Goal: Task Accomplishment & Management: Use online tool/utility

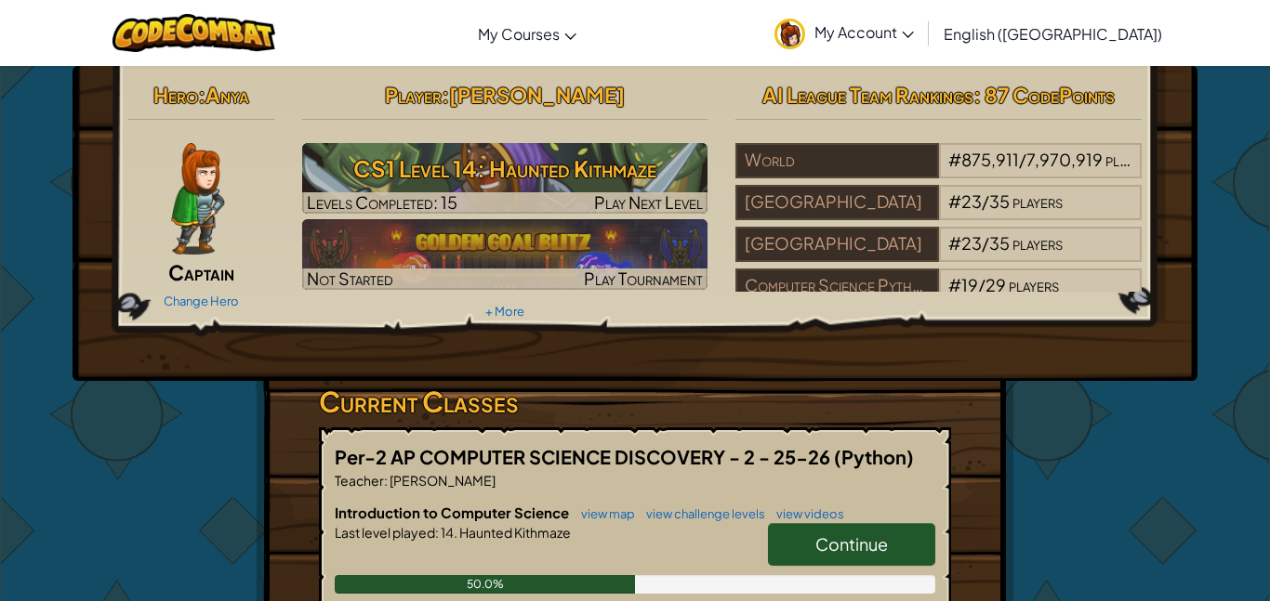
click at [815, 540] on span "Continue" at bounding box center [851, 544] width 72 height 21
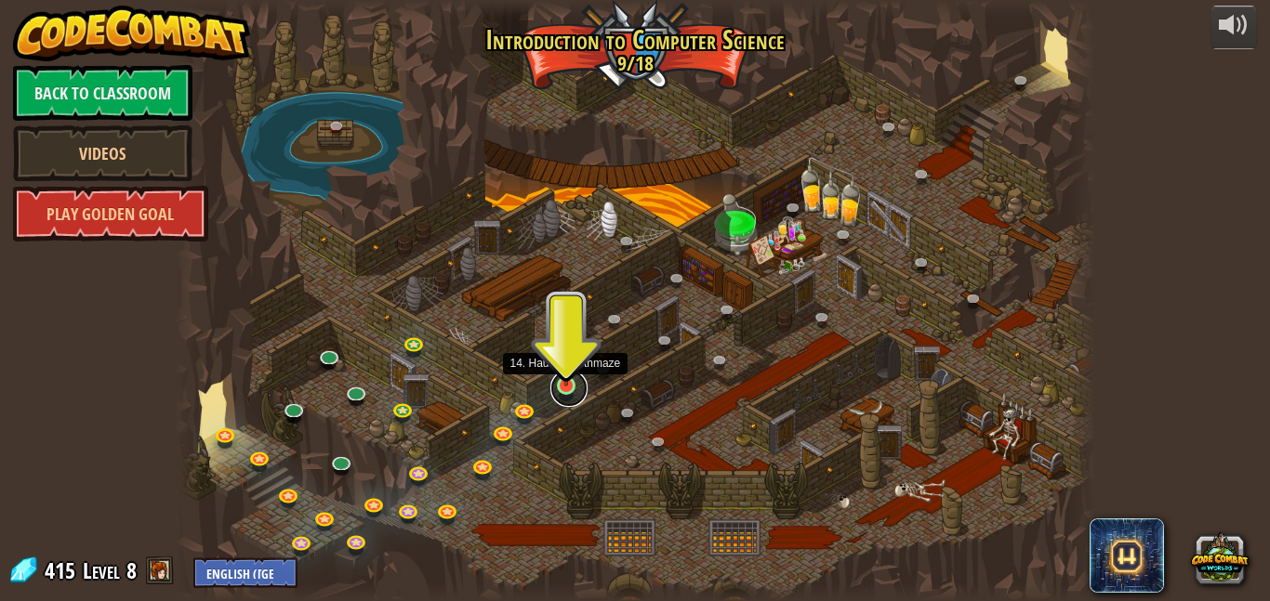
click at [570, 392] on link at bounding box center [568, 388] width 37 height 37
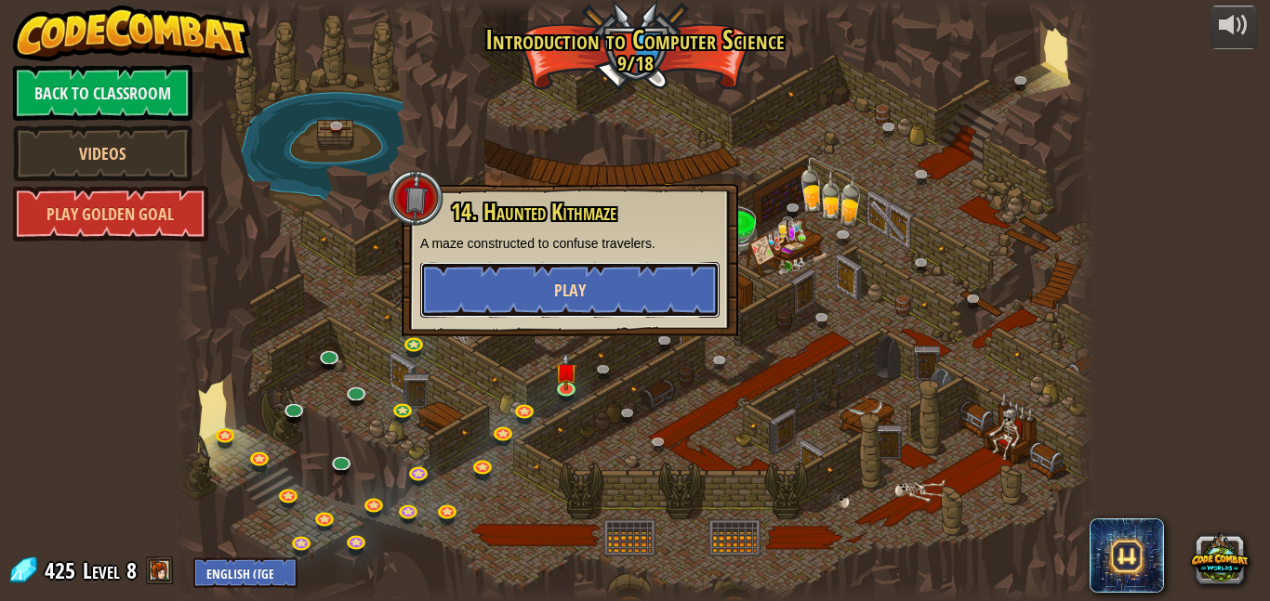
click at [557, 291] on span "Play" at bounding box center [570, 290] width 32 height 23
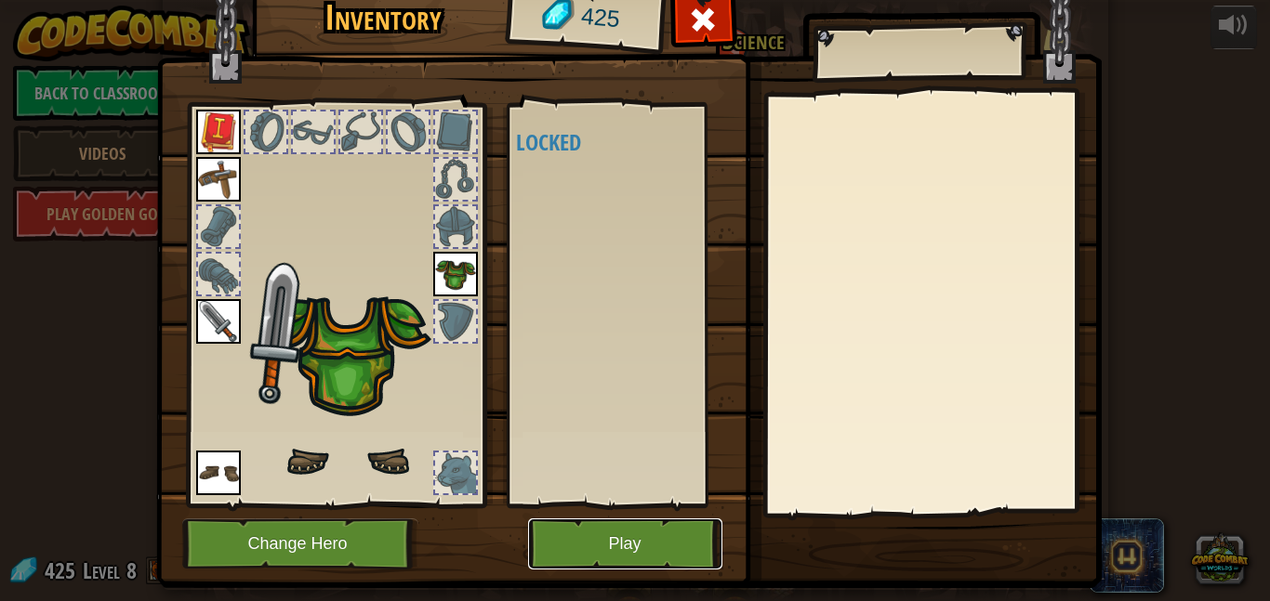
click at [611, 536] on button "Play" at bounding box center [625, 544] width 194 height 51
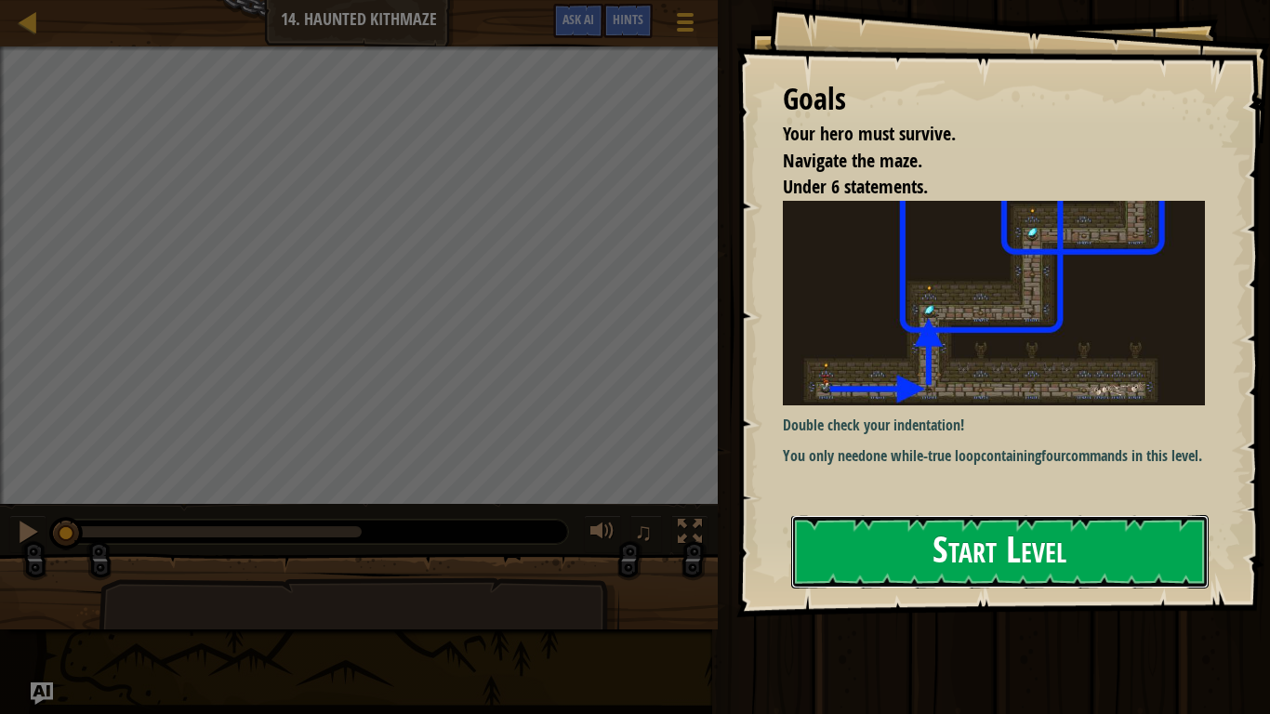
click at [874, 565] on button "Start Level" at bounding box center [999, 551] width 417 height 73
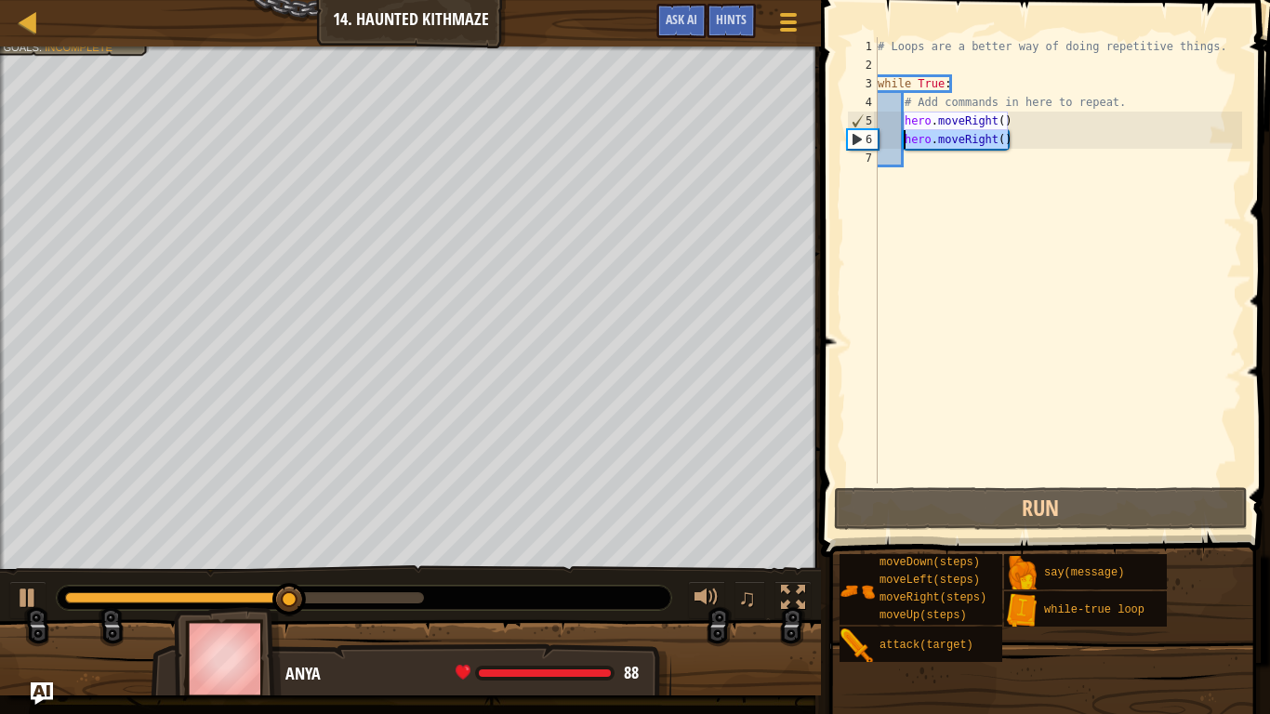
drag, startPoint x: 1017, startPoint y: 144, endPoint x: 907, endPoint y: 141, distance: 109.7
click at [907, 141] on div "# Loops are a better way of doing repetitive things. while True : # Add command…" at bounding box center [1058, 278] width 368 height 483
type textarea "h"
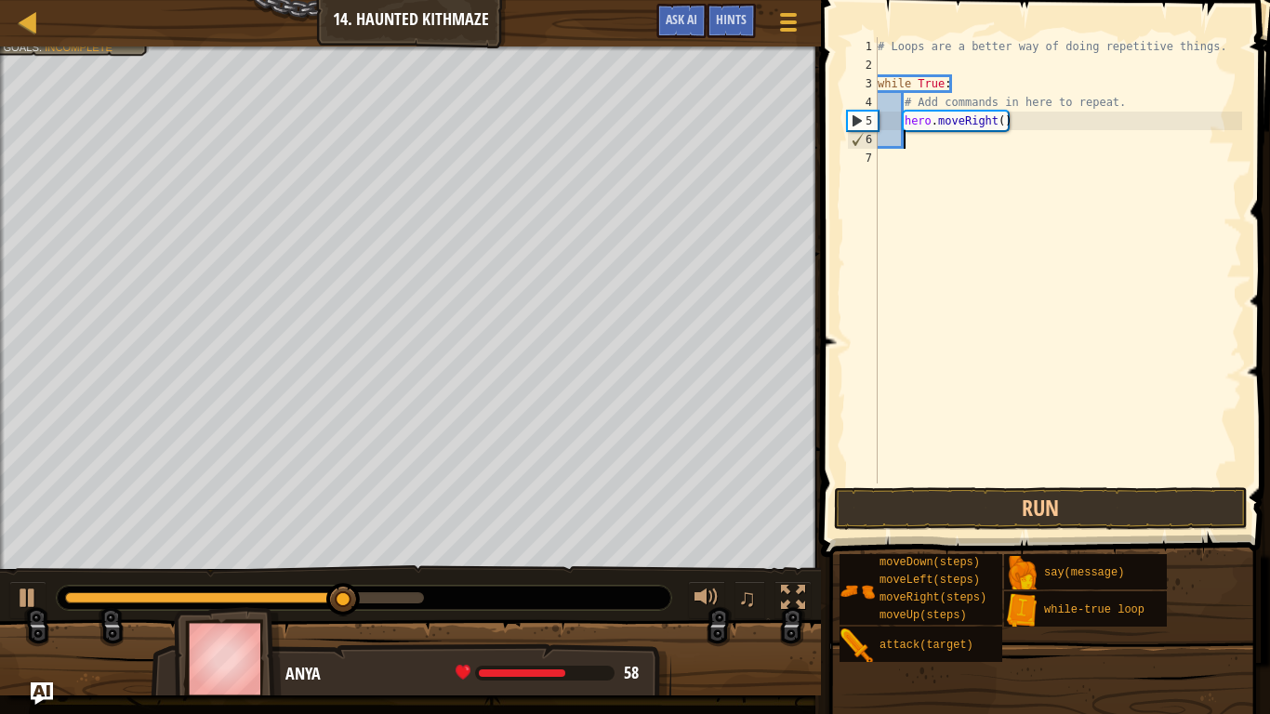
click at [999, 124] on div "# Loops are a better way of doing repetitive things. while True : # Add command…" at bounding box center [1058, 278] width 368 height 483
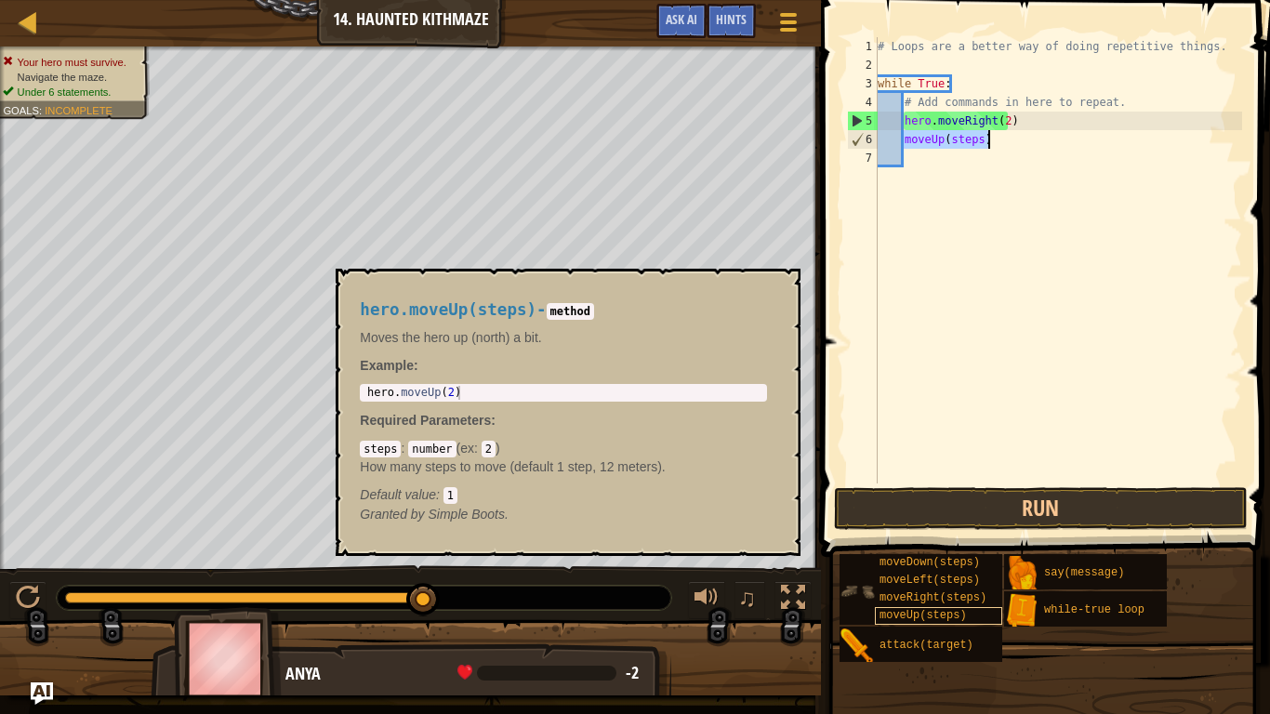
scroll to position [8, 15]
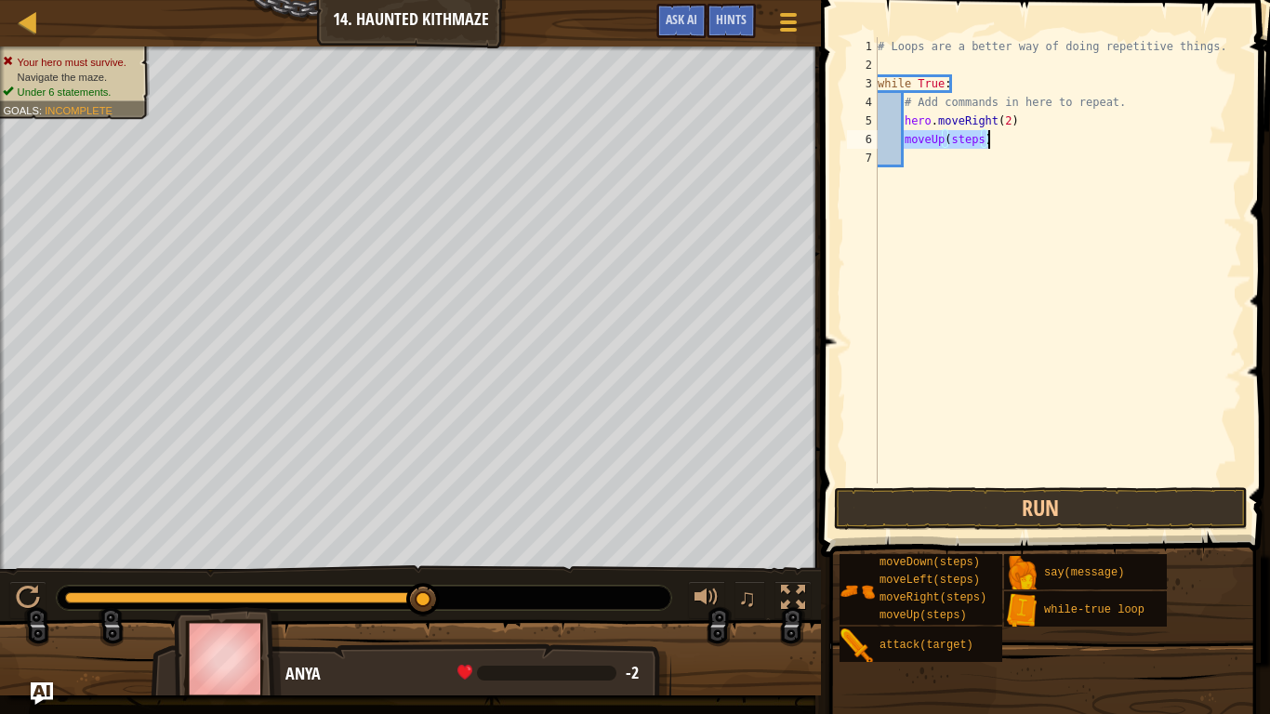
click at [902, 137] on div "# Loops are a better way of doing repetitive things. while True : # Add command…" at bounding box center [1058, 260] width 368 height 446
click at [1012, 139] on div "# Loops are a better way of doing repetitive things. while True : # Add command…" at bounding box center [1058, 278] width 368 height 483
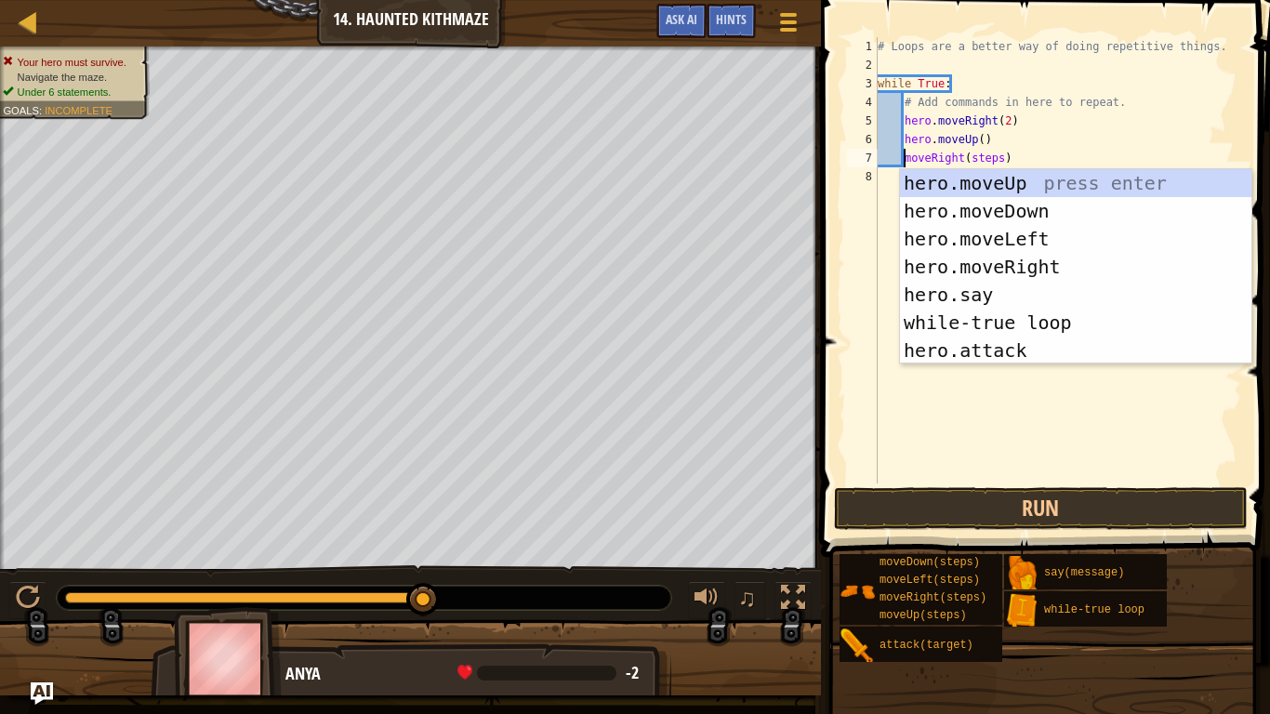
click at [979, 162] on div "# Loops are a better way of doing repetitive things. while True : # Add command…" at bounding box center [1058, 278] width 368 height 483
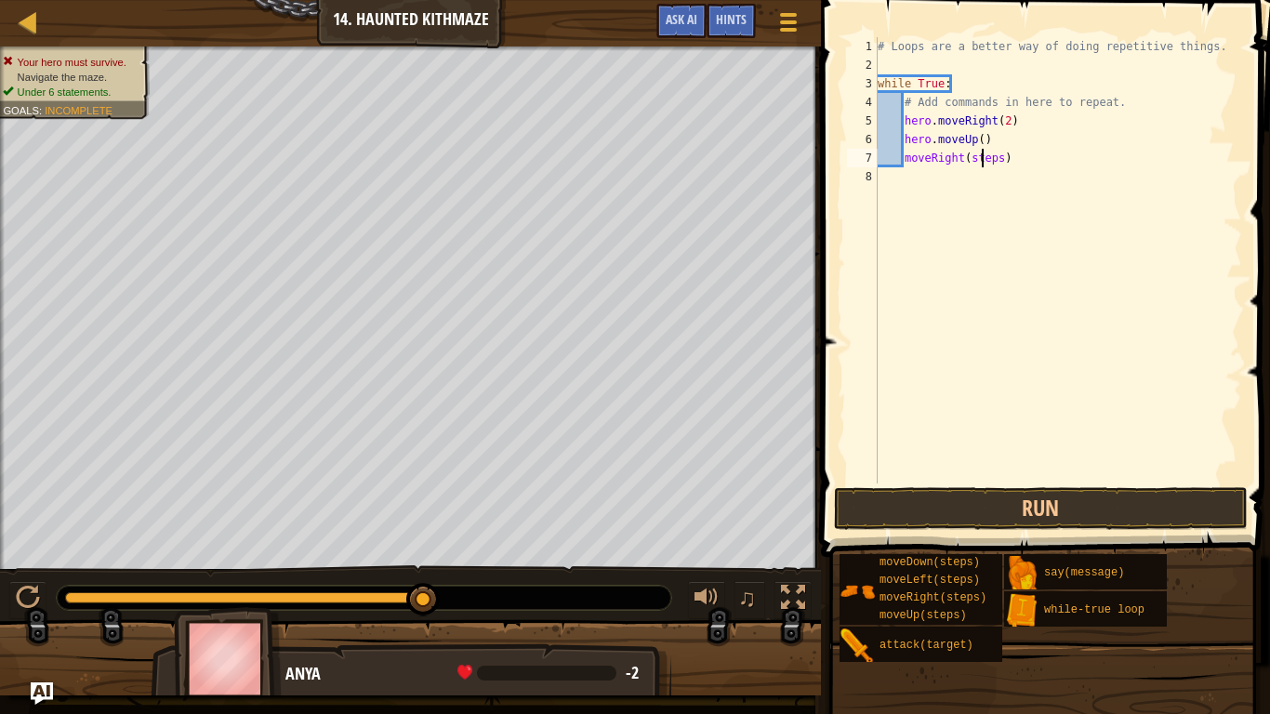
click at [979, 162] on div "# Loops are a better way of doing repetitive things. while True : # Add command…" at bounding box center [1058, 278] width 368 height 483
click at [1059, 504] on button "Run" at bounding box center [1041, 508] width 414 height 43
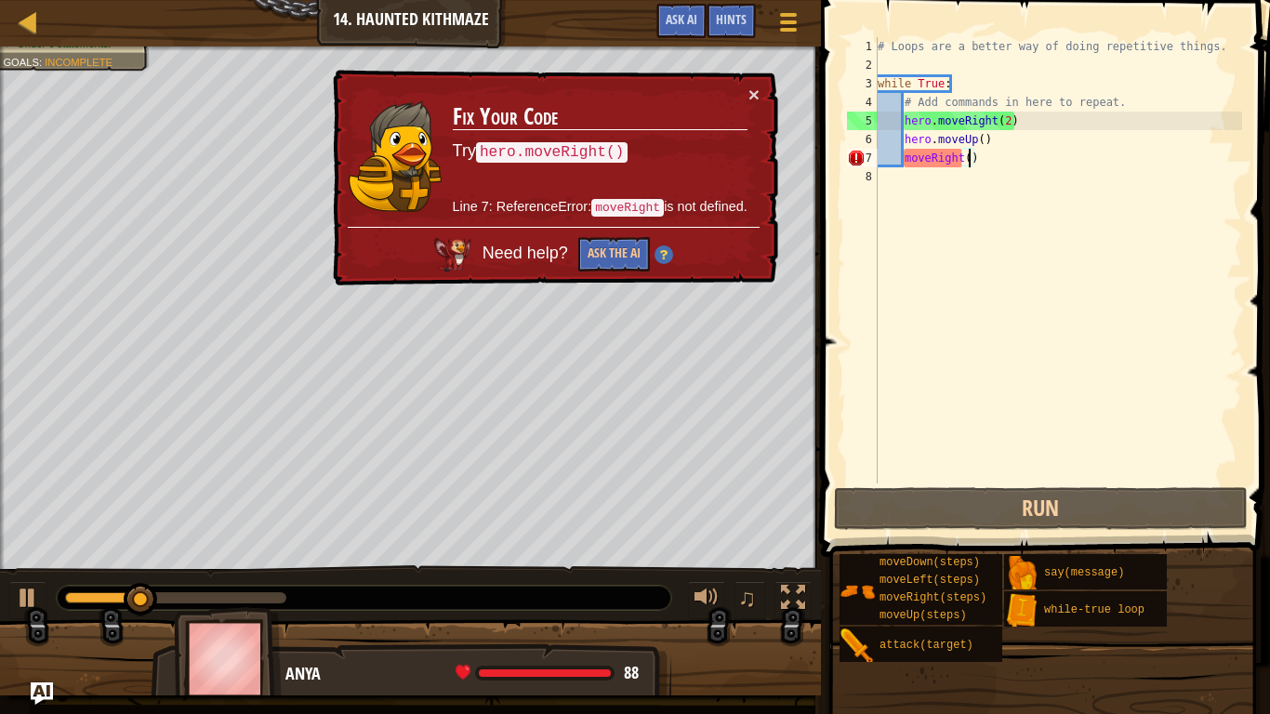
click at [905, 152] on div "# Loops are a better way of doing repetitive things. while True : # Add command…" at bounding box center [1058, 278] width 368 height 483
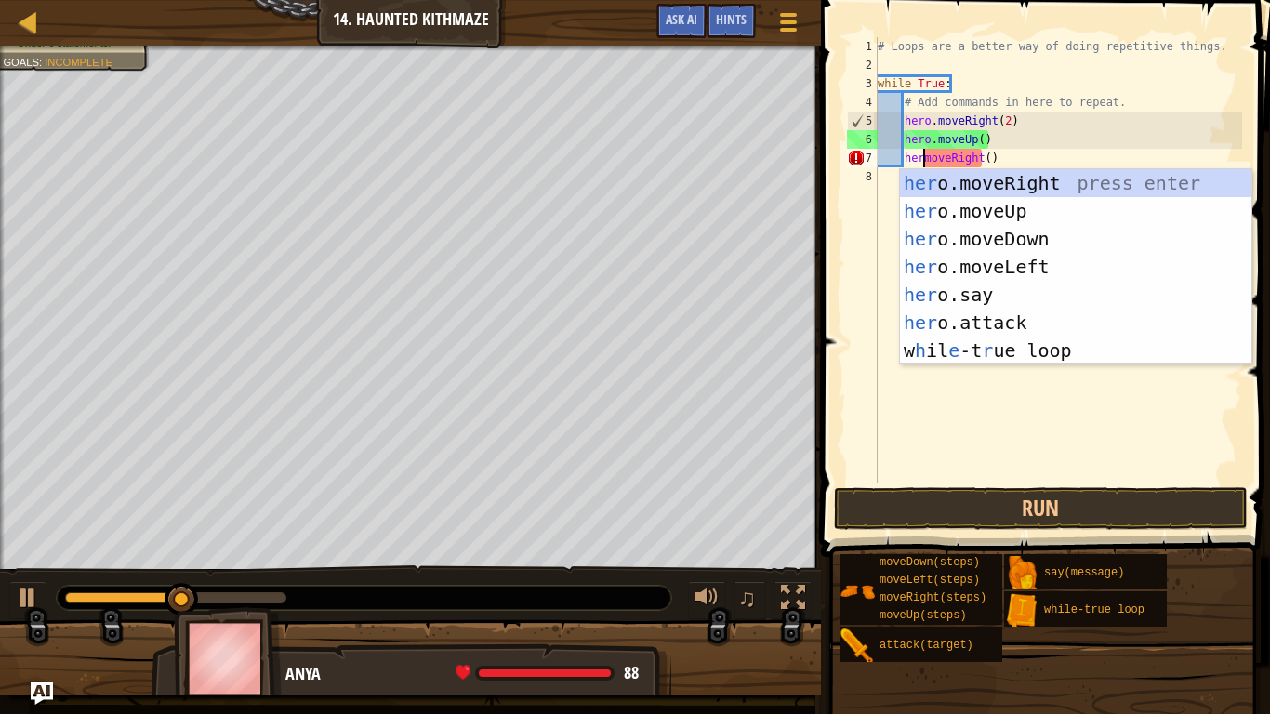
scroll to position [8, 7]
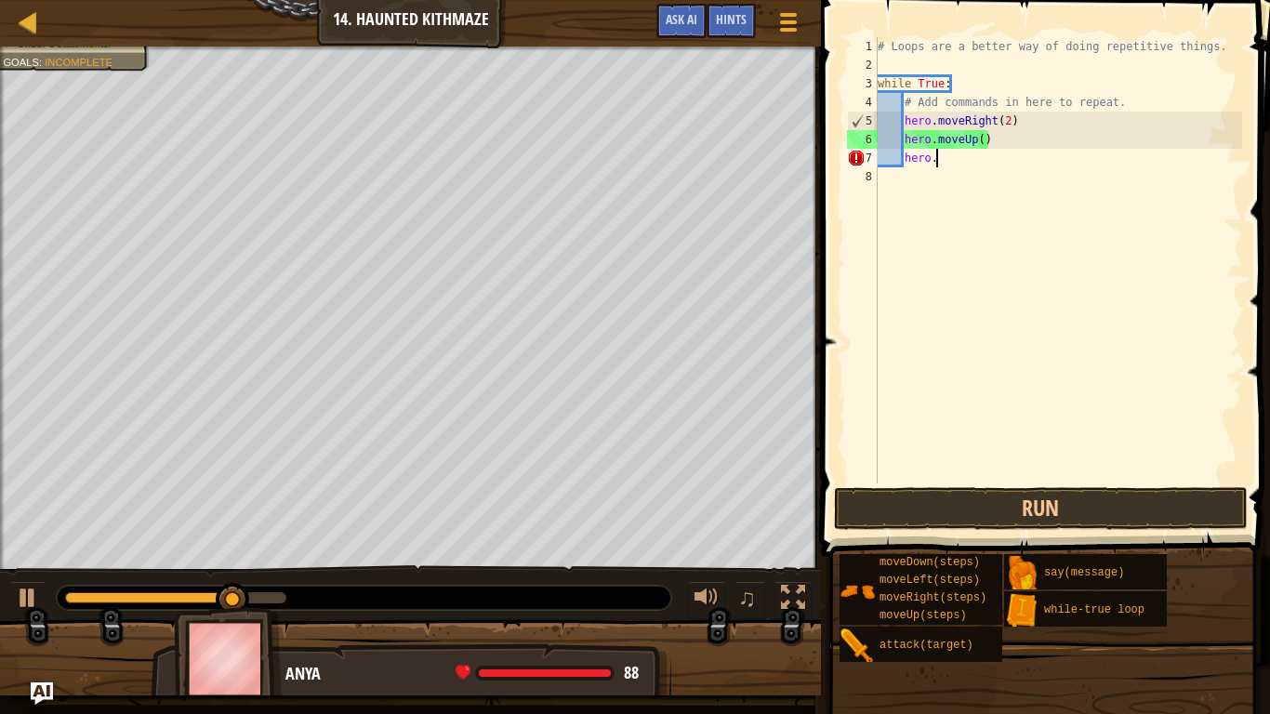
click at [982, 136] on div "# Loops are a better way of doing repetitive things. while True : # Add command…" at bounding box center [1058, 278] width 368 height 483
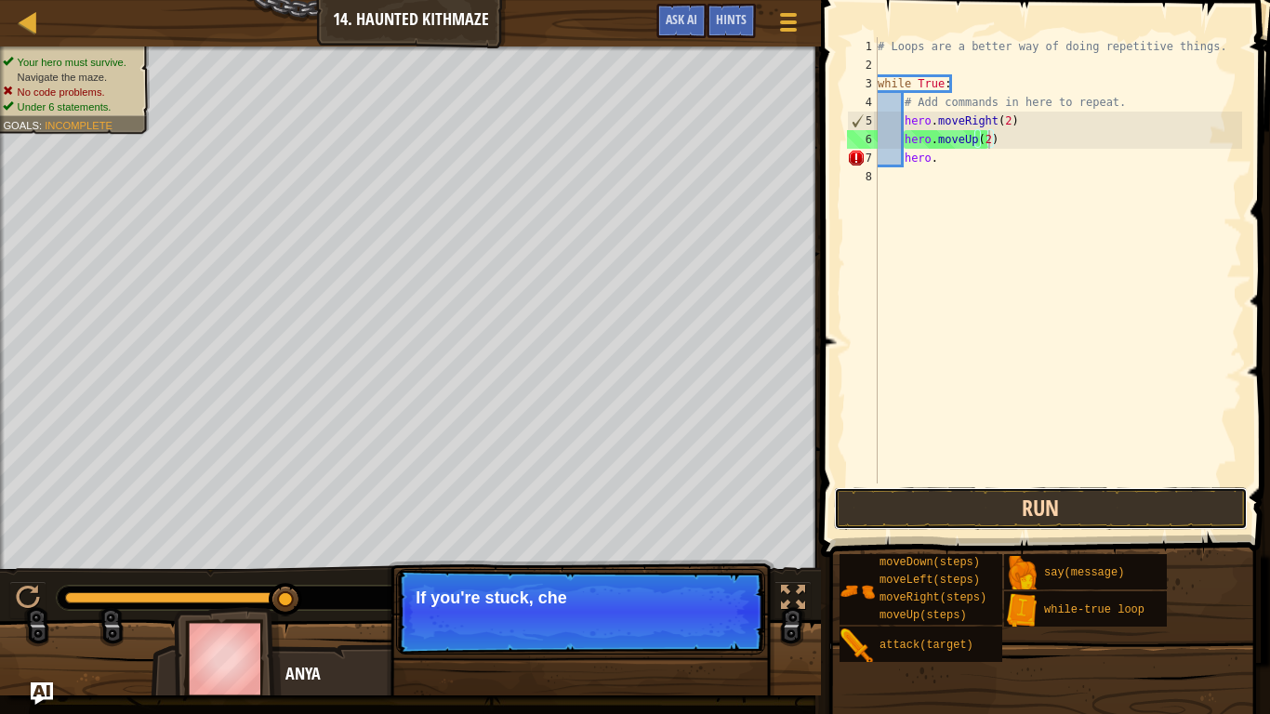
click at [973, 506] on button "Run" at bounding box center [1041, 508] width 414 height 43
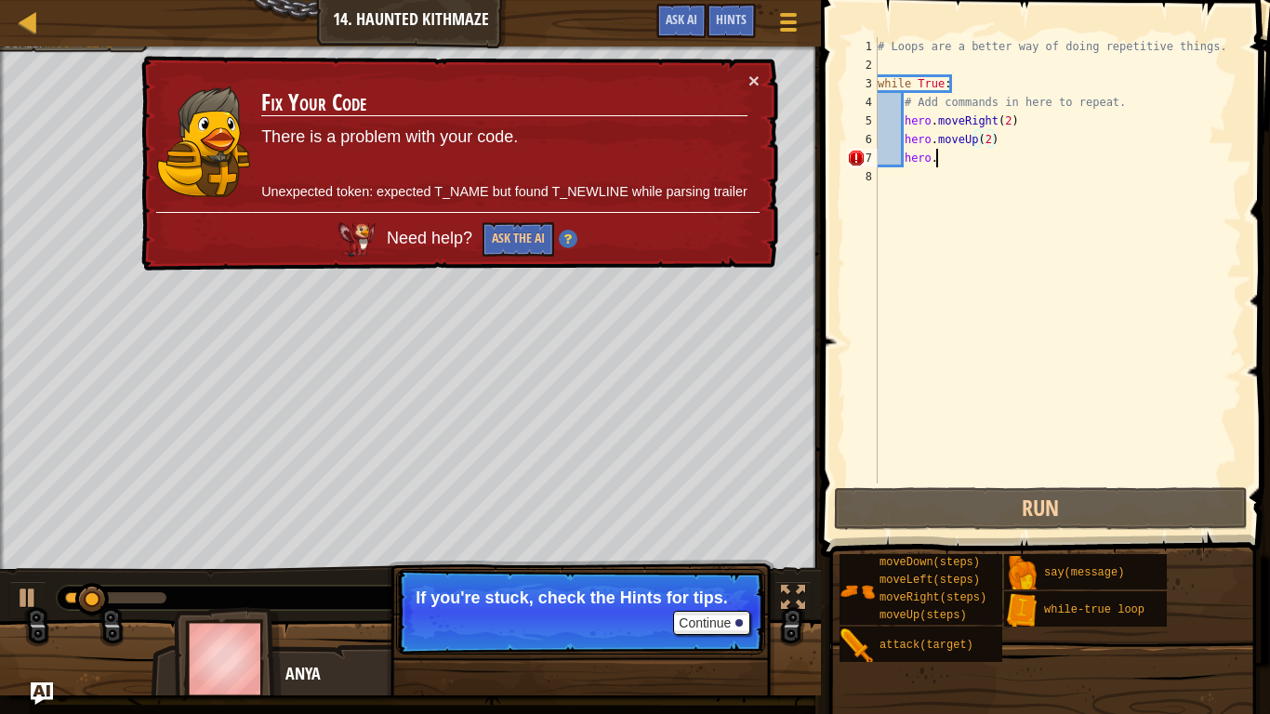
click at [947, 160] on div "# Loops are a better way of doing repetitive things. while True : # Add command…" at bounding box center [1058, 278] width 368 height 483
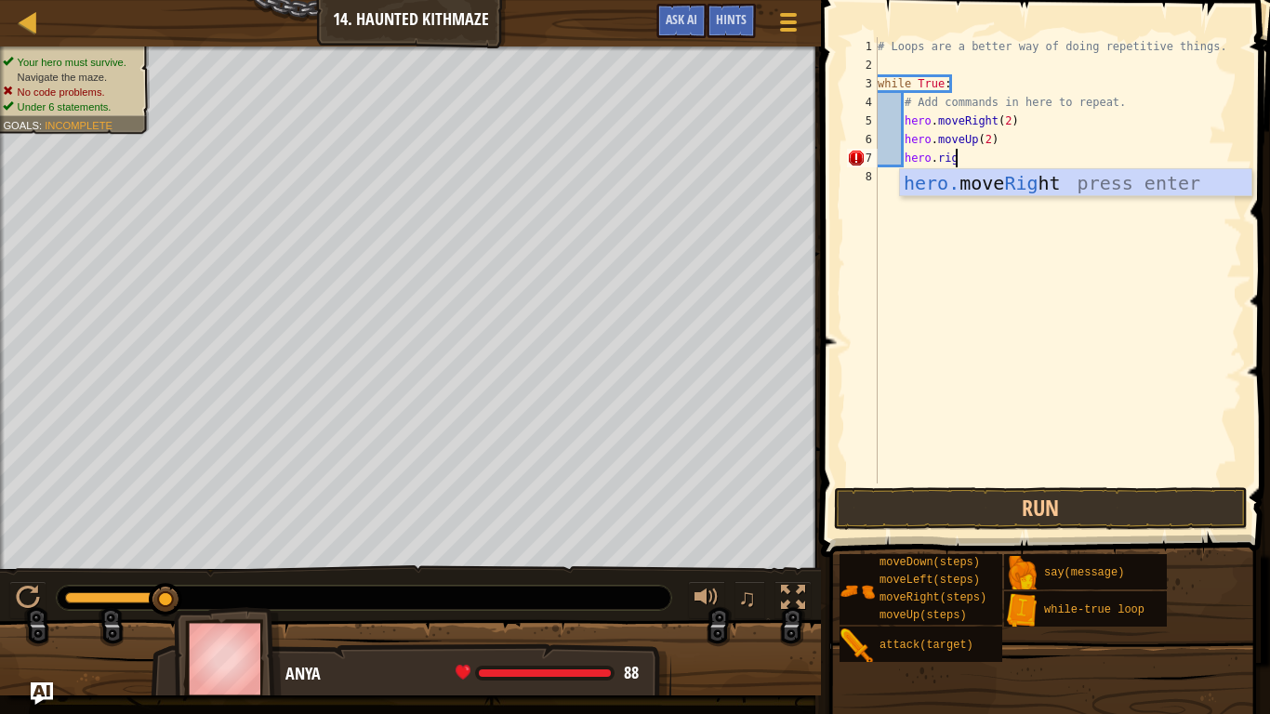
type textarea "hero.right"
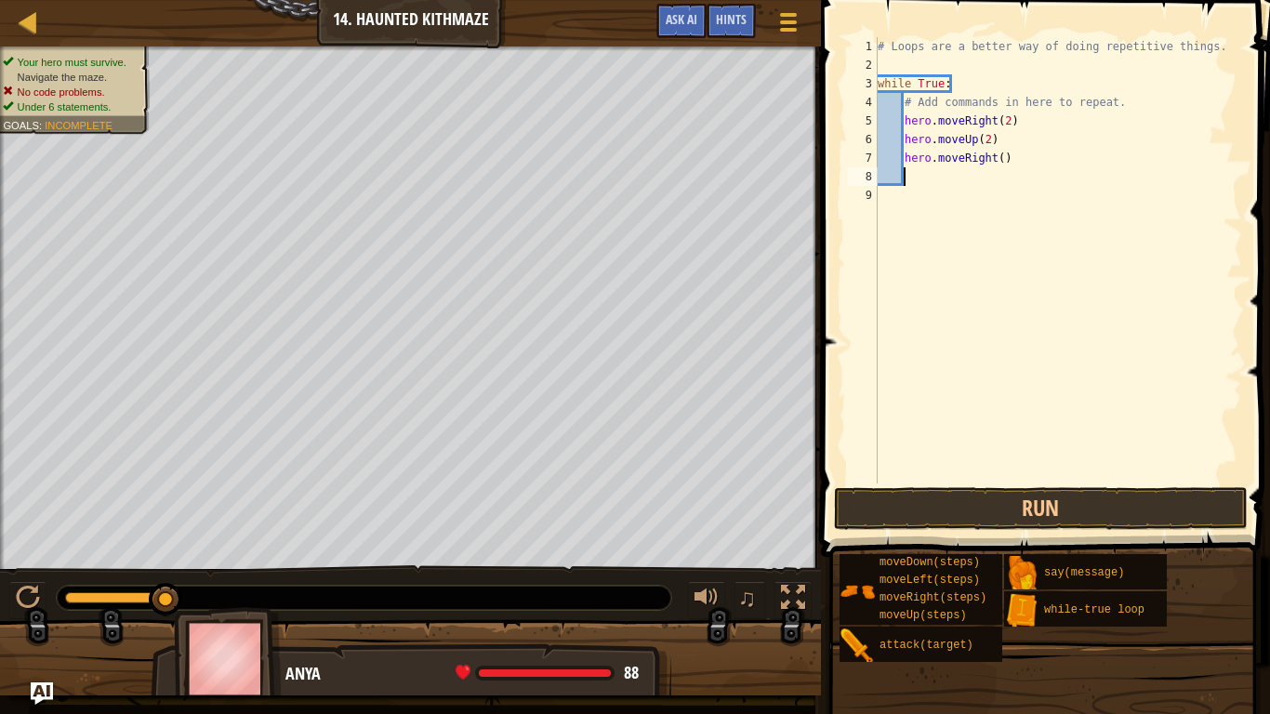
scroll to position [8, 3]
click at [887, 505] on button "Run" at bounding box center [1041, 508] width 414 height 43
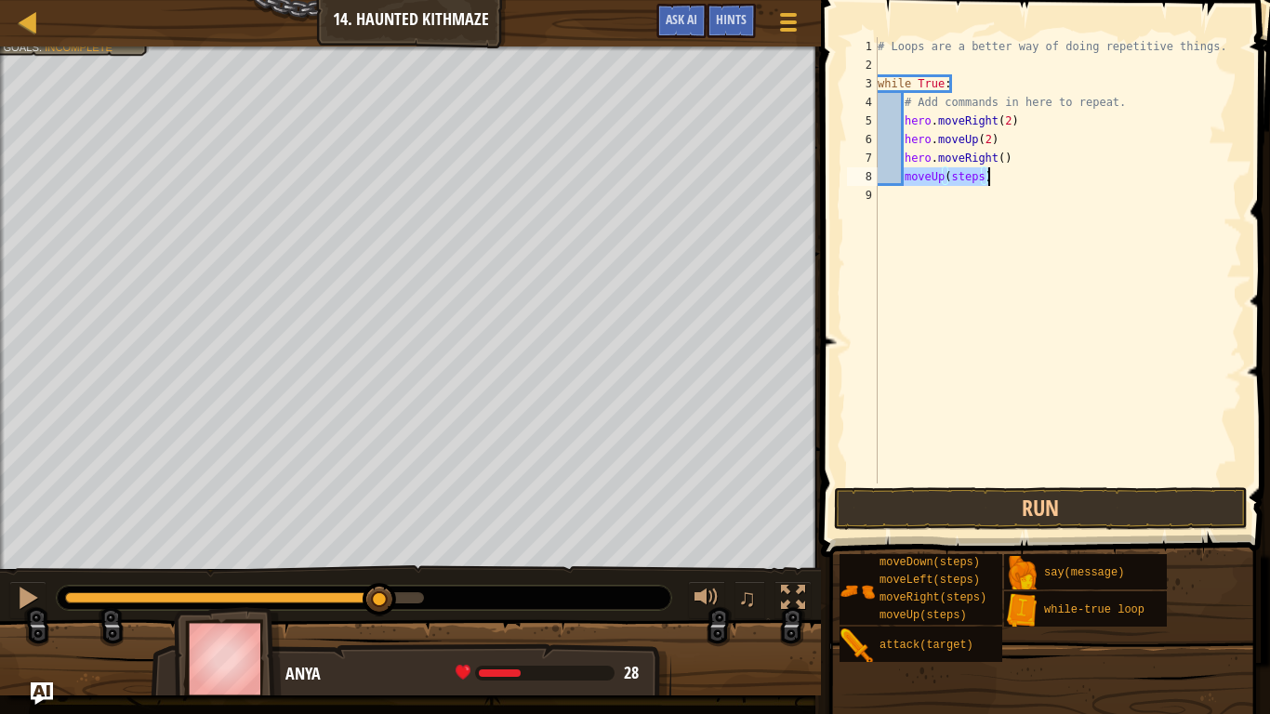
click at [903, 180] on div "# Loops are a better way of doing repetitive things. while True : # Add command…" at bounding box center [1058, 260] width 368 height 446
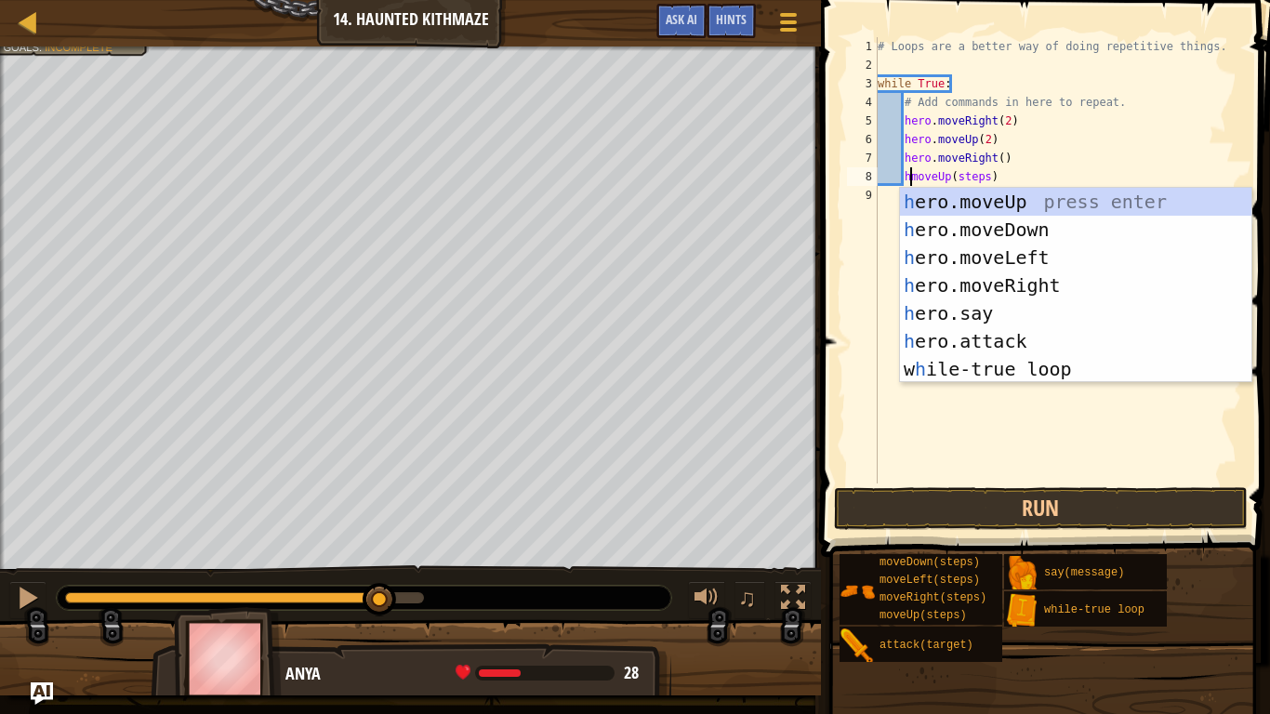
scroll to position [8, 7]
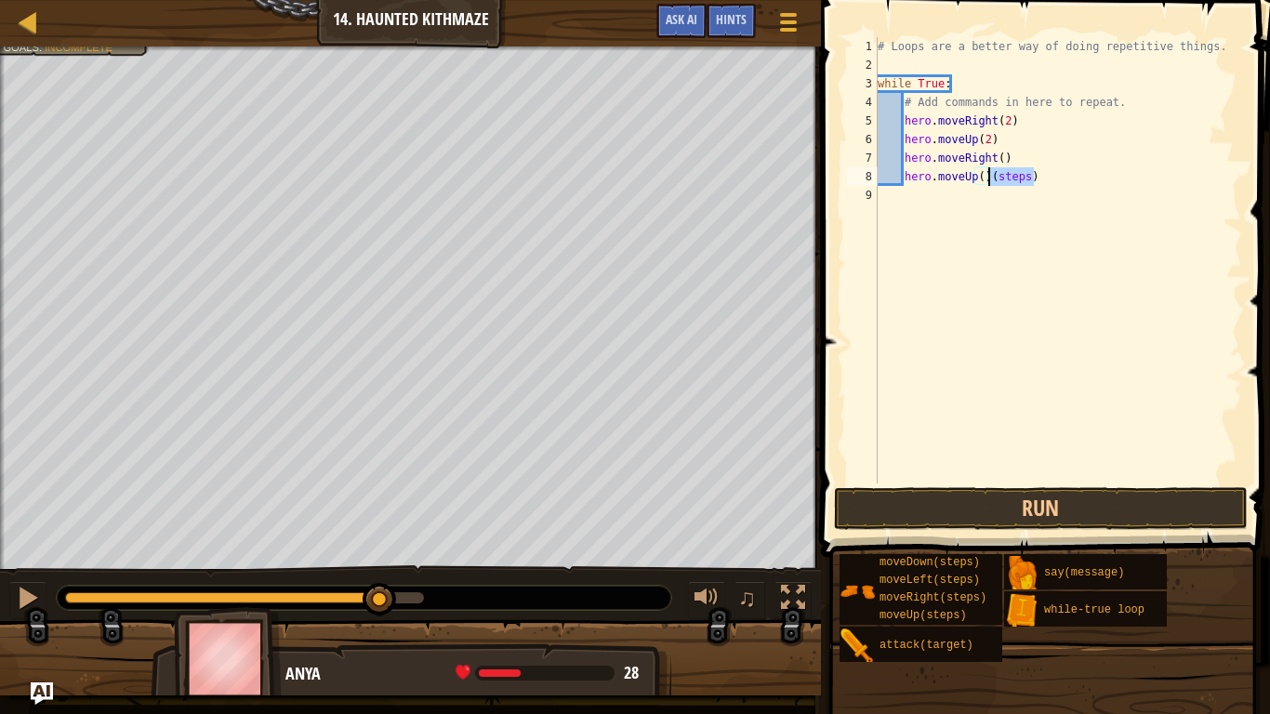
drag, startPoint x: 1031, startPoint y: 183, endPoint x: 989, endPoint y: 180, distance: 41.9
click at [989, 180] on div "# Loops are a better way of doing repetitive things. while True : # Add command…" at bounding box center [1058, 278] width 368 height 483
click at [983, 174] on div "# Loops are a better way of doing repetitive things. while True : # Add command…" at bounding box center [1058, 278] width 368 height 483
drag, startPoint x: 1019, startPoint y: 122, endPoint x: 909, endPoint y: 126, distance: 109.8
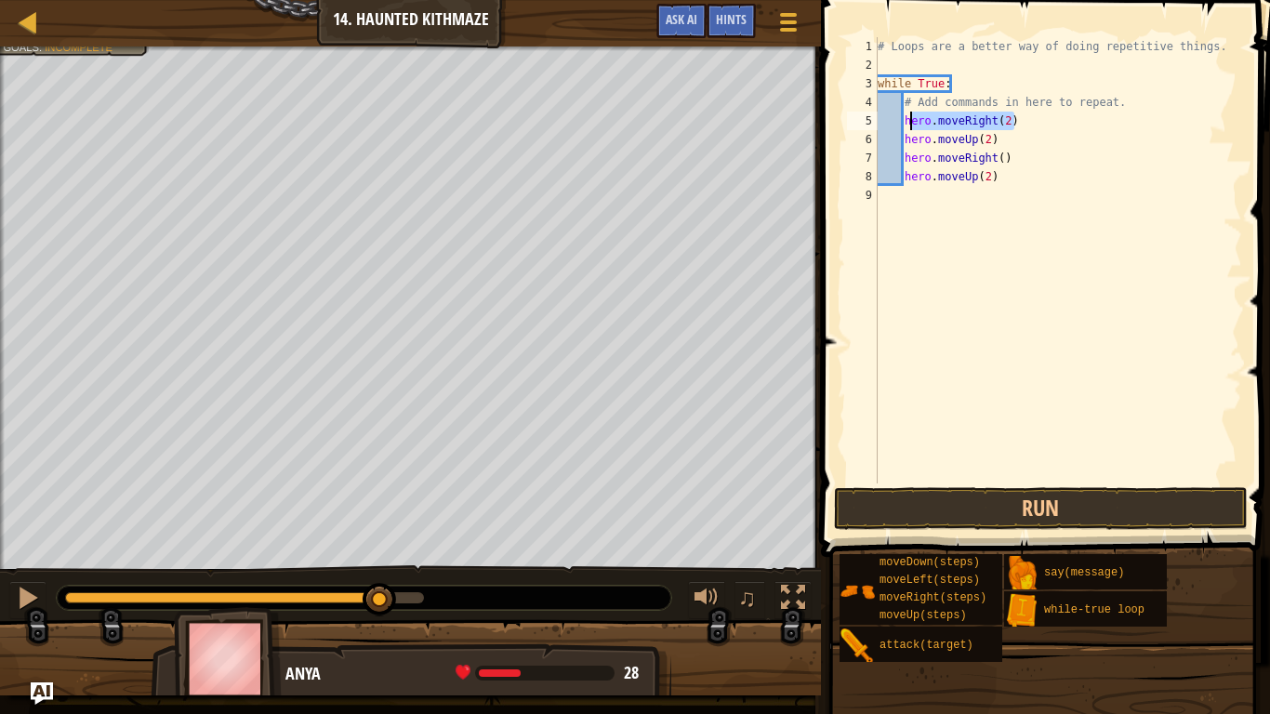
click at [909, 126] on div "# Loops are a better way of doing repetitive things. while True : # Add command…" at bounding box center [1058, 278] width 368 height 483
type textarea "hero.moveRight(2)"
click at [911, 189] on div "# Loops are a better way of doing repetitive things. while True : # Add command…" at bounding box center [1058, 278] width 368 height 483
paste textarea "ero.moveRight(2)"
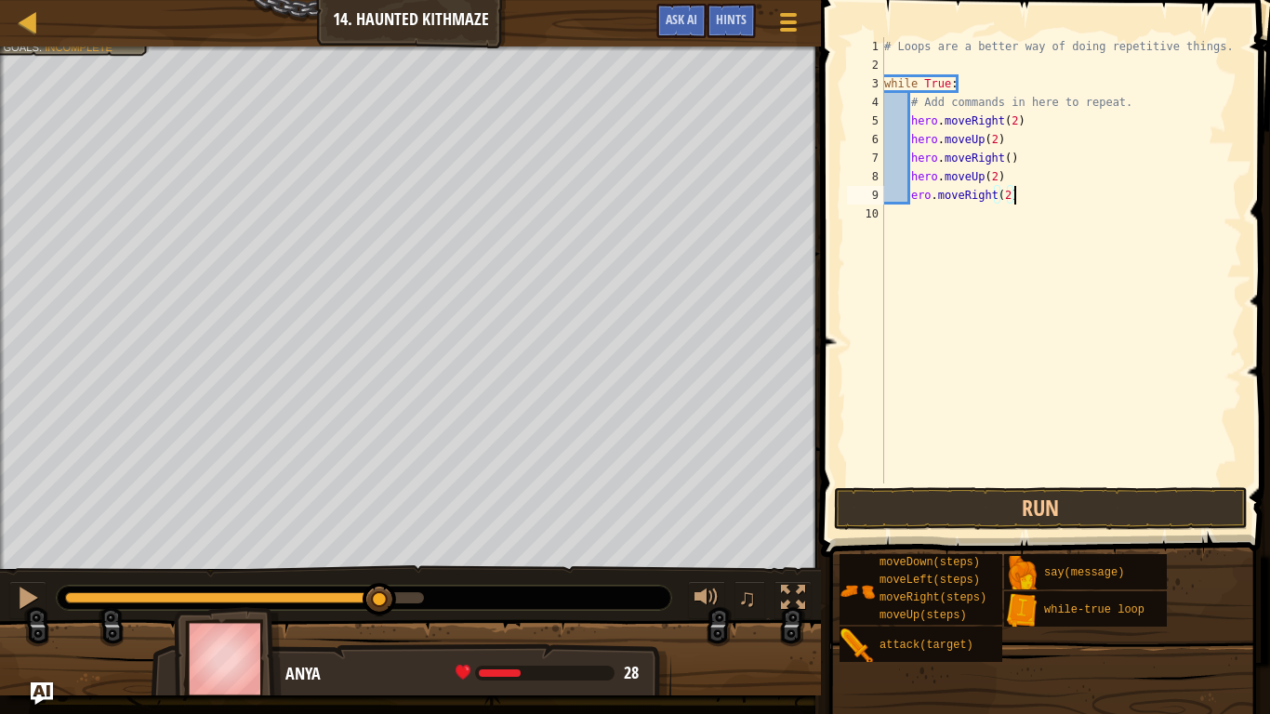
click at [910, 194] on div "# Loops are a better way of doing repetitive things. while True : # Add command…" at bounding box center [1061, 278] width 362 height 483
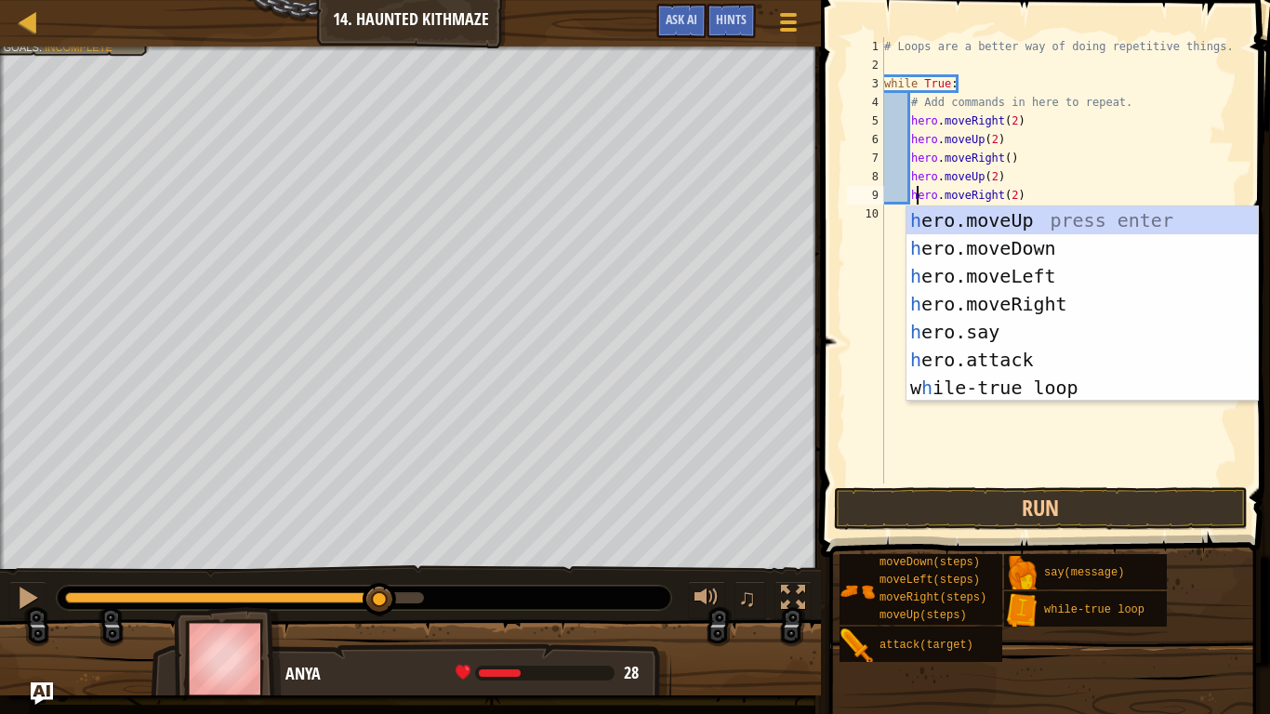
click at [1140, 159] on div "# Loops are a better way of doing repetitive things. while True : # Add command…" at bounding box center [1061, 278] width 362 height 483
type textarea "hero.moveRight()"
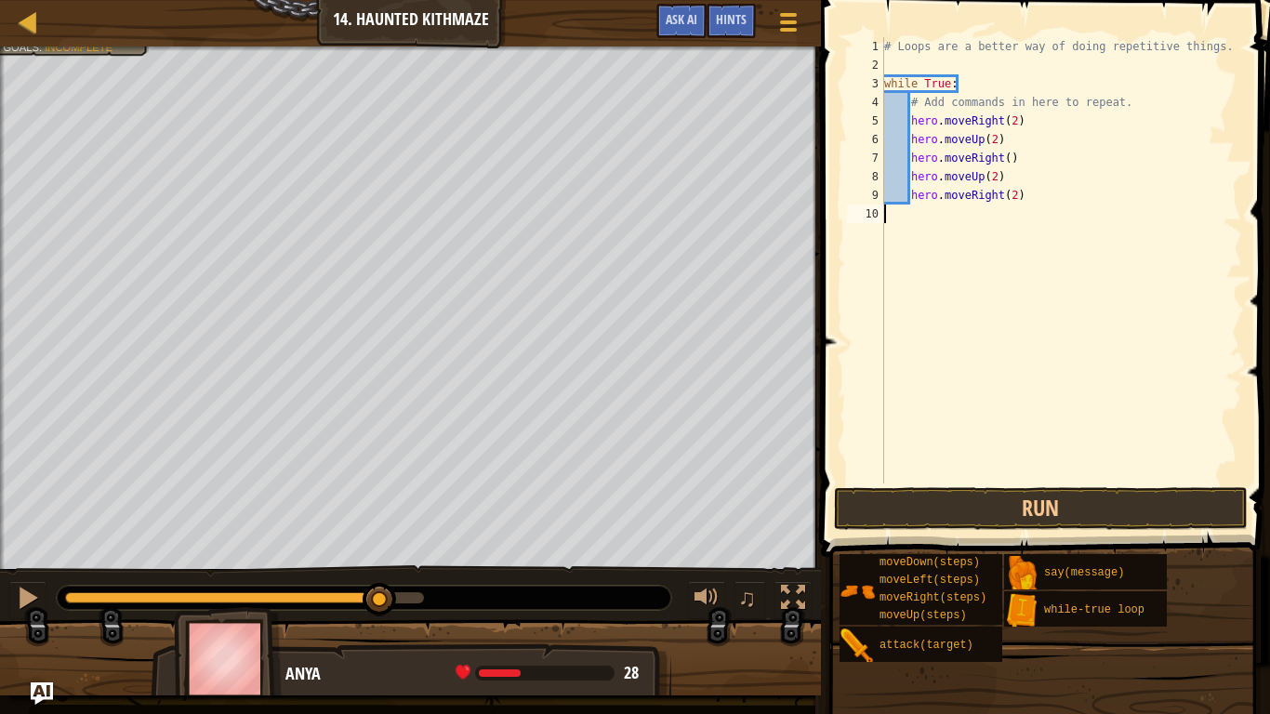
click at [920, 219] on div "# Loops are a better way of doing repetitive things. while True : # Add command…" at bounding box center [1061, 278] width 362 height 483
click at [930, 220] on div "# Loops are a better way of doing repetitive things. while True : # Add command…" at bounding box center [1061, 278] width 362 height 483
click at [877, 494] on button "Run" at bounding box center [1041, 508] width 414 height 43
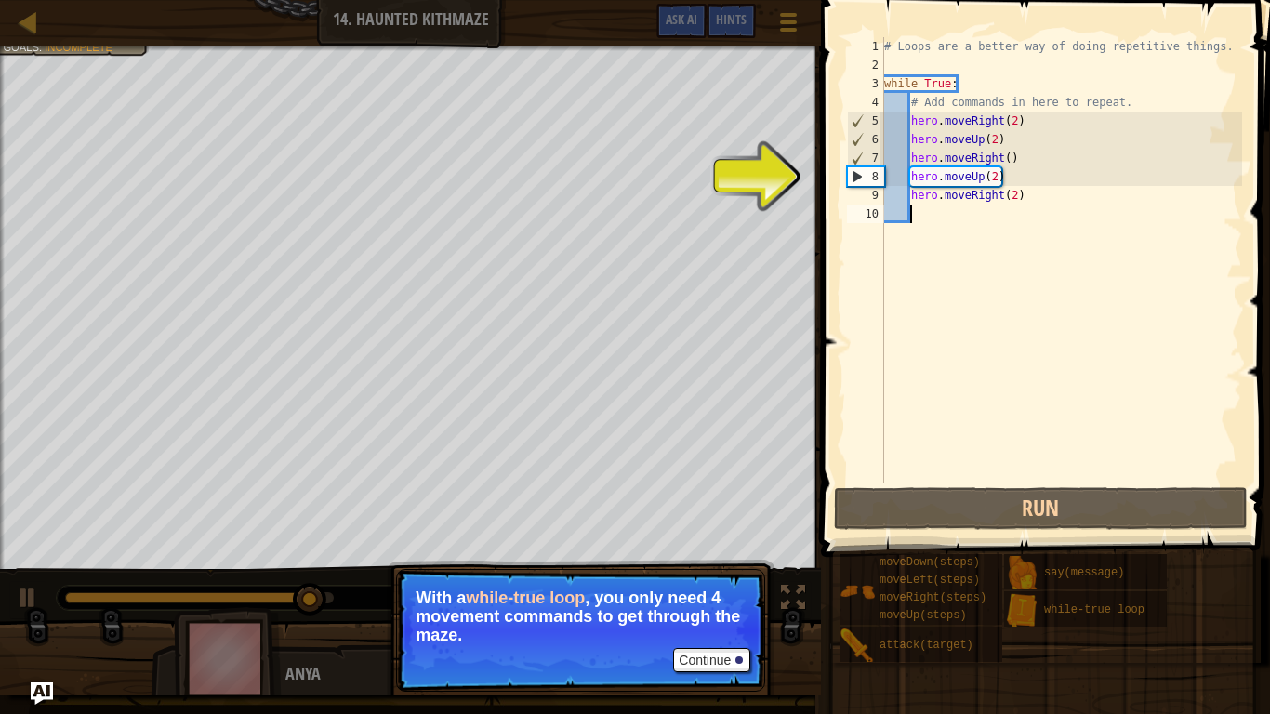
click at [1008, 159] on div "# Loops are a better way of doing repetitive things. while True : # Add command…" at bounding box center [1061, 278] width 362 height 483
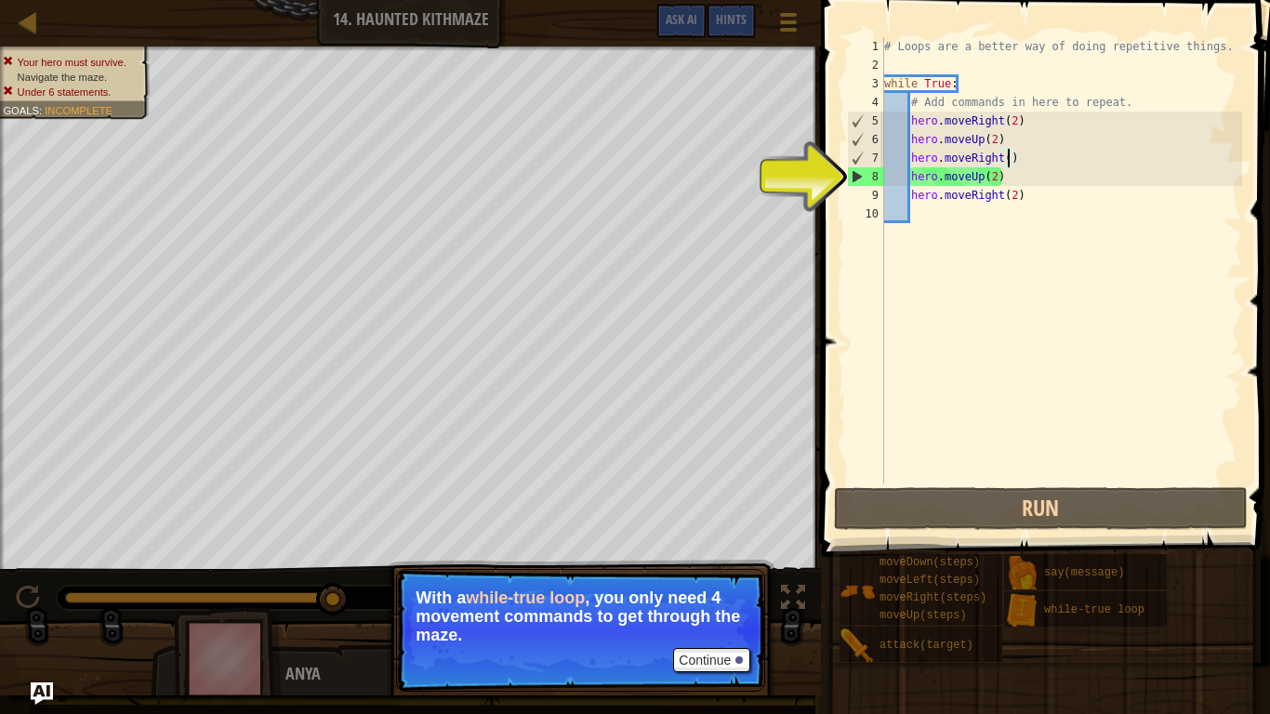
type textarea "hero.moveRight(2)"
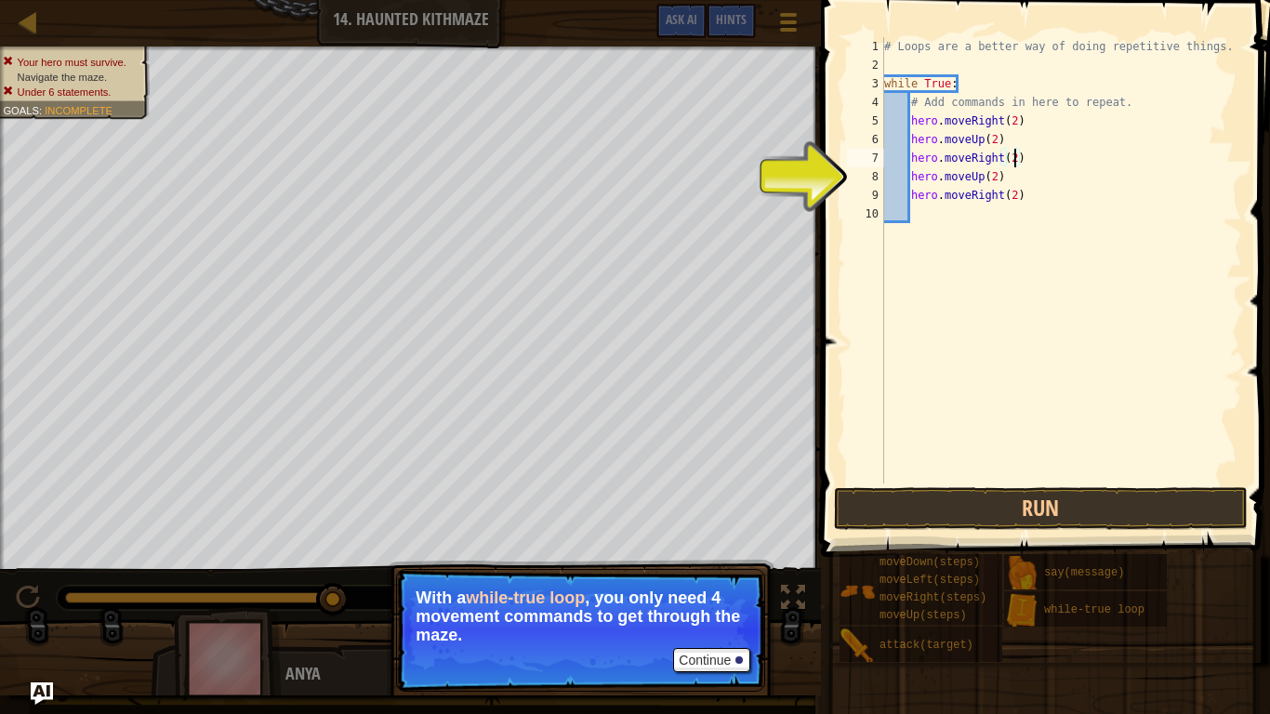
click at [957, 215] on div "# Loops are a better way of doing repetitive things. while True : # Add command…" at bounding box center [1061, 278] width 362 height 483
click at [938, 508] on button "Run" at bounding box center [1041, 508] width 414 height 43
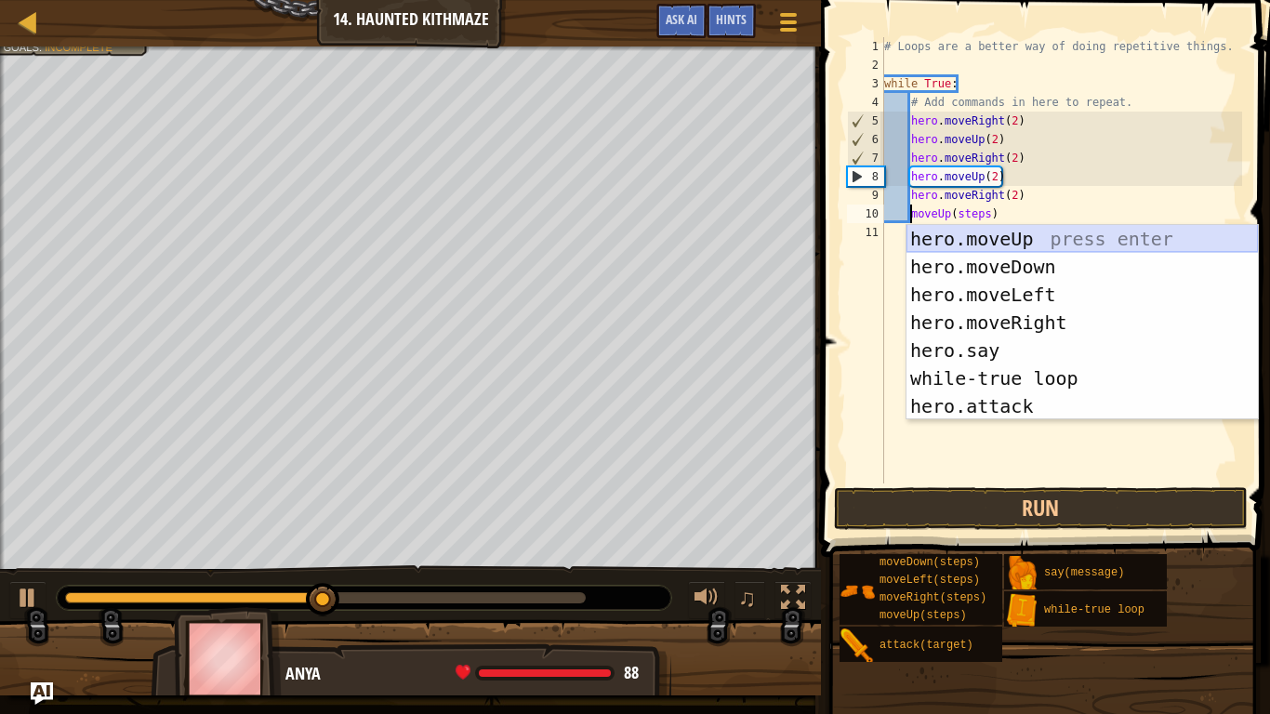
click at [936, 236] on div "hero.moveUp press enter hero.moveDown press enter hero.moveLeft press enter her…" at bounding box center [1081, 350] width 351 height 251
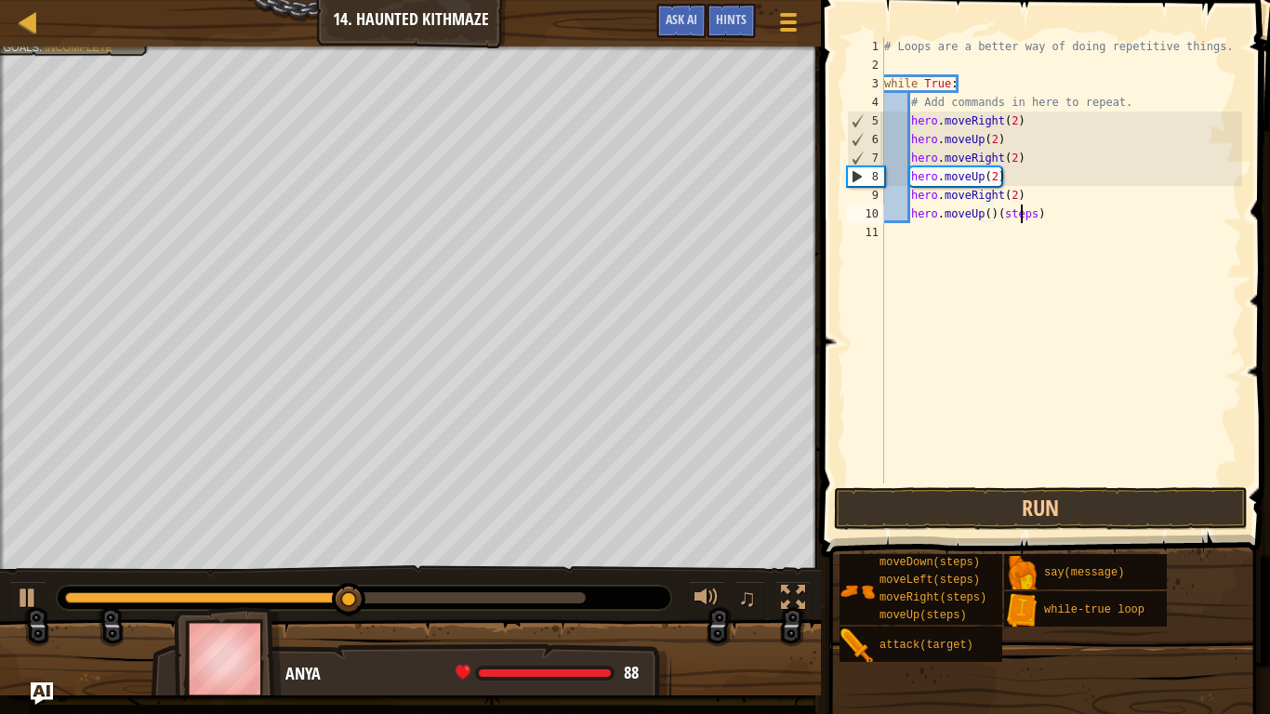
click at [1021, 215] on div "# Loops are a better way of doing repetitive things. while True : # Add command…" at bounding box center [1061, 278] width 362 height 483
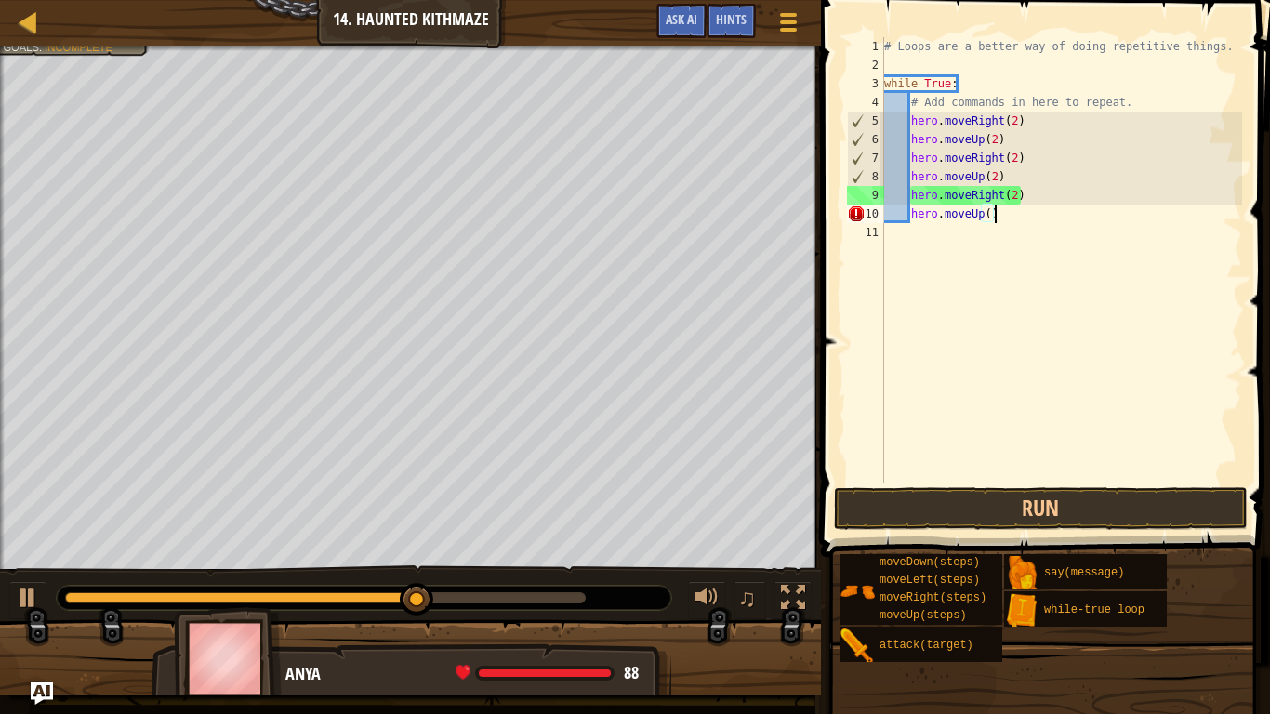
scroll to position [8, 15]
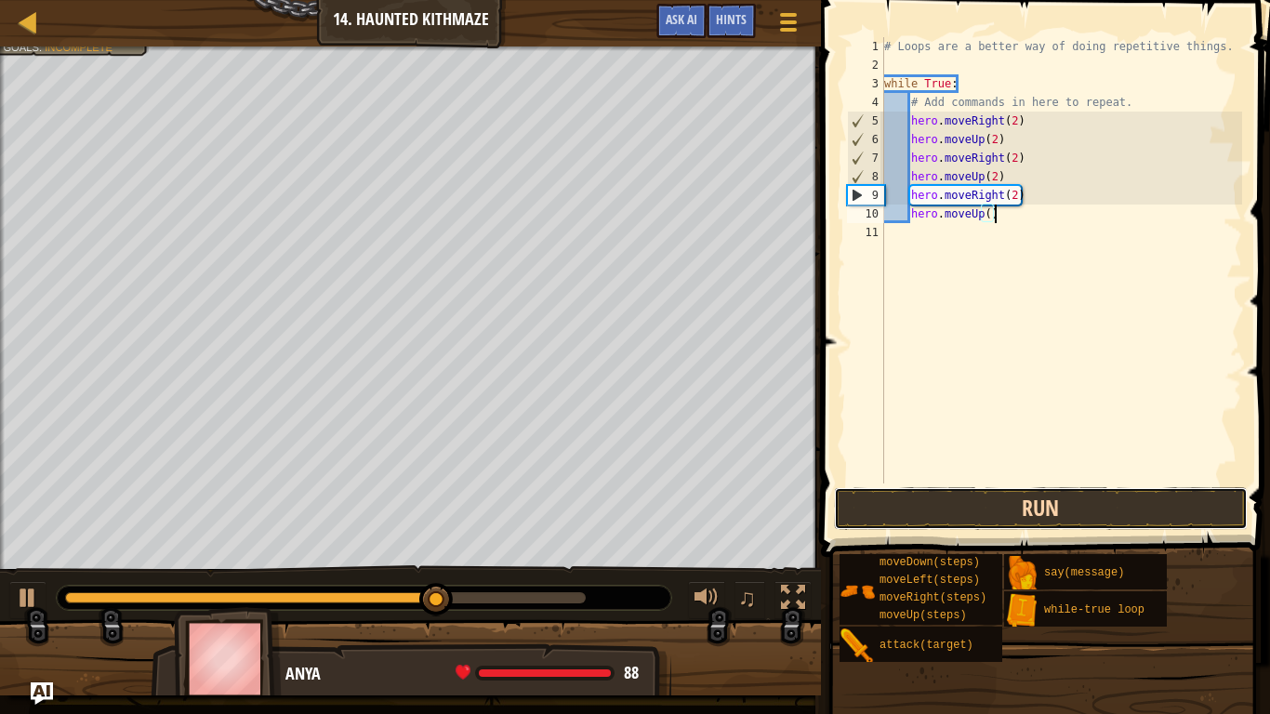
click at [945, 513] on button "Run" at bounding box center [1041, 508] width 414 height 43
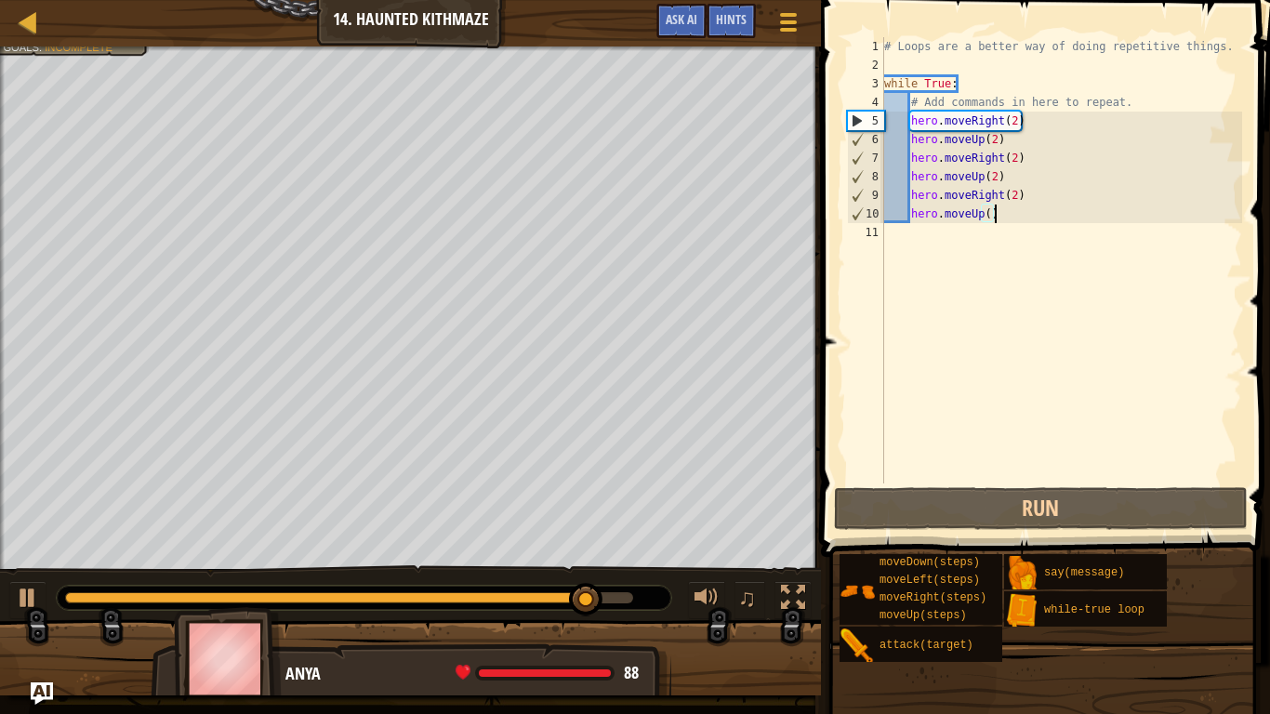
click at [987, 218] on div "# Loops are a better way of doing repetitive things. while True : # Add command…" at bounding box center [1061, 278] width 362 height 483
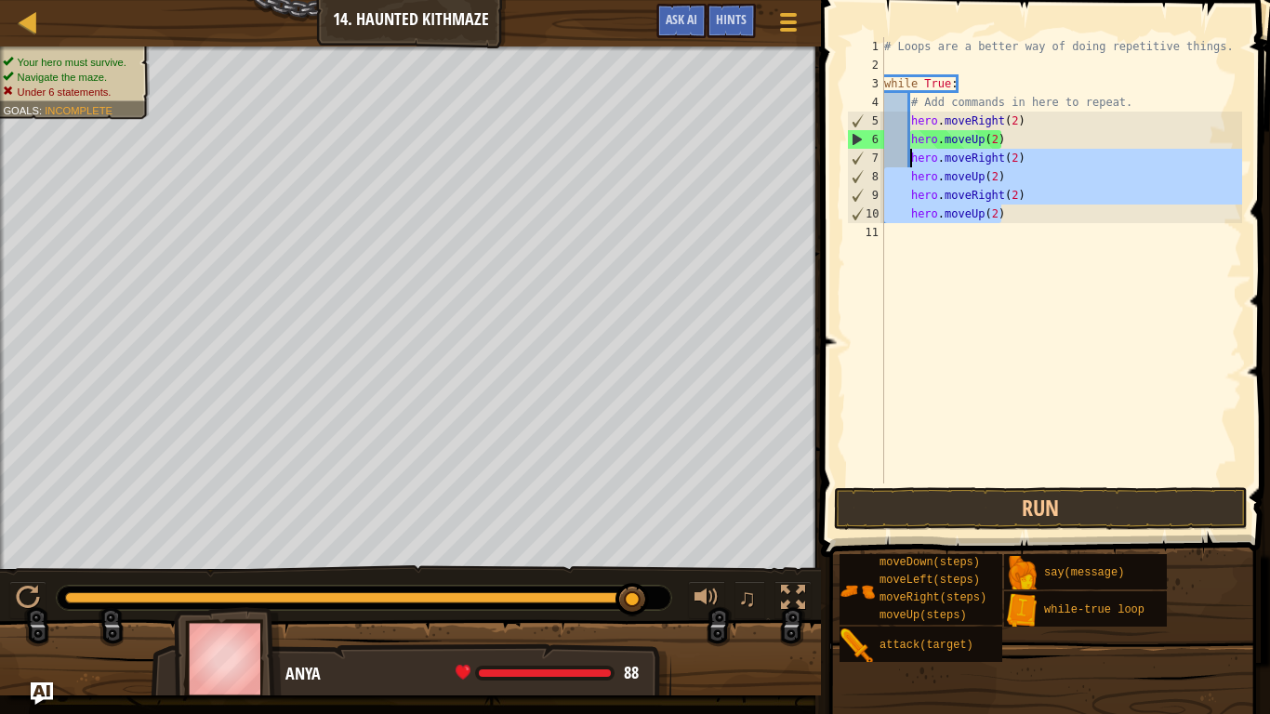
drag, startPoint x: 1018, startPoint y: 215, endPoint x: 908, endPoint y: 155, distance: 124.8
click at [908, 155] on div "# Loops are a better way of doing repetitive things. while True : # Add command…" at bounding box center [1061, 278] width 362 height 483
type textarea "hero.moveRight(2) hero.moveUp(2)"
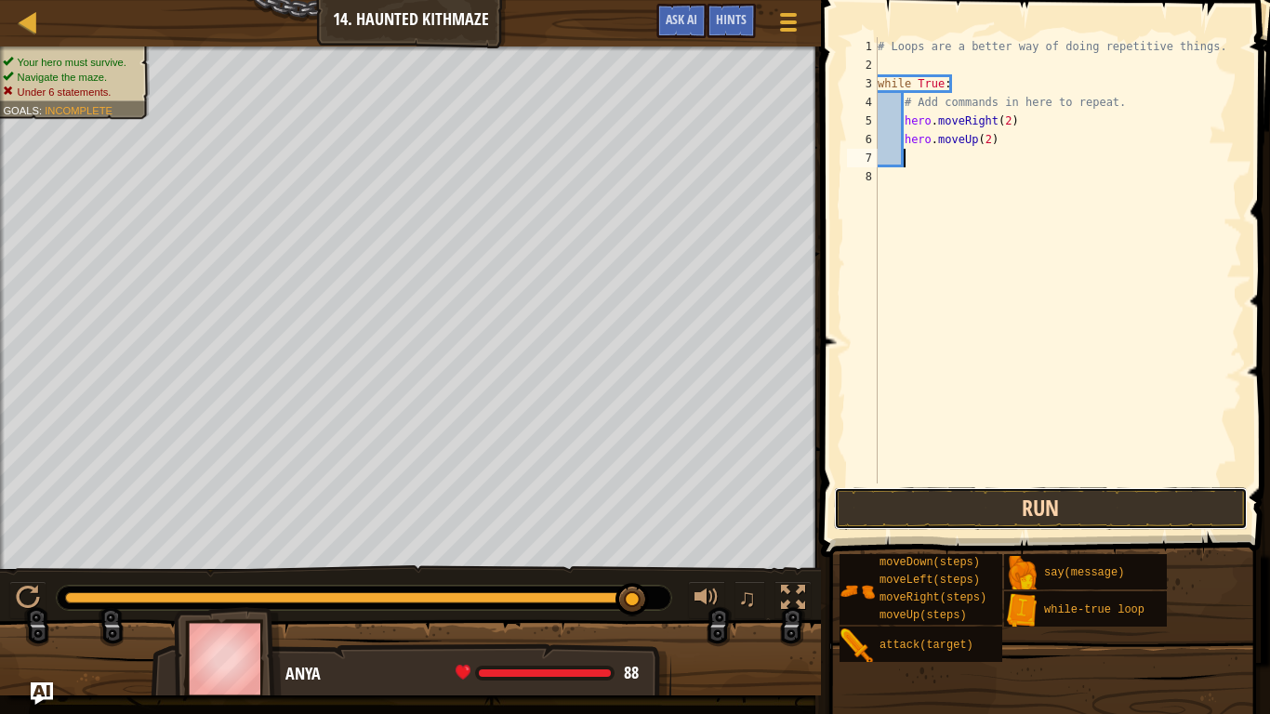
click at [919, 507] on button "Run" at bounding box center [1041, 508] width 414 height 43
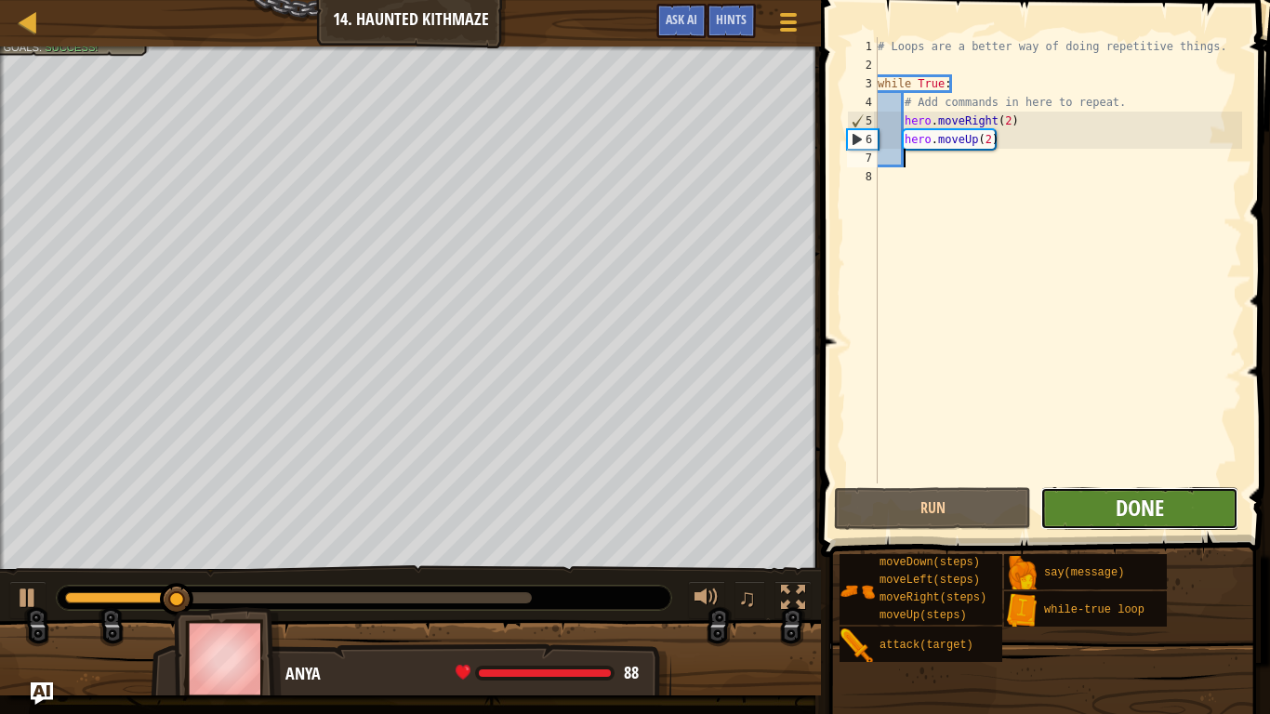
click at [1122, 501] on span "Done" at bounding box center [1139, 508] width 48 height 30
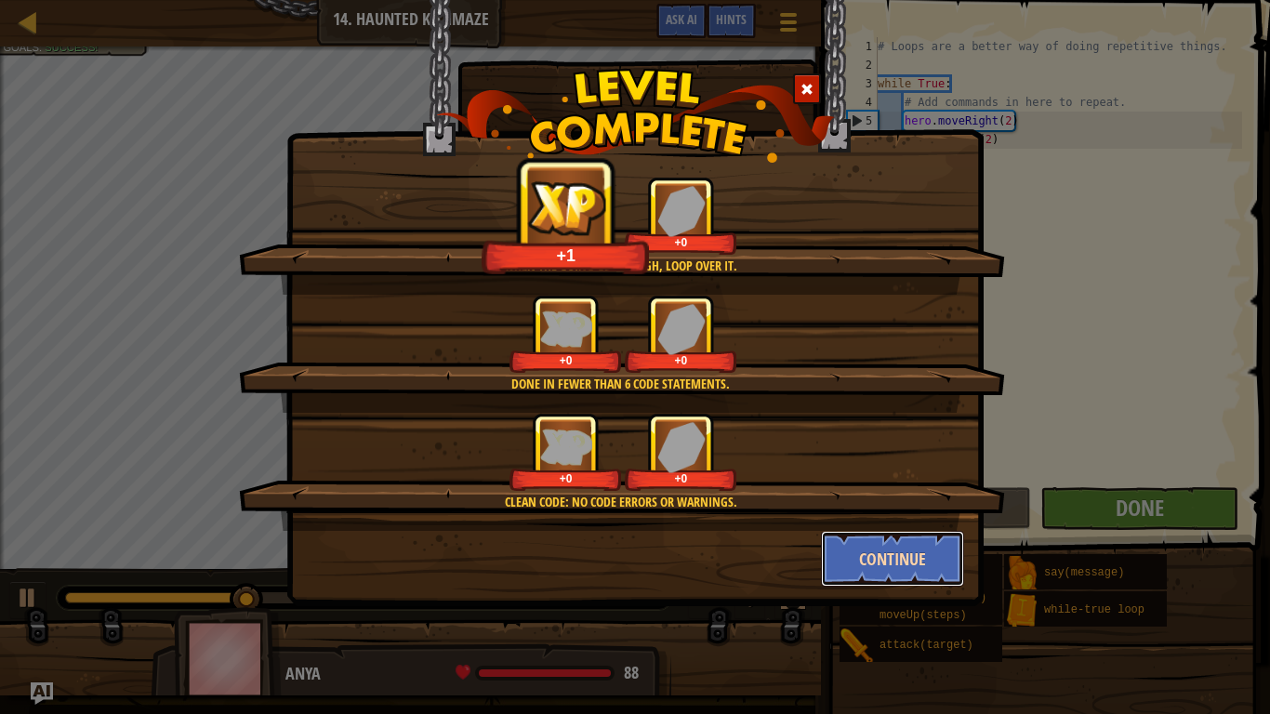
click at [883, 548] on button "Continue" at bounding box center [893, 559] width 144 height 56
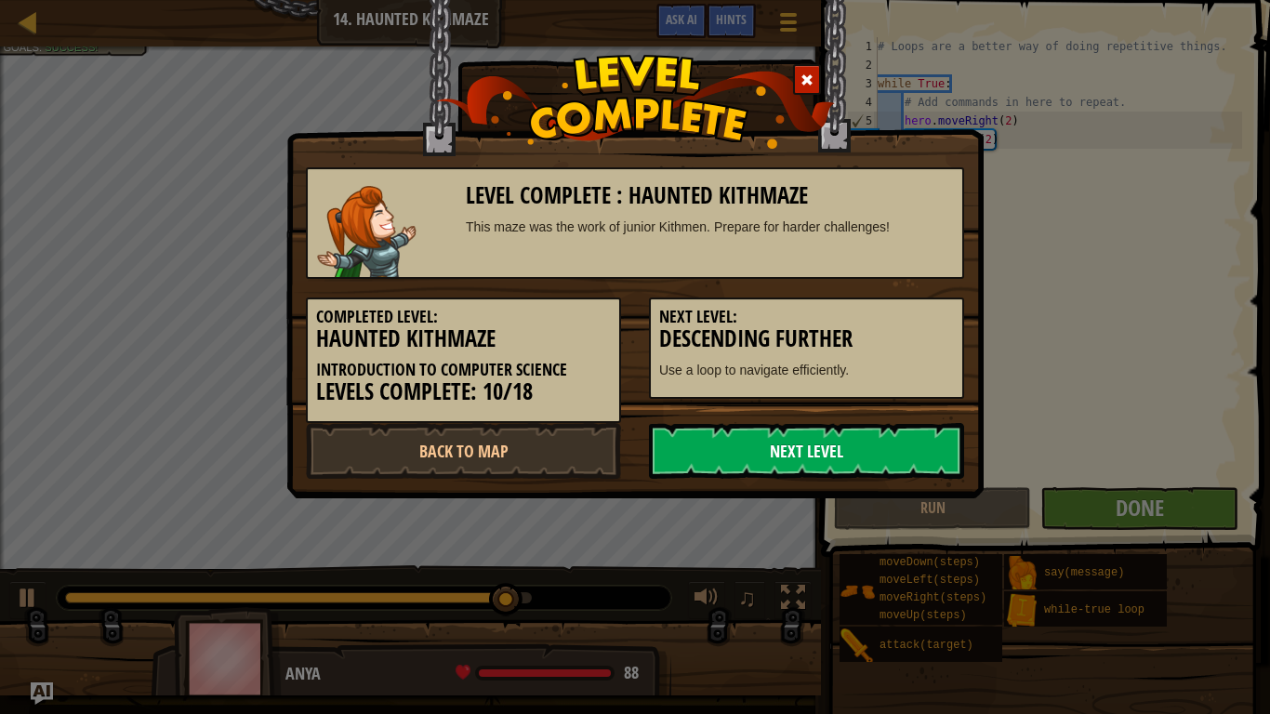
click at [787, 459] on link "Next Level" at bounding box center [806, 451] width 315 height 56
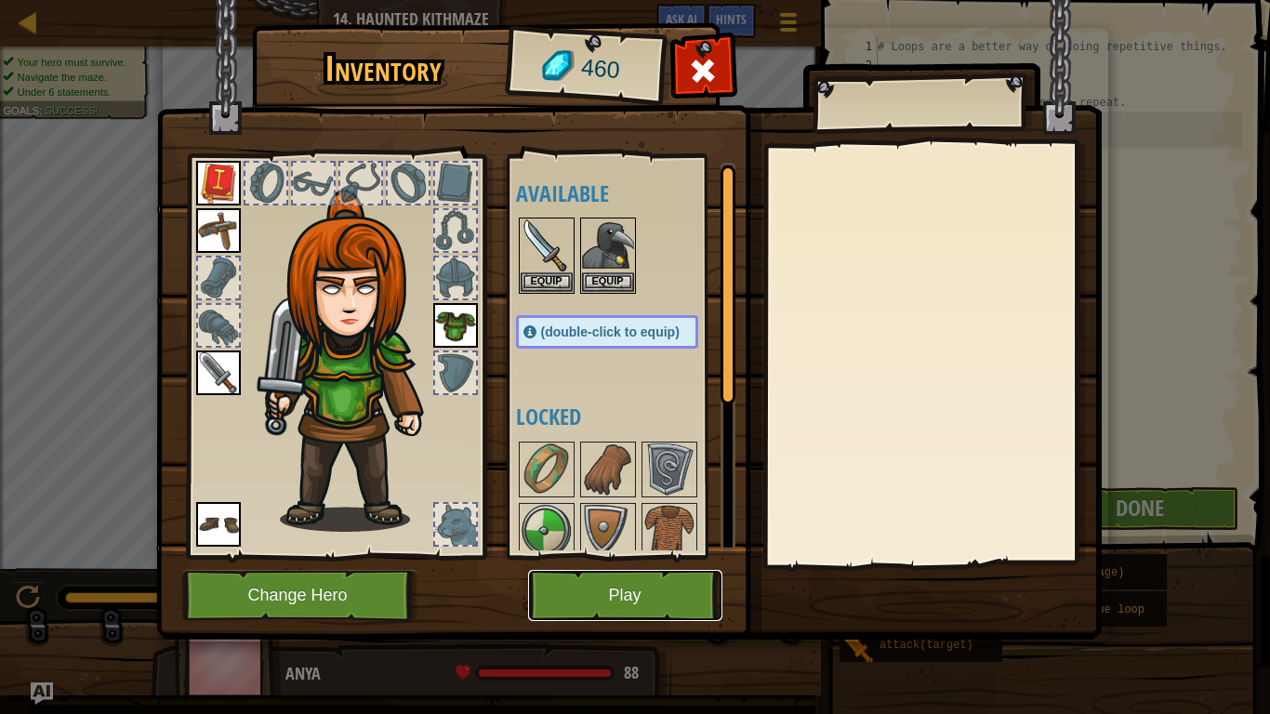
click at [593, 580] on button "Play" at bounding box center [625, 595] width 194 height 51
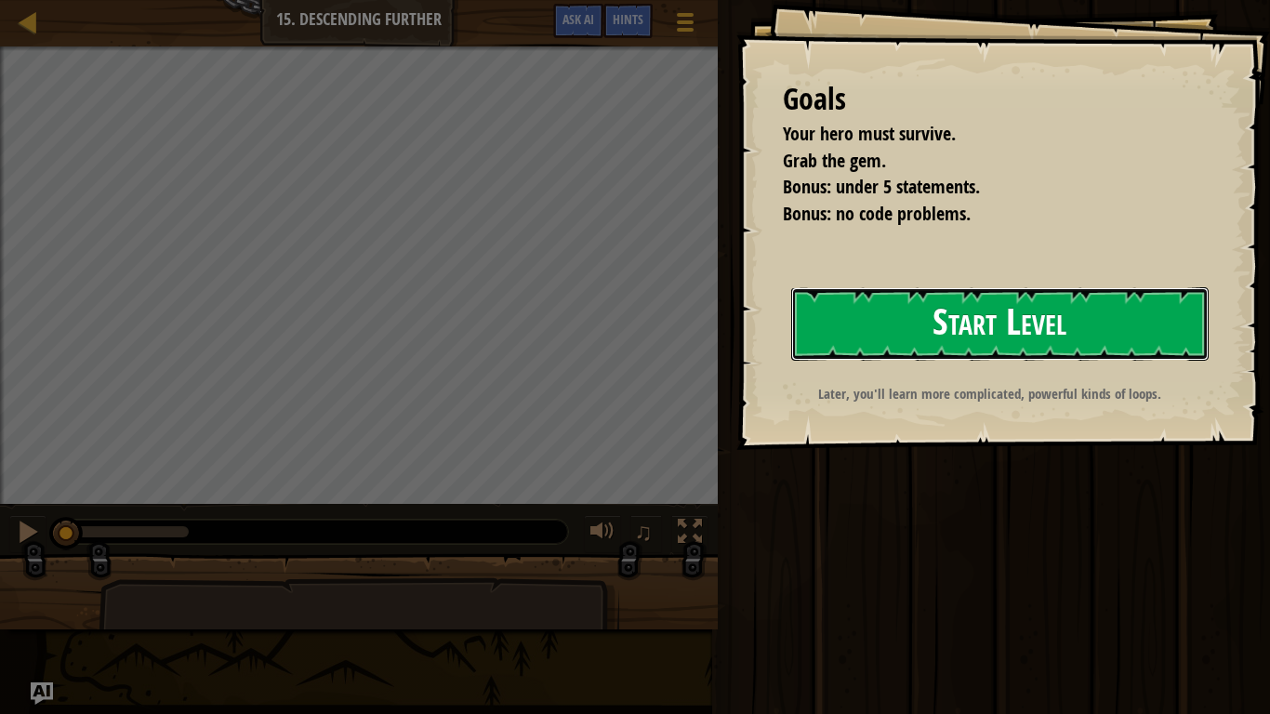
click at [951, 341] on button "Start Level" at bounding box center [999, 323] width 417 height 73
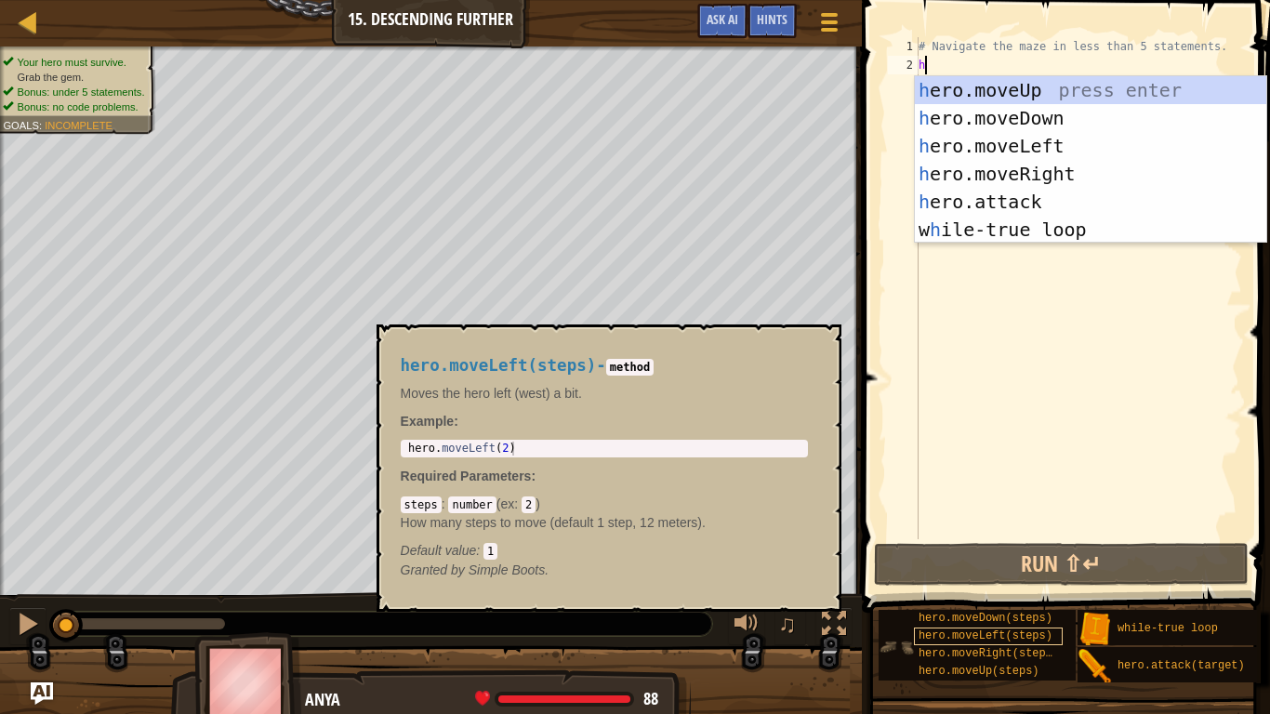
type textarea "her"
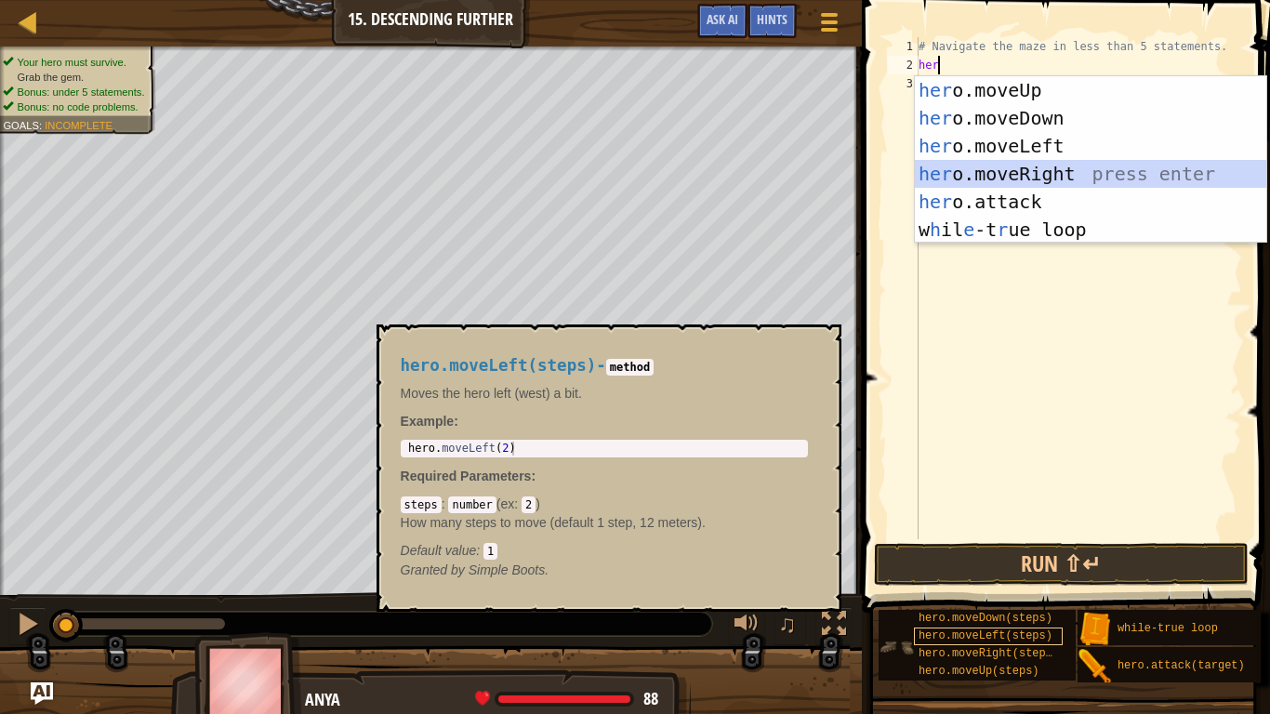
scroll to position [8, 0]
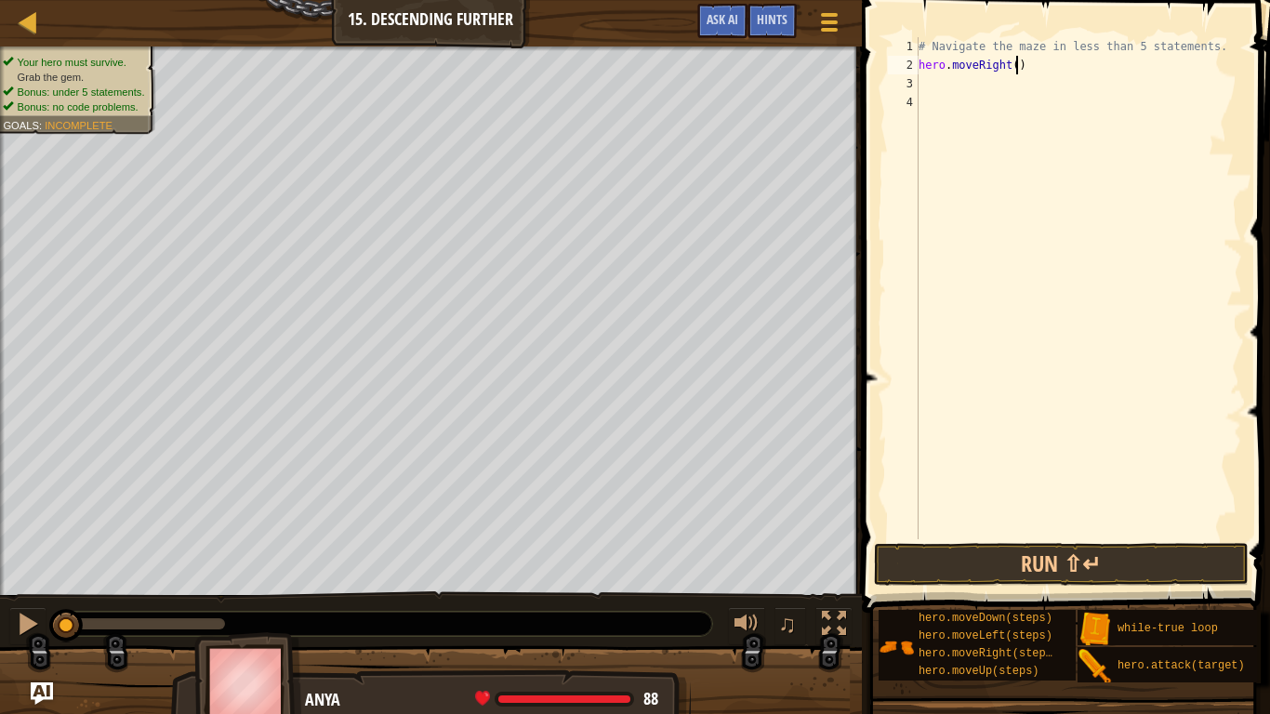
click at [1017, 65] on div "# Navigate the maze in less than 5 statements. hero . moveRight ( )" at bounding box center [1078, 306] width 327 height 539
type textarea "hero.moveRight(2)"
click at [945, 78] on div "# Navigate the maze in less than 5 statements. hero . moveRight ( 2 )" at bounding box center [1078, 306] width 327 height 539
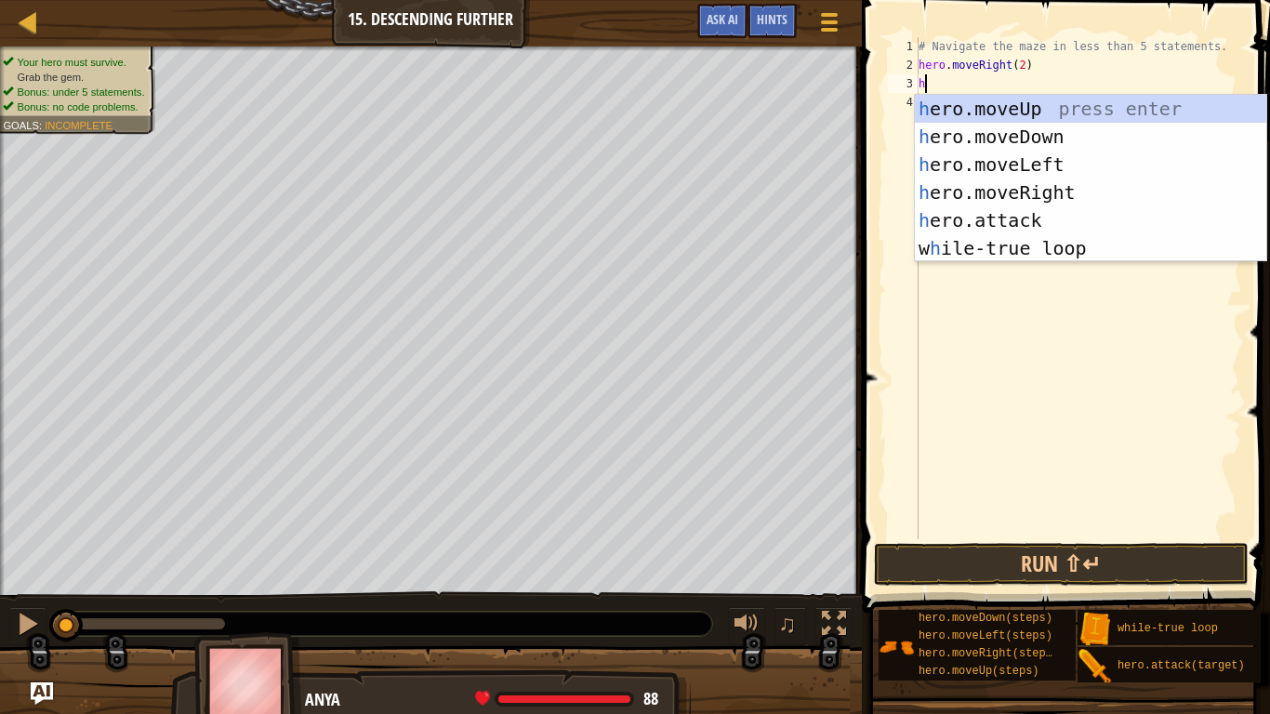
scroll to position [8, 2]
type textarea "her"
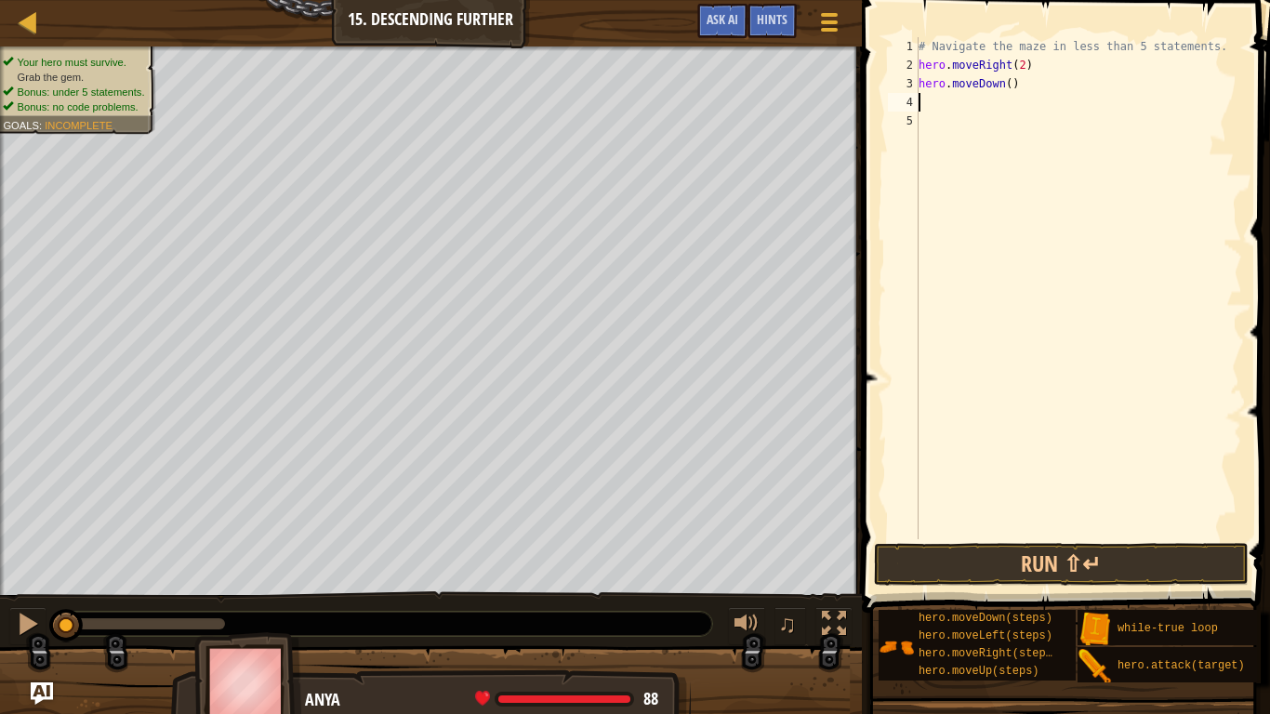
scroll to position [8, 0]
type textarea "hero.moveRight(2)"
type textarea "wh"
click at [905, 573] on button "Run ⇧↵" at bounding box center [1061, 564] width 375 height 43
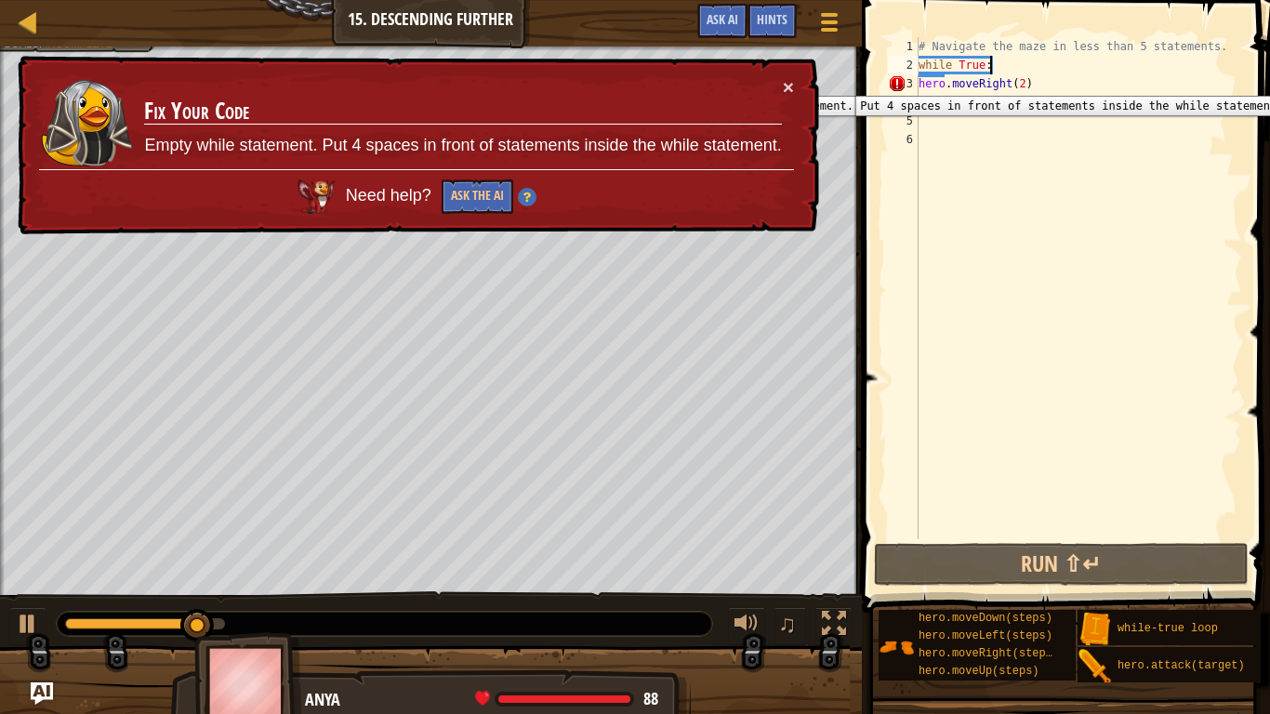
click at [917, 84] on div "3" at bounding box center [903, 83] width 31 height 19
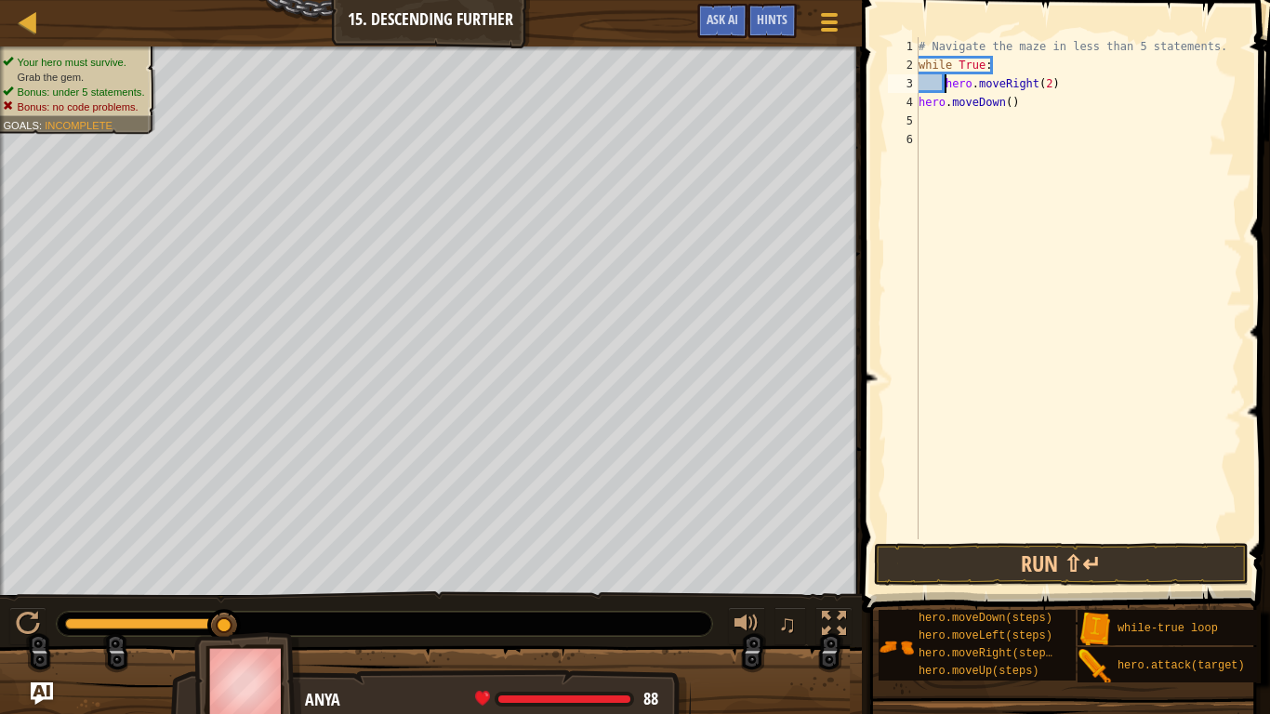
click at [921, 110] on div "# Navigate the maze in less than 5 statements. while True : hero . moveRight ( …" at bounding box center [1078, 306] width 327 height 539
type textarea "hero.moveDown()"
click at [962, 567] on button "Run ⇧↵" at bounding box center [1061, 564] width 375 height 43
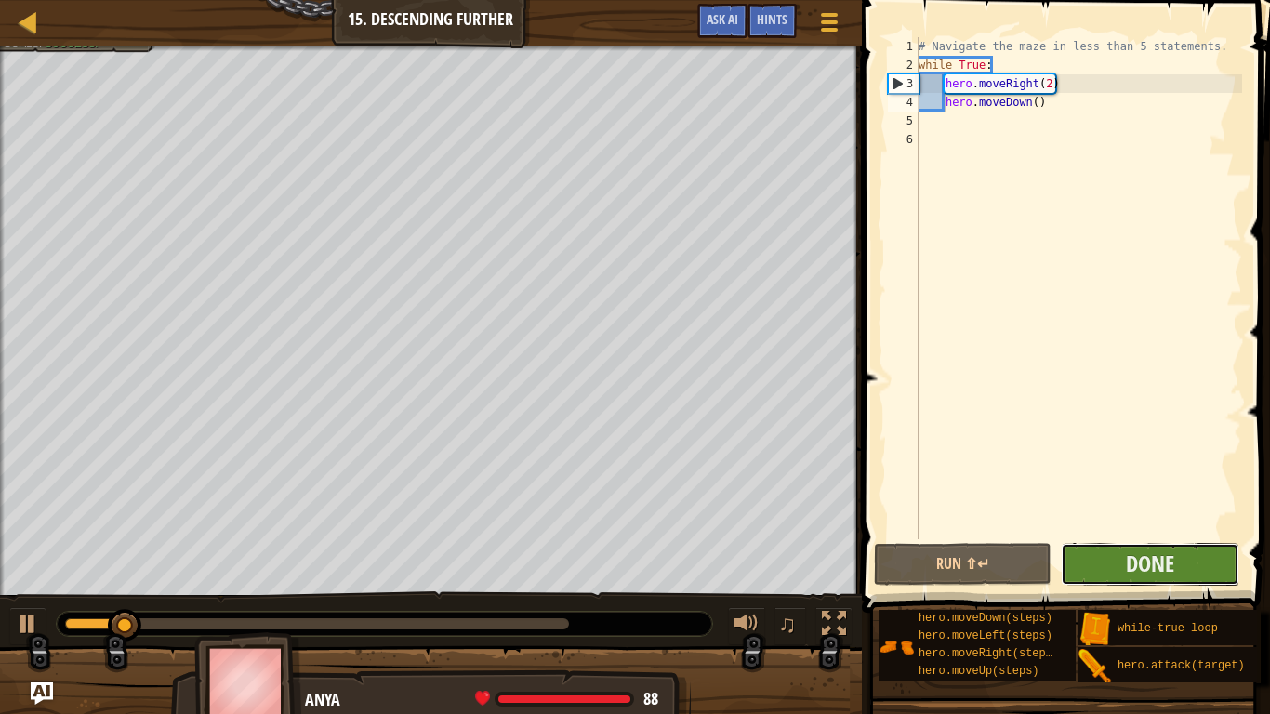
click at [1117, 567] on button "Done" at bounding box center [1150, 564] width 178 height 43
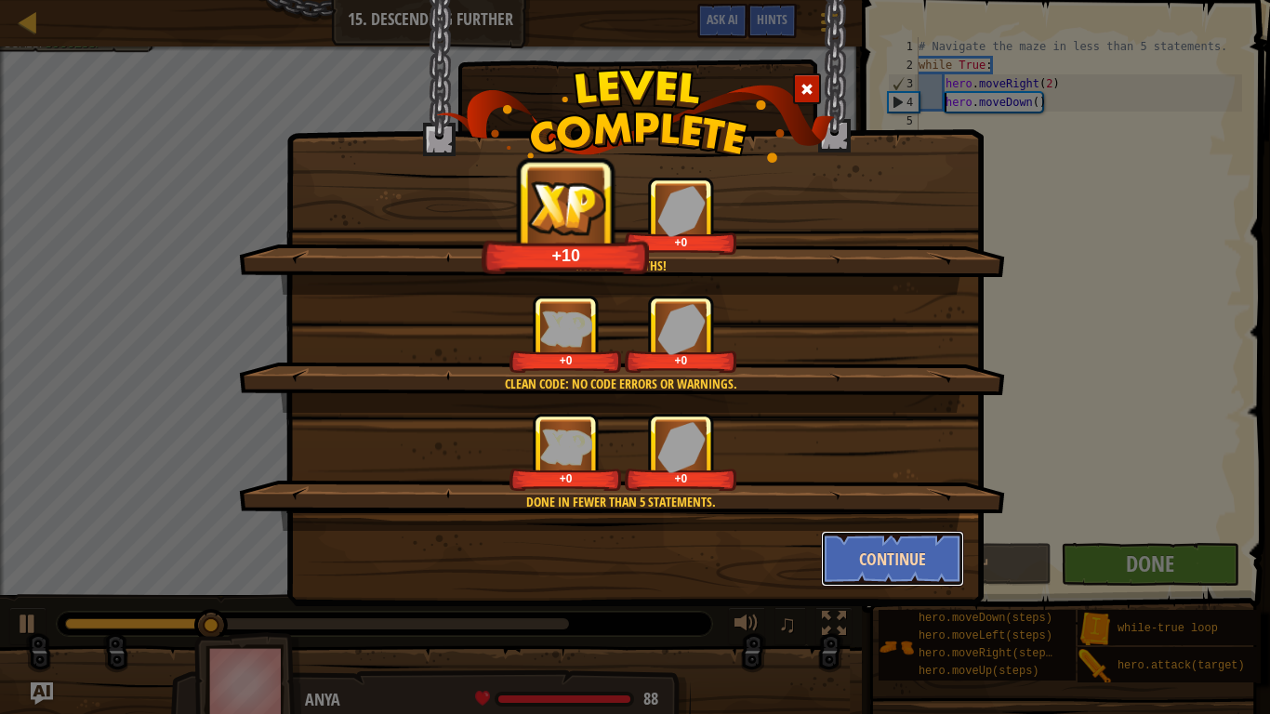
click at [931, 567] on button "Continue" at bounding box center [893, 559] width 144 height 56
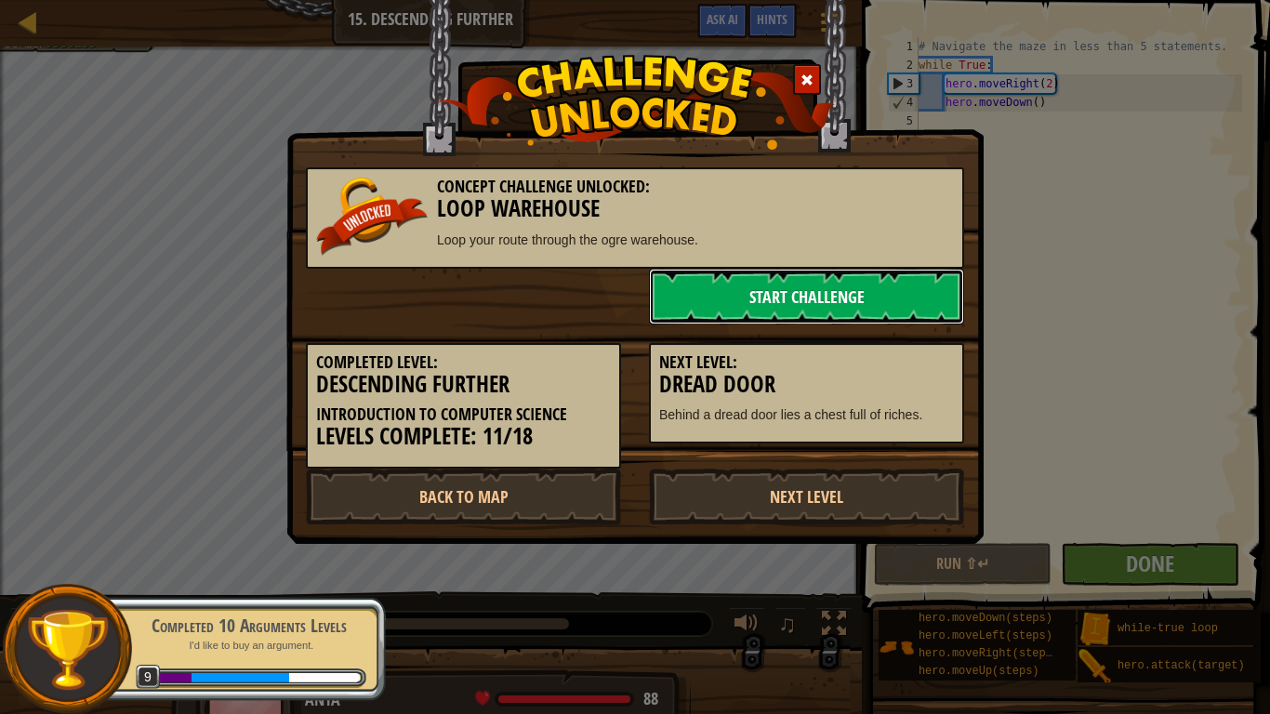
click at [803, 299] on link "Start Challenge" at bounding box center [806, 297] width 315 height 56
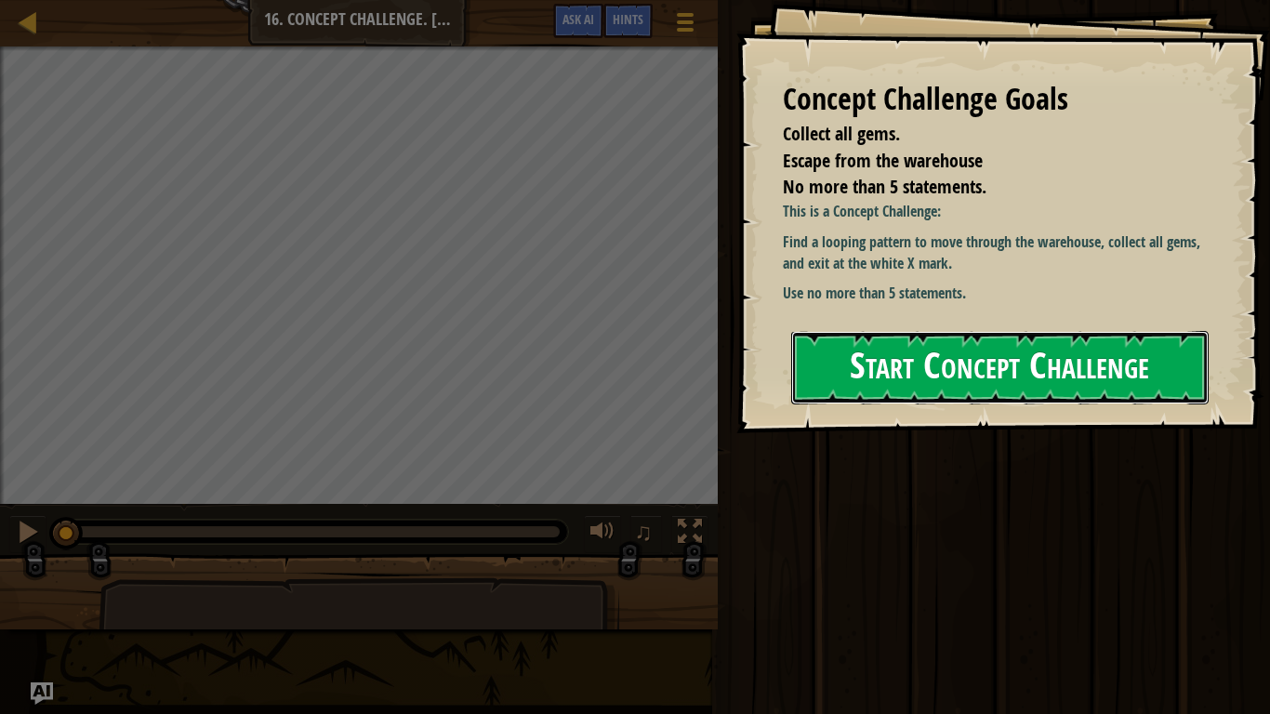
click at [885, 366] on button "Start Concept Challenge" at bounding box center [999, 367] width 417 height 73
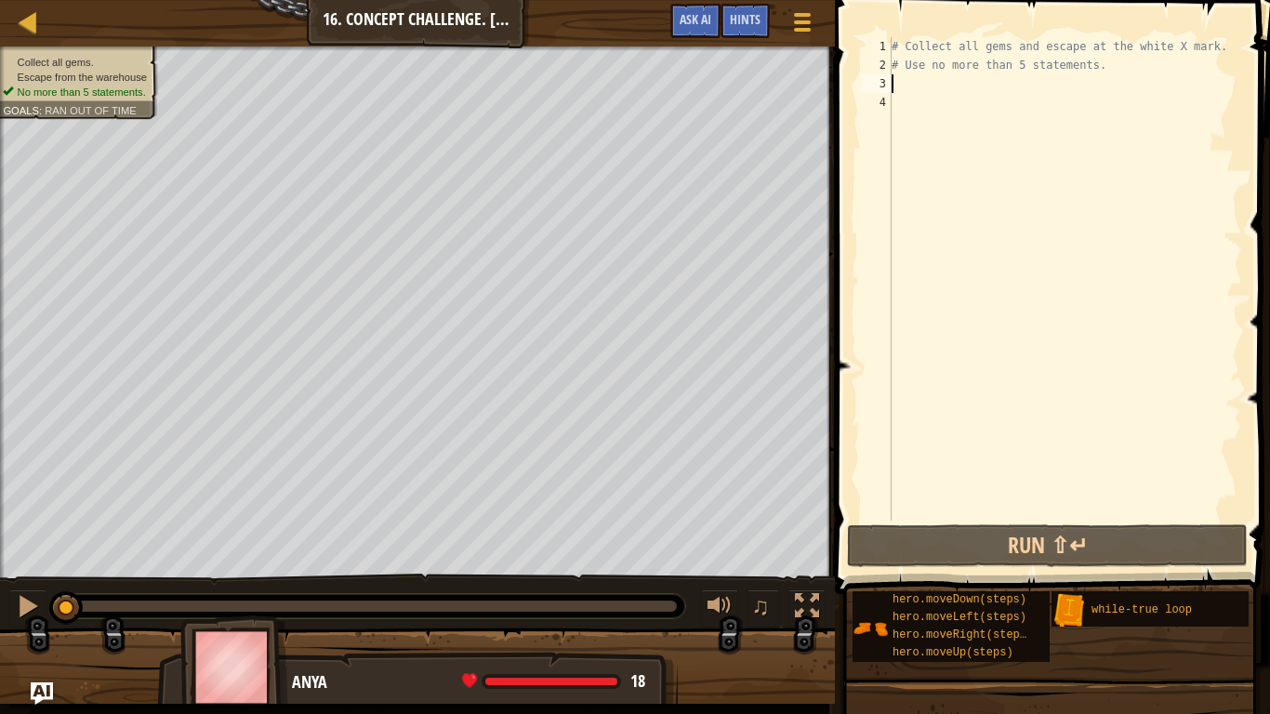
type textarea "wh"
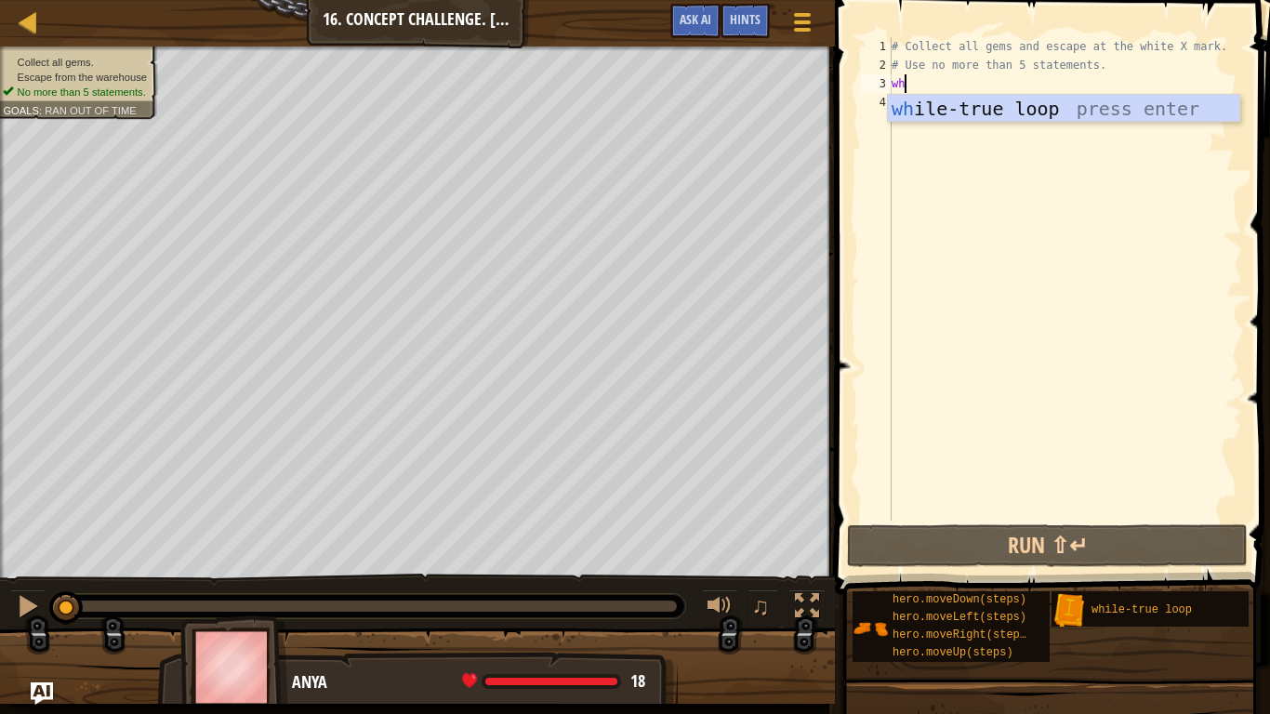
scroll to position [8, 1]
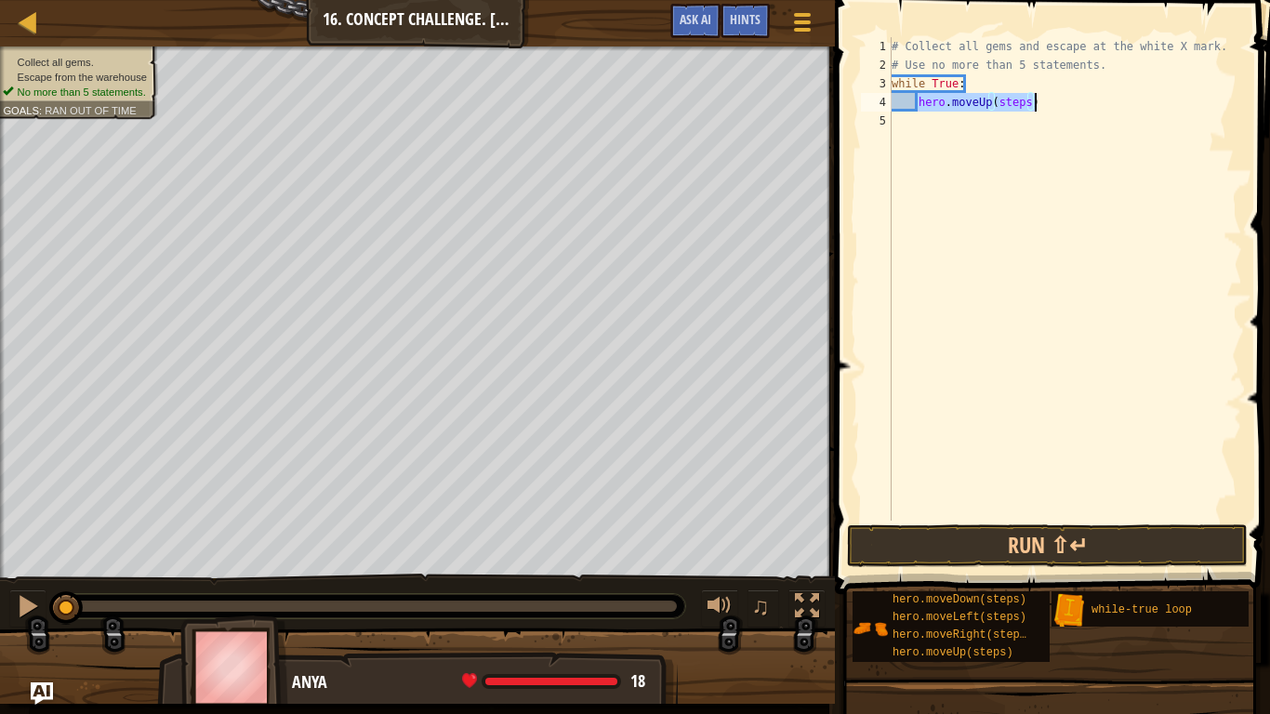
click at [1011, 102] on div "# Collect all gems and escape at the white X mark. # Use no more than 5 stateme…" at bounding box center [1065, 278] width 354 height 483
click at [1011, 102] on div "# Collect all gems and escape at the white X mark. # Use no more than 5 stateme…" at bounding box center [1065, 297] width 354 height 521
type textarea "hero.moveUp()"
click at [929, 126] on div "# Collect all gems and escape at the white X mark. # Use no more than 5 stateme…" at bounding box center [1065, 297] width 354 height 521
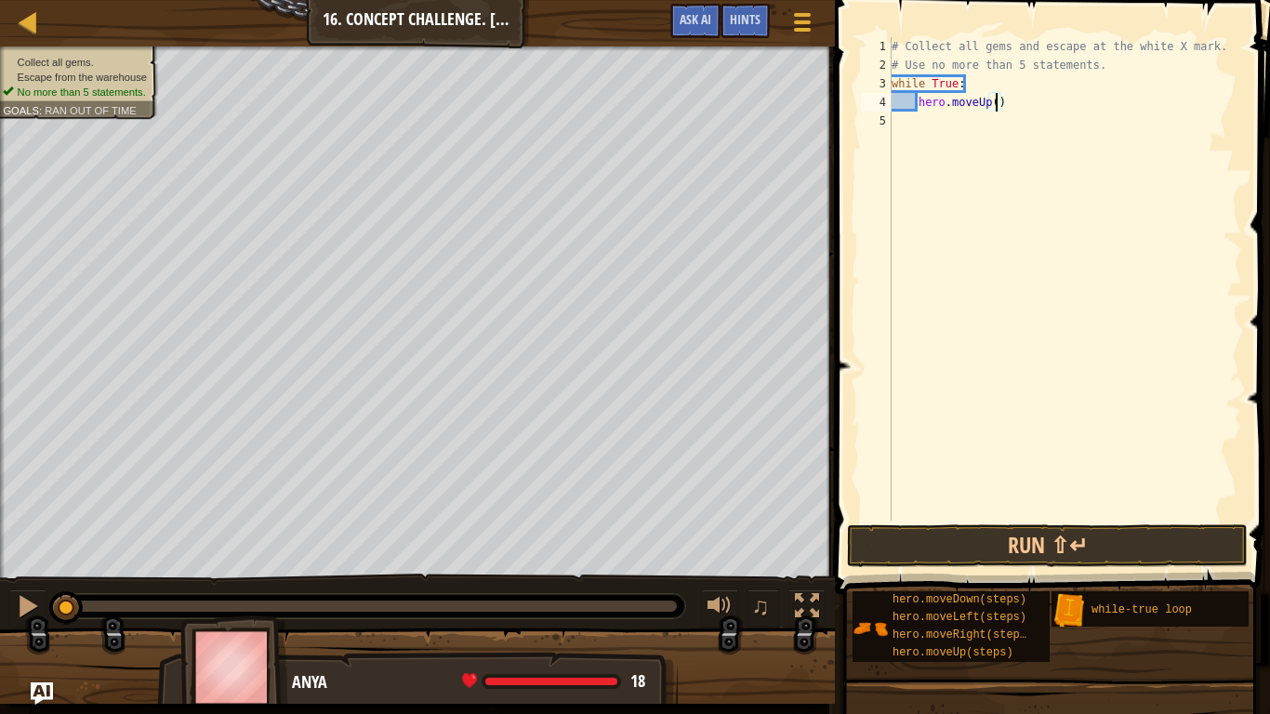
scroll to position [8, 0]
click at [952, 548] on button "Run ⇧↵" at bounding box center [1047, 545] width 401 height 43
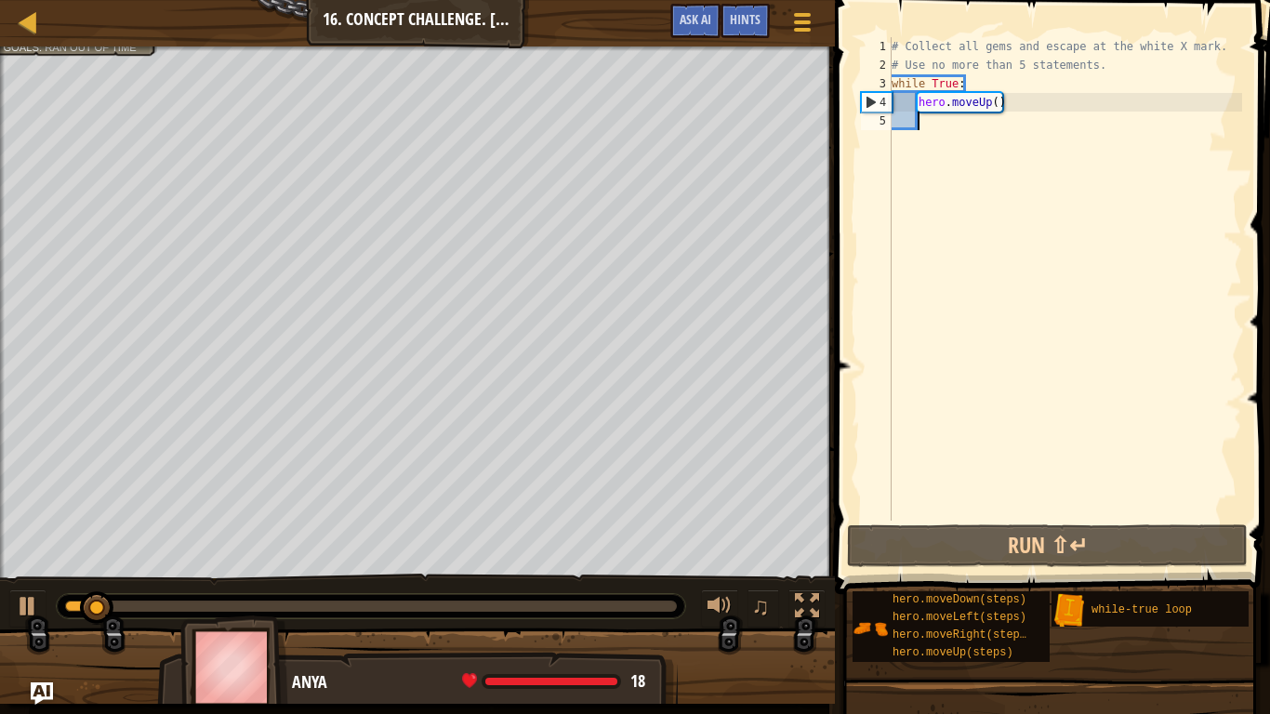
click at [997, 100] on div "# Collect all gems and escape at the white X mark. # Use no more than 5 stateme…" at bounding box center [1065, 297] width 354 height 521
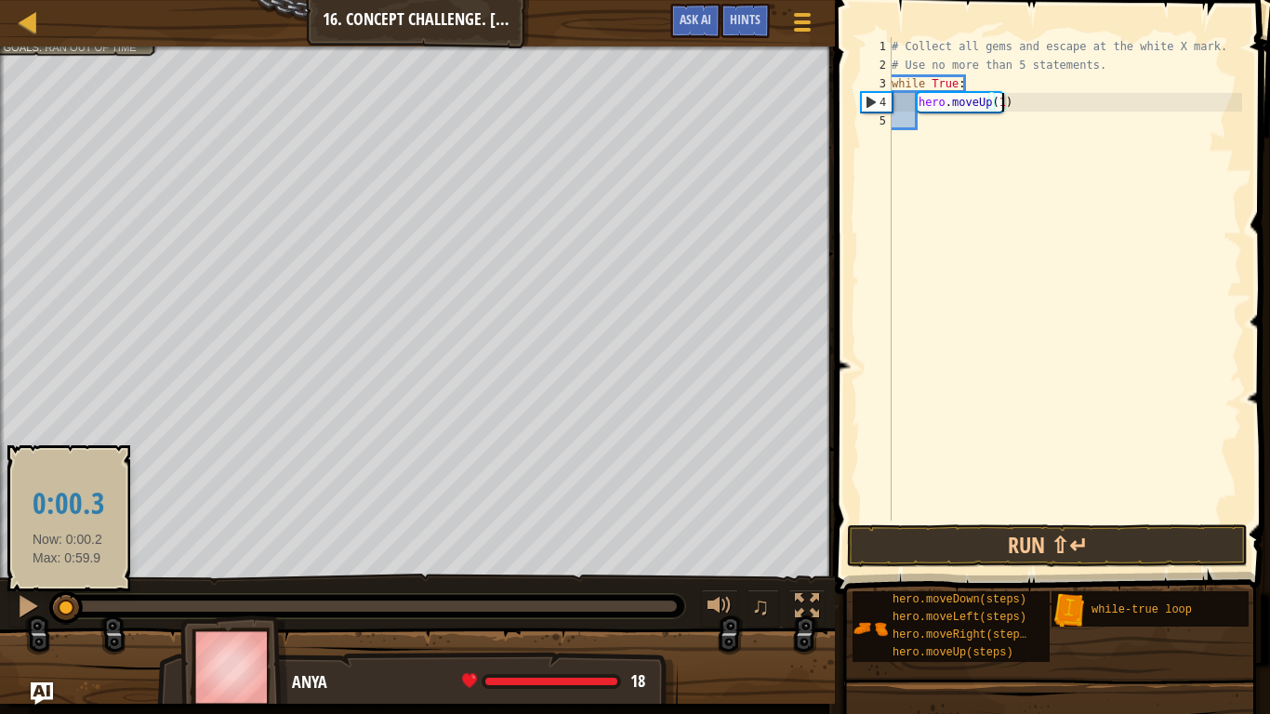
drag, startPoint x: 165, startPoint y: 610, endPoint x: 67, endPoint y: 606, distance: 97.7
click at [67, 600] on div at bounding box center [65, 607] width 33 height 33
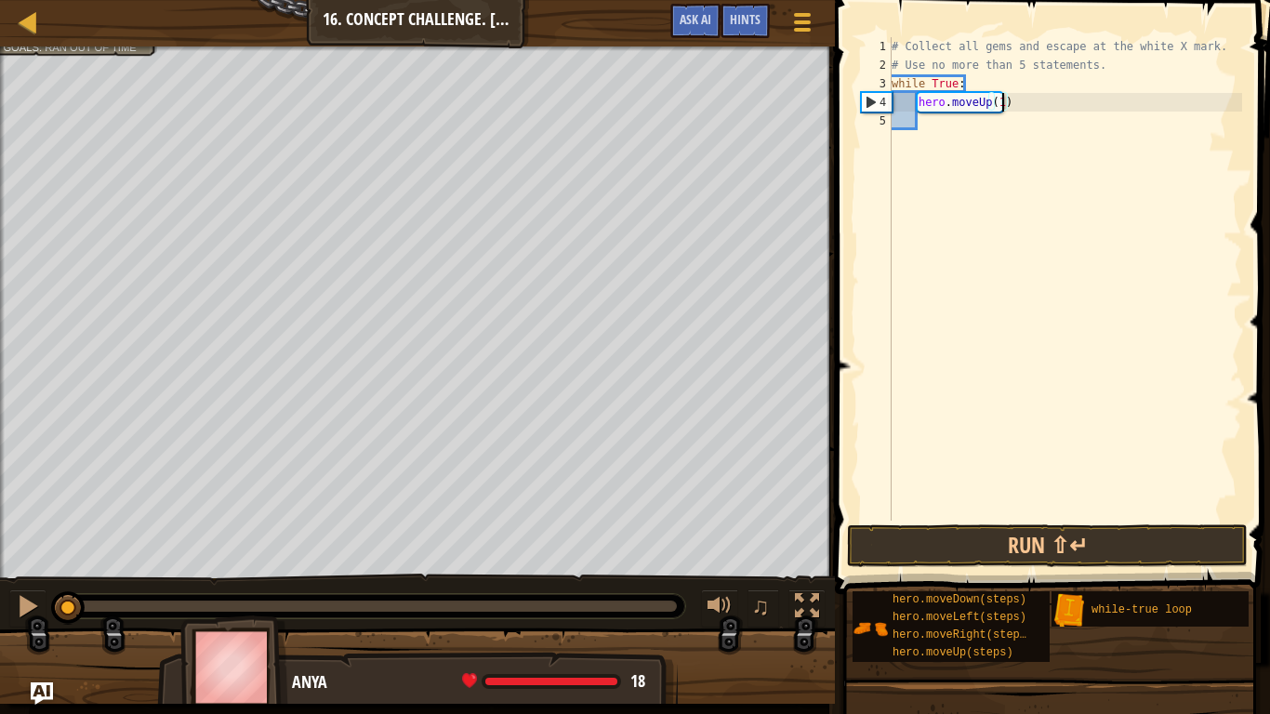
type textarea "hero.moveUp()"
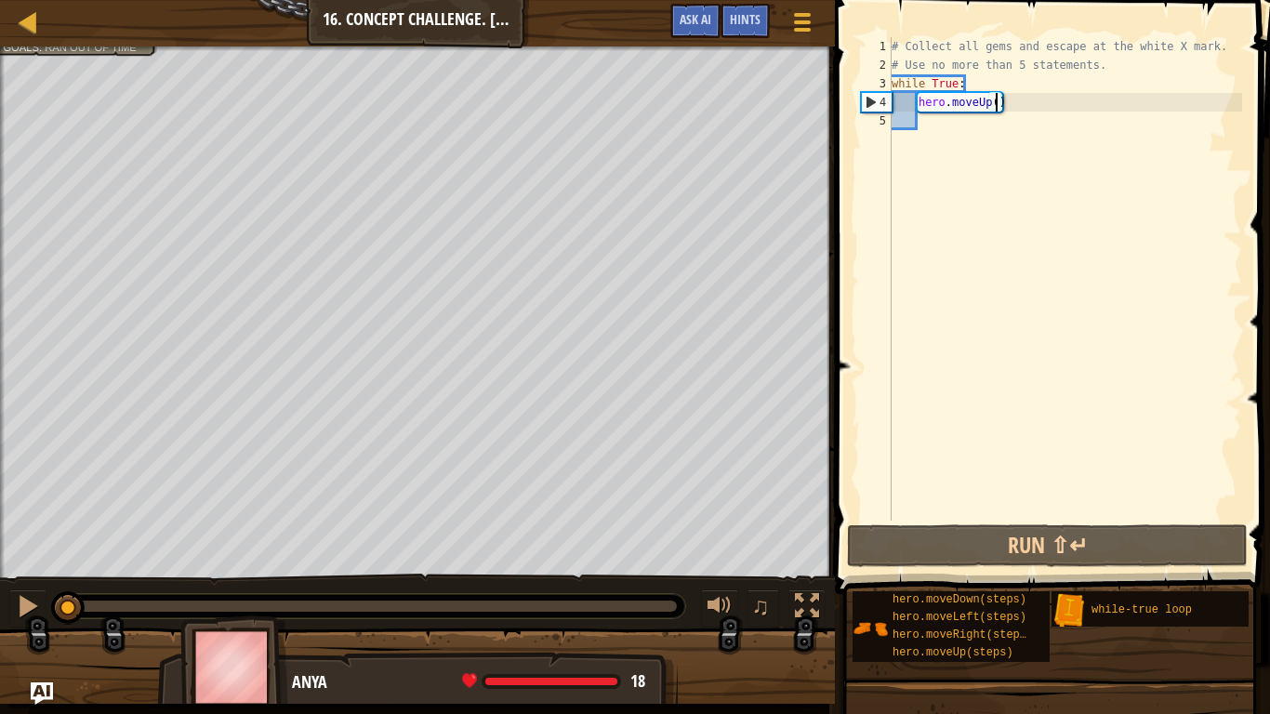
click at [933, 127] on div "# Collect all gems and escape at the white X mark. # Use no more than 5 stateme…" at bounding box center [1065, 297] width 354 height 521
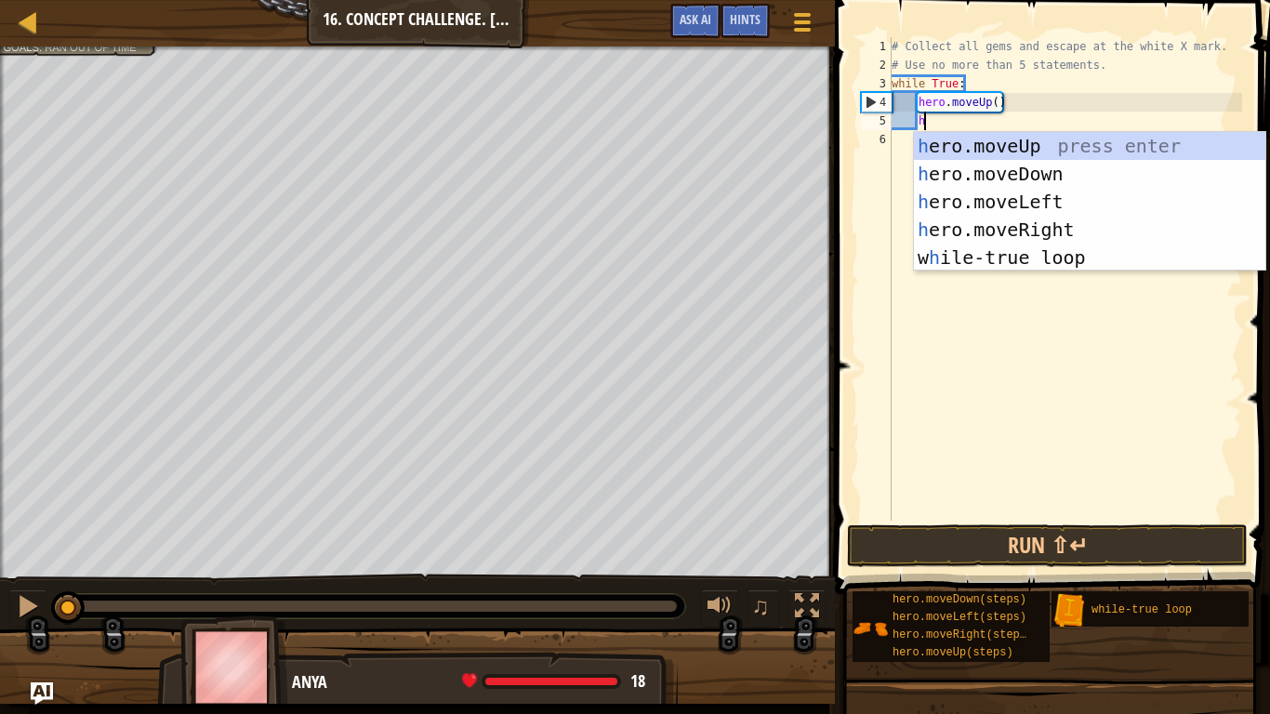
type textarea "her"
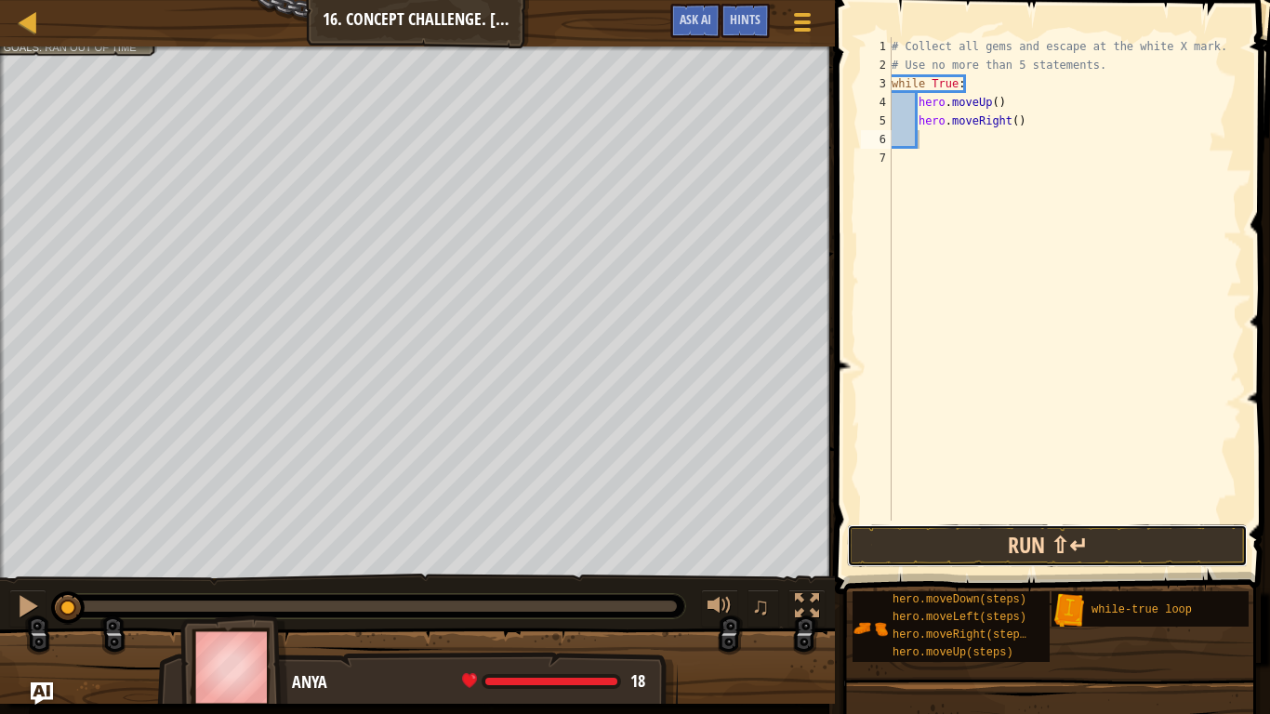
click at [916, 538] on button "Run ⇧↵" at bounding box center [1047, 545] width 401 height 43
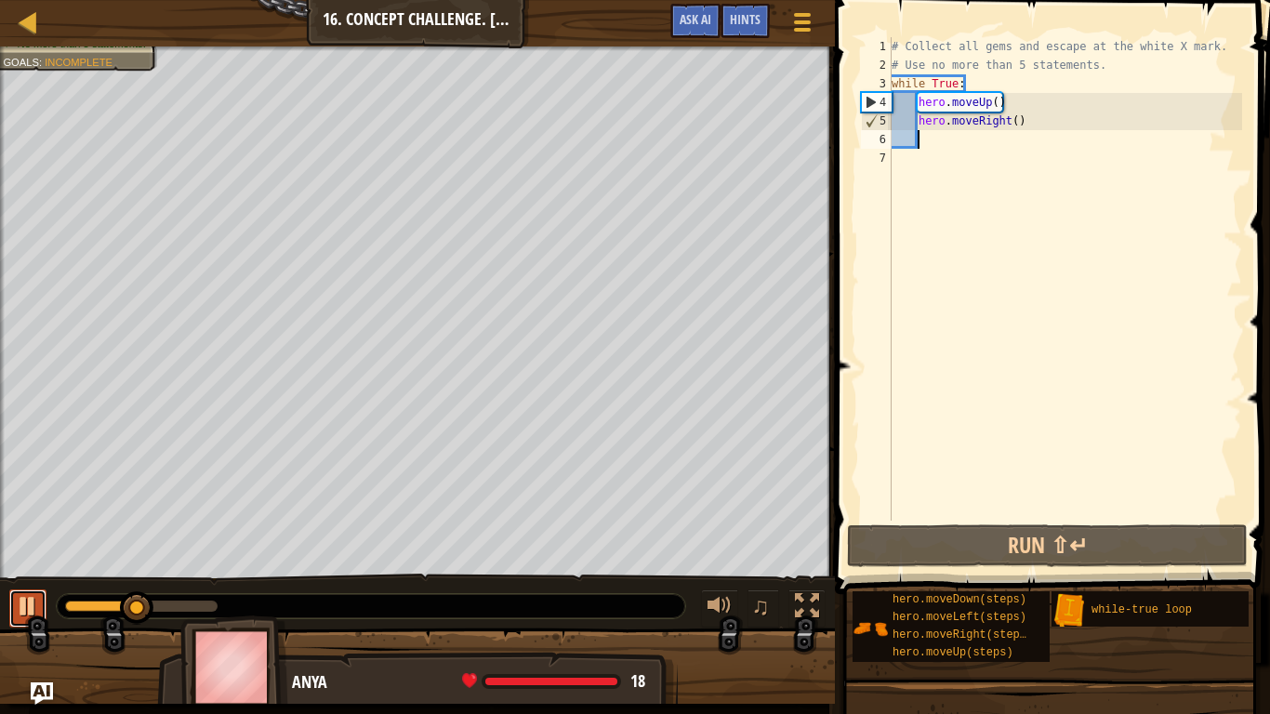
click at [30, 600] on div at bounding box center [28, 606] width 24 height 24
click at [998, 103] on div "# Collect all gems and escape at the white X mark. # Use no more than 5 stateme…" at bounding box center [1065, 297] width 354 height 521
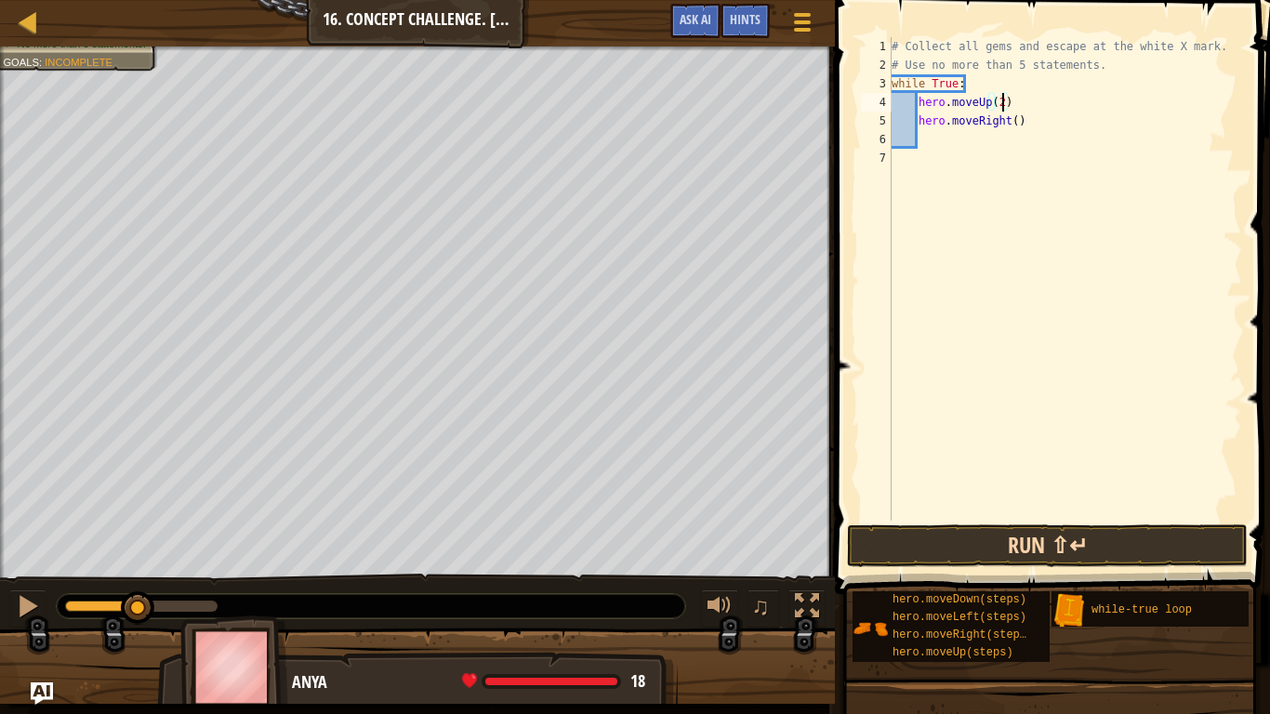
type textarea "hero.moveUp(2)"
click at [1008, 551] on button "Run ⇧↵" at bounding box center [1047, 545] width 401 height 43
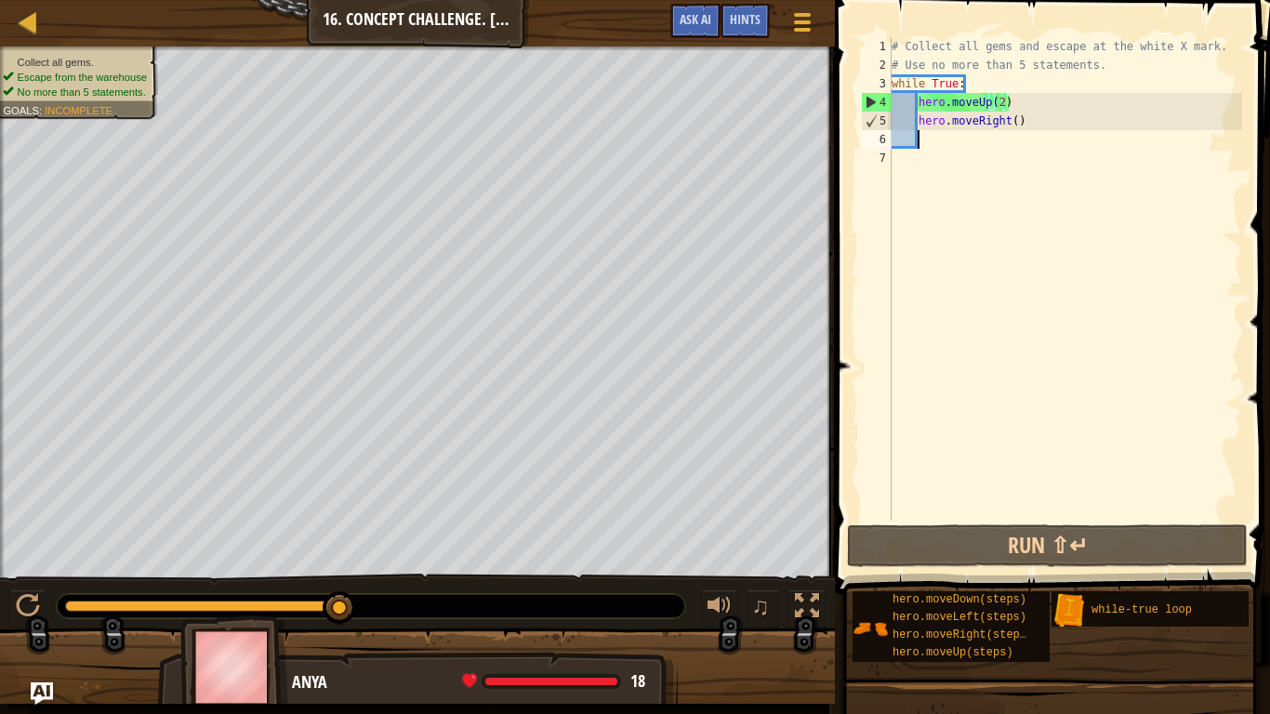
click at [935, 148] on div "# Collect all gems and escape at the white X mark. # Use no more than 5 stateme…" at bounding box center [1065, 297] width 354 height 521
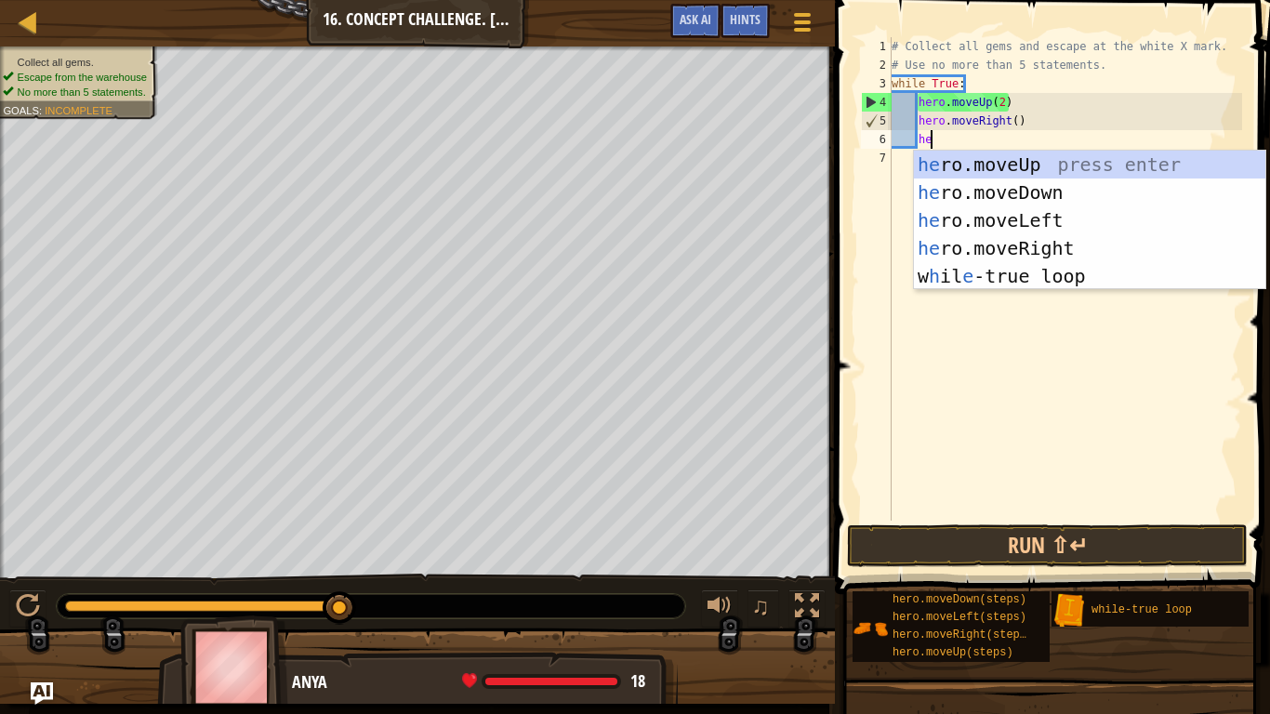
type textarea "her"
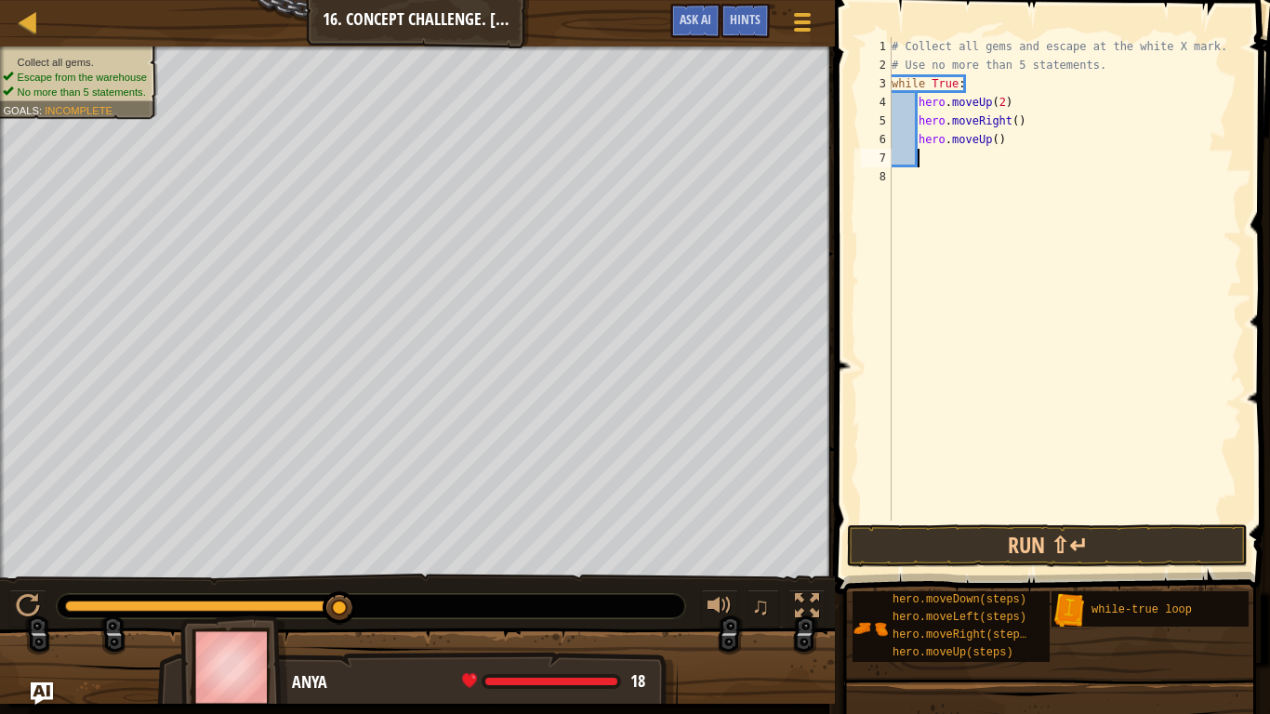
type textarea "m"
click at [1014, 161] on div "# Collect all gems and escape at the white X mark. # Use no more than 5 stateme…" at bounding box center [1065, 297] width 354 height 521
type textarea "hero.moveRight(2)"
click at [955, 549] on button "Run ⇧↵" at bounding box center [1047, 545] width 401 height 43
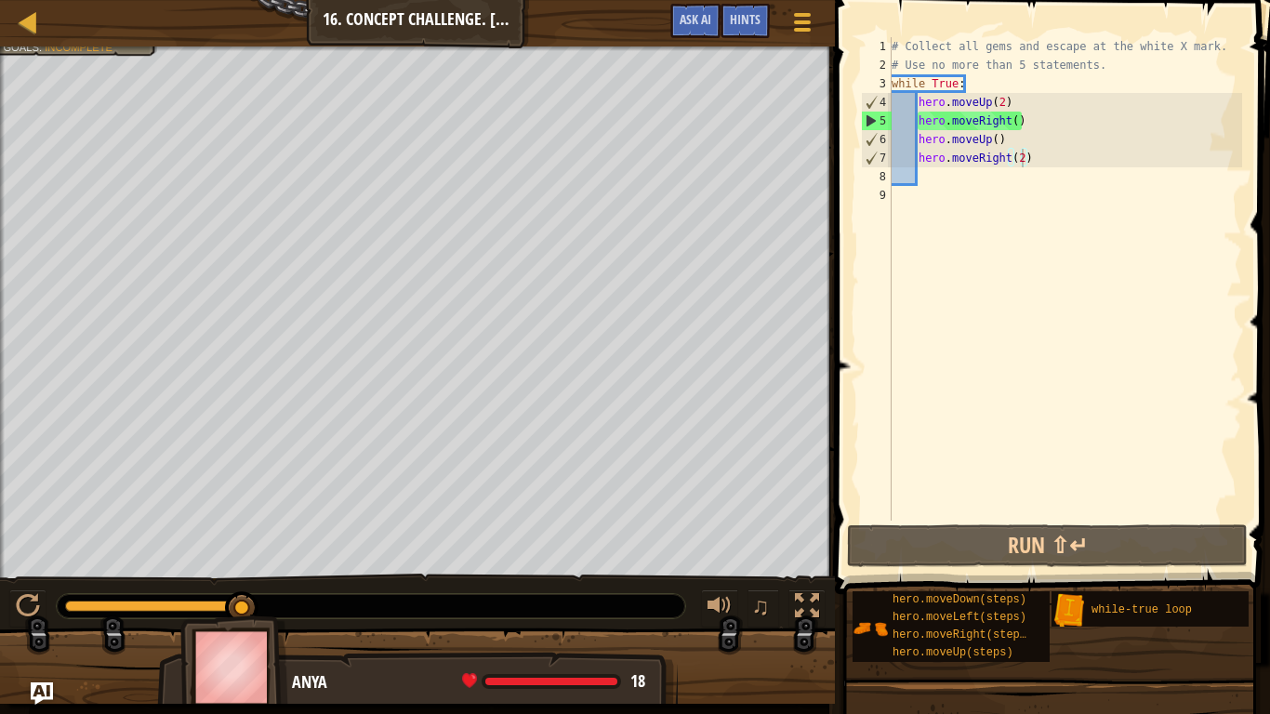
click at [37, 56] on div "Collect all gems. Escape from the warehouse No more than 5 statements. Goals : …" at bounding box center [68, 13] width 179 height 85
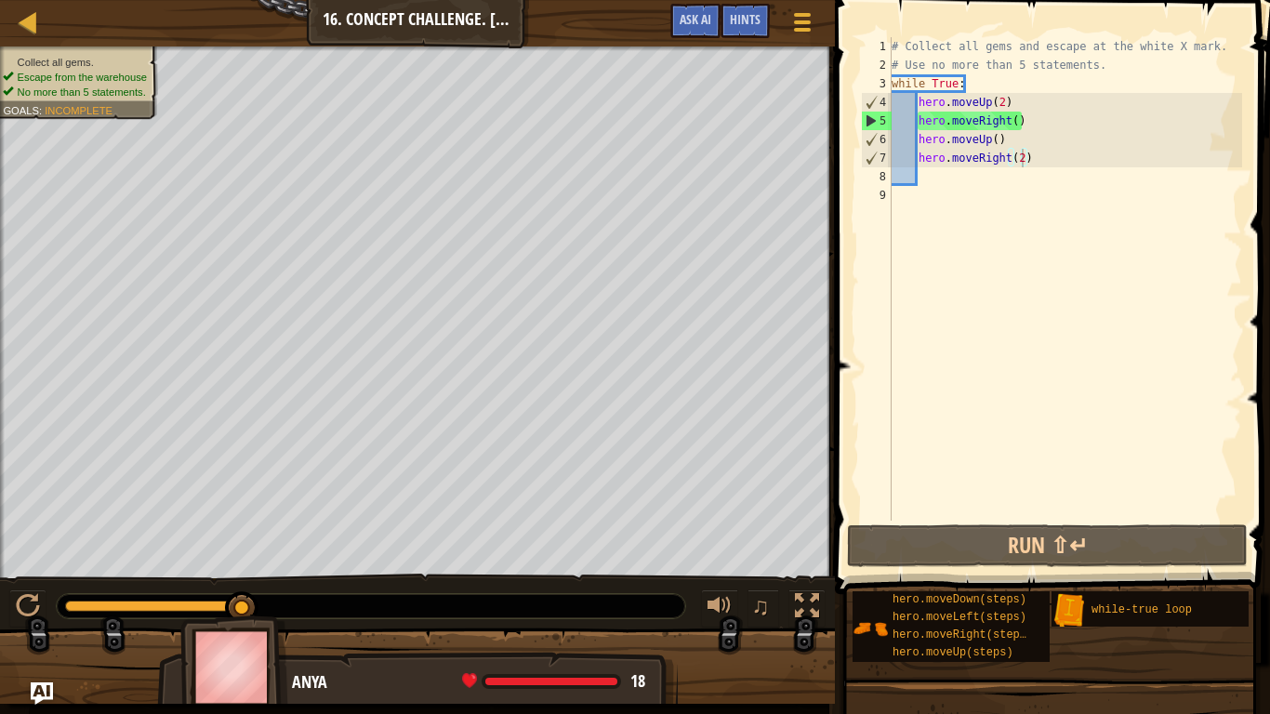
click at [39, 104] on span ":" at bounding box center [42, 110] width 6 height 12
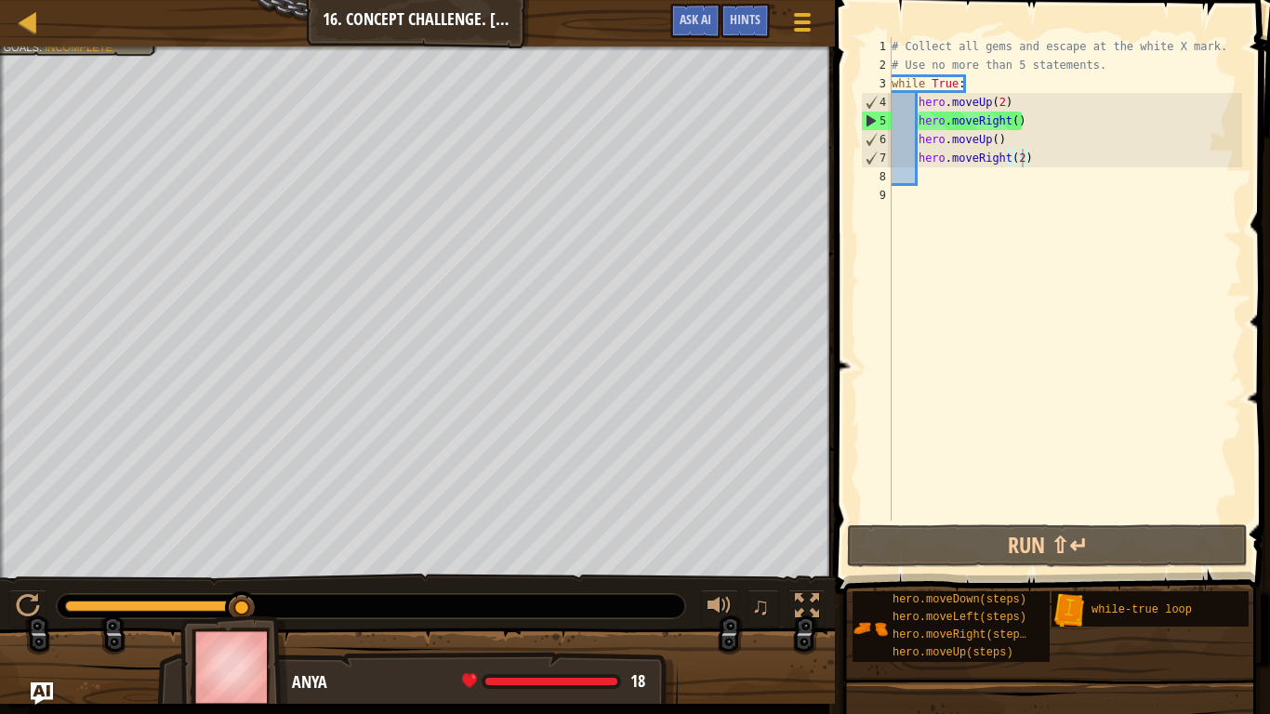
click at [938, 180] on div "# Collect all gems and escape at the white X mark. # Use no more than 5 stateme…" at bounding box center [1065, 297] width 354 height 521
click at [691, 27] on span "Ask AI" at bounding box center [695, 19] width 32 height 18
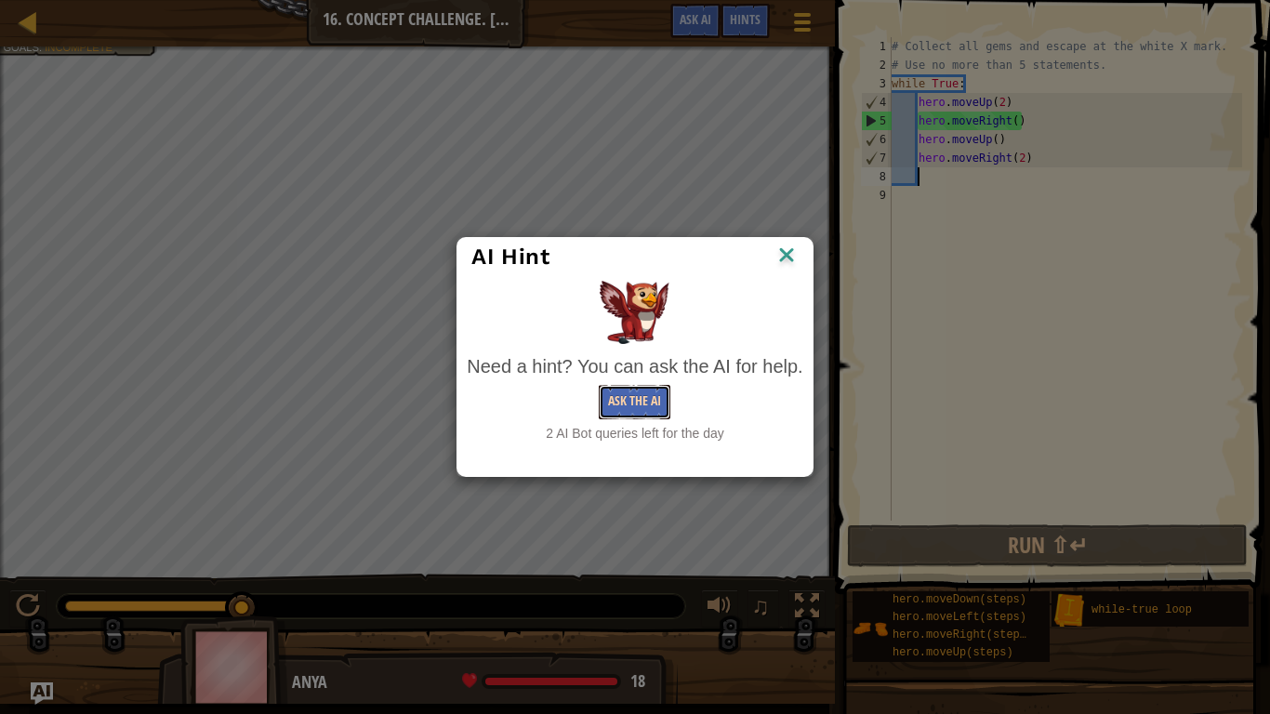
click at [609, 397] on button "Ask the AI" at bounding box center [635, 402] width 72 height 34
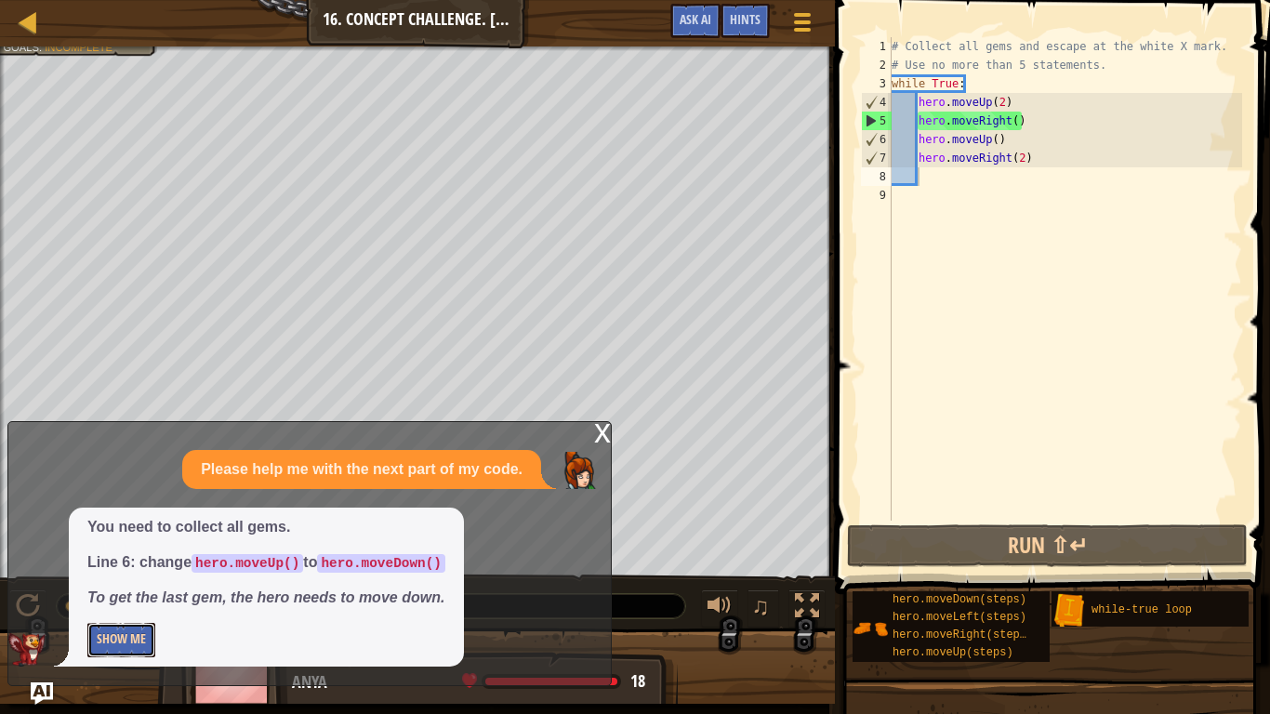
click at [131, 600] on button "Show Me" at bounding box center [121, 640] width 68 height 34
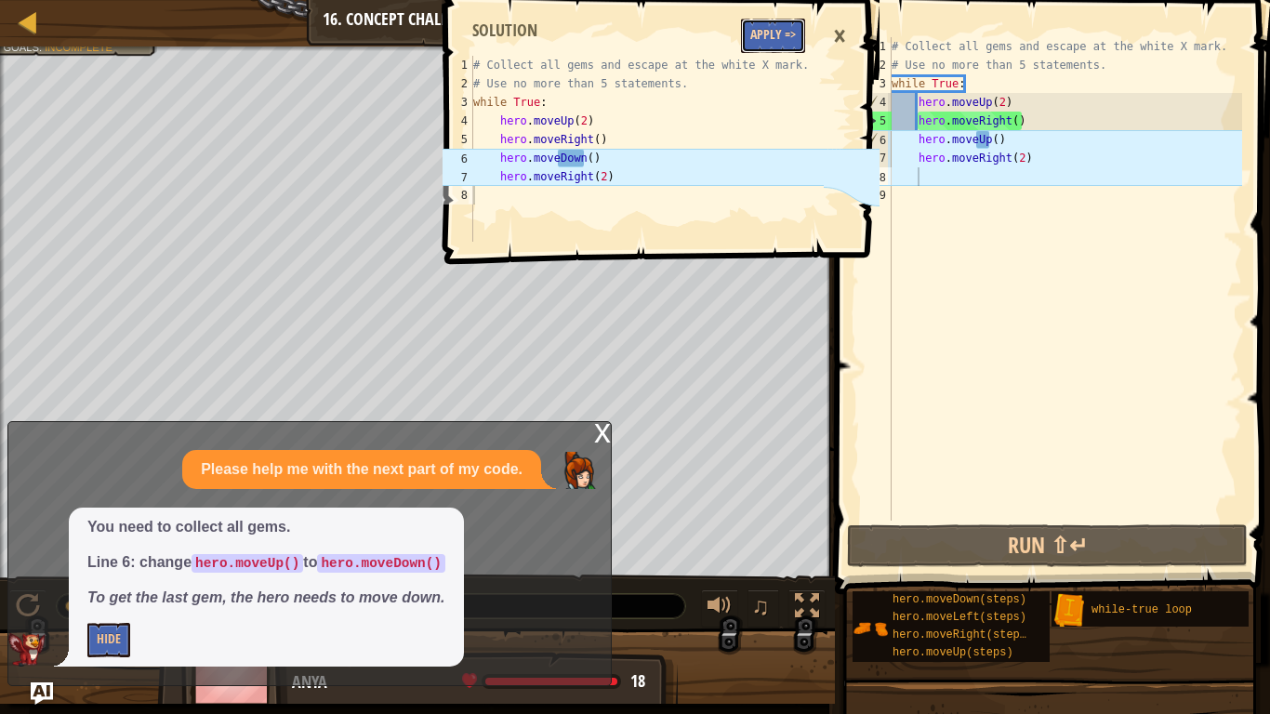
click at [781, 38] on button "Apply =>" at bounding box center [773, 36] width 64 height 34
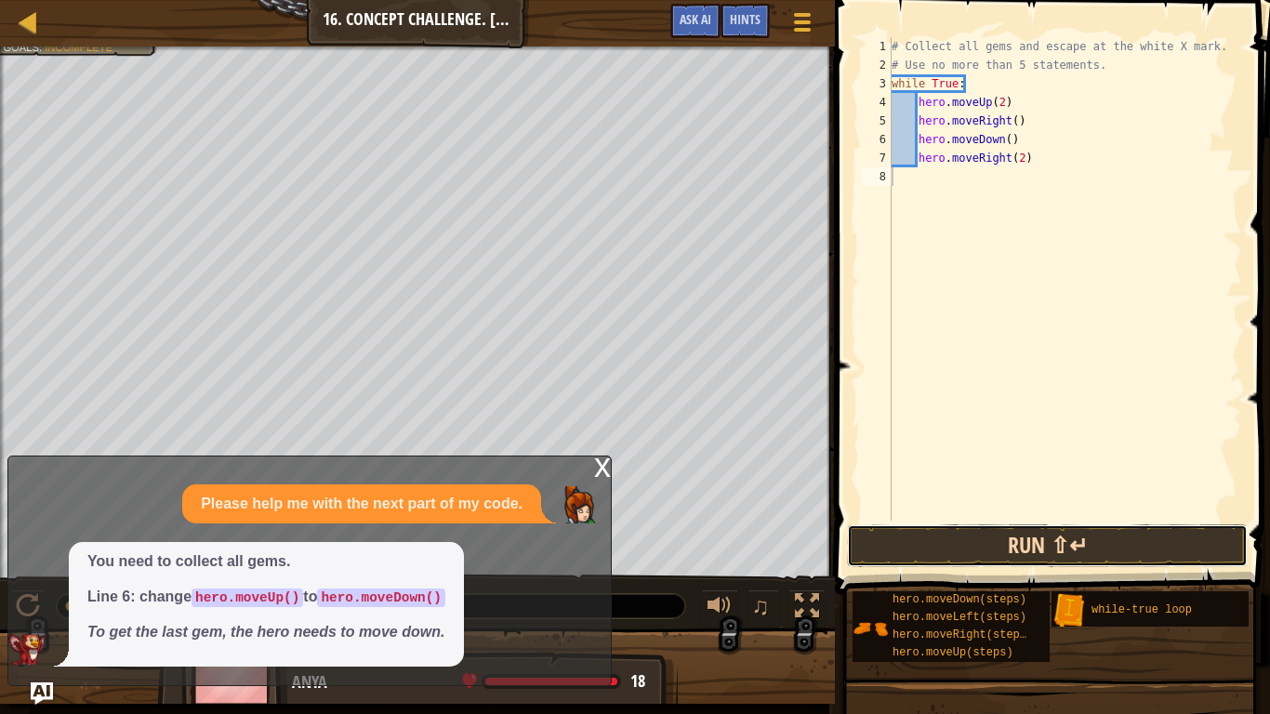
click at [883, 532] on button "Run ⇧↵" at bounding box center [1047, 545] width 401 height 43
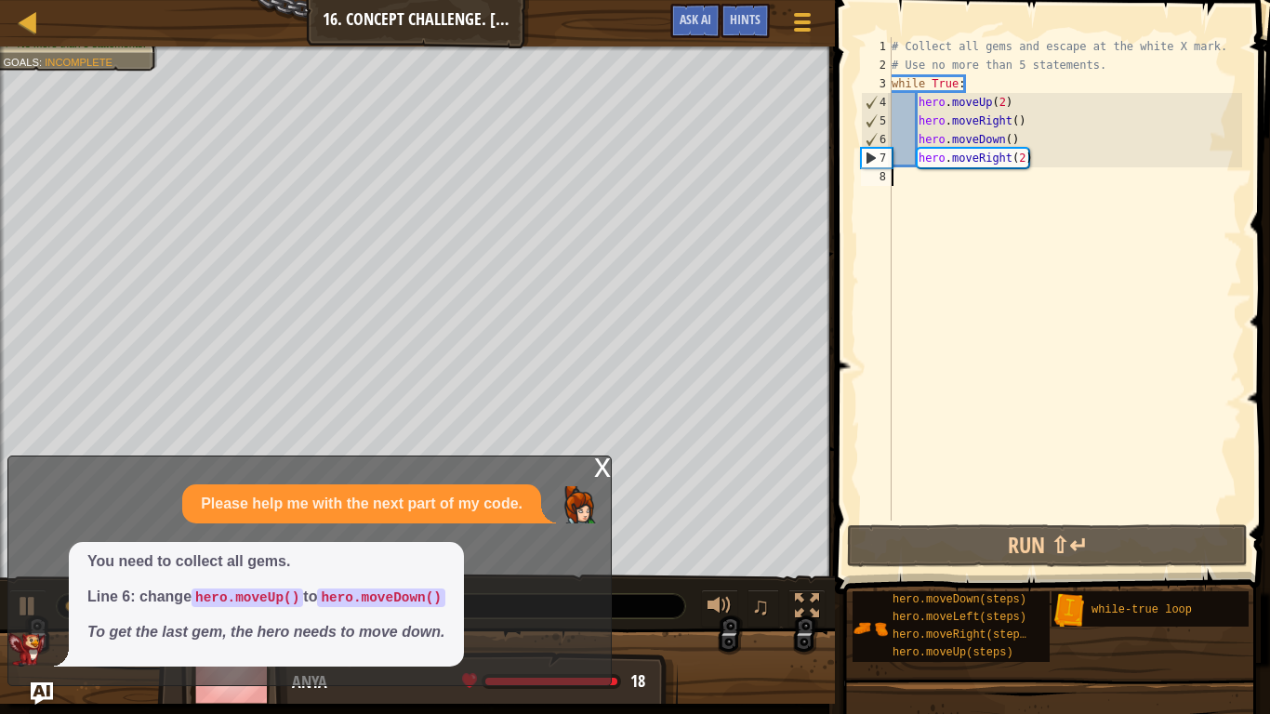
click at [1020, 166] on div "# Collect all gems and escape at the white X mark. # Use no more than 5 stateme…" at bounding box center [1065, 297] width 354 height 521
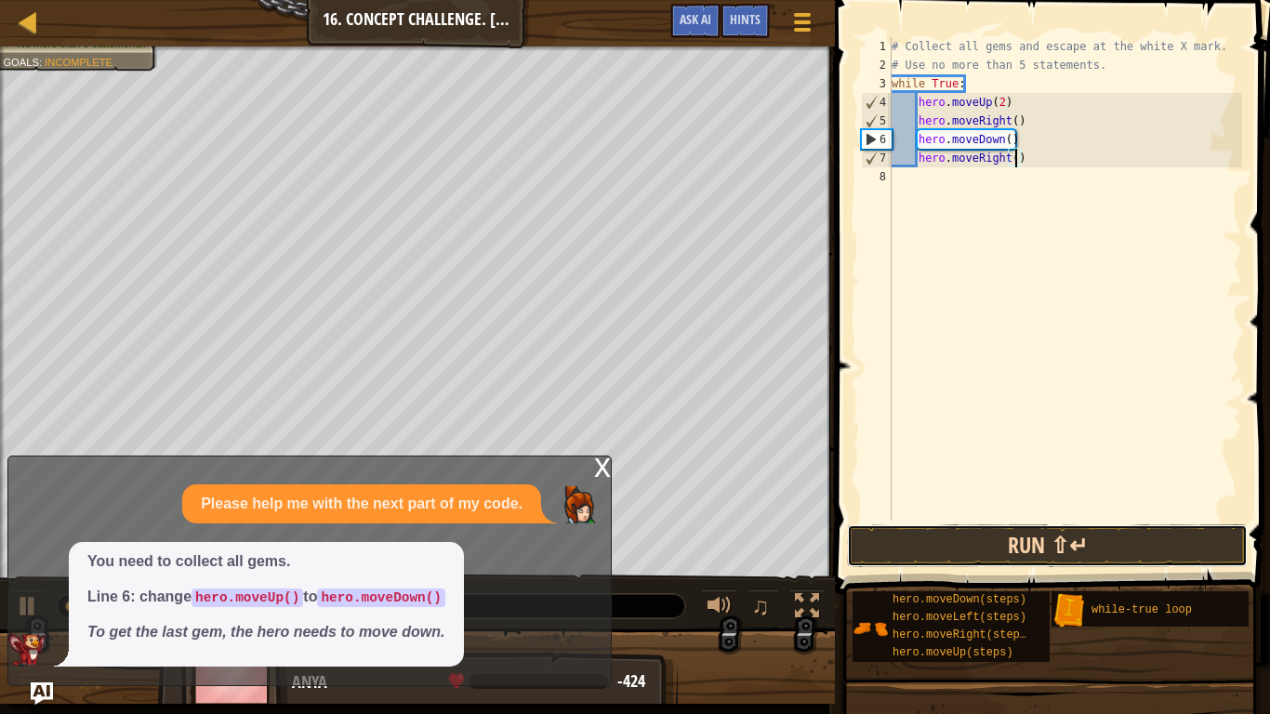
click at [979, 548] on button "Run ⇧↵" at bounding box center [1047, 545] width 401 height 43
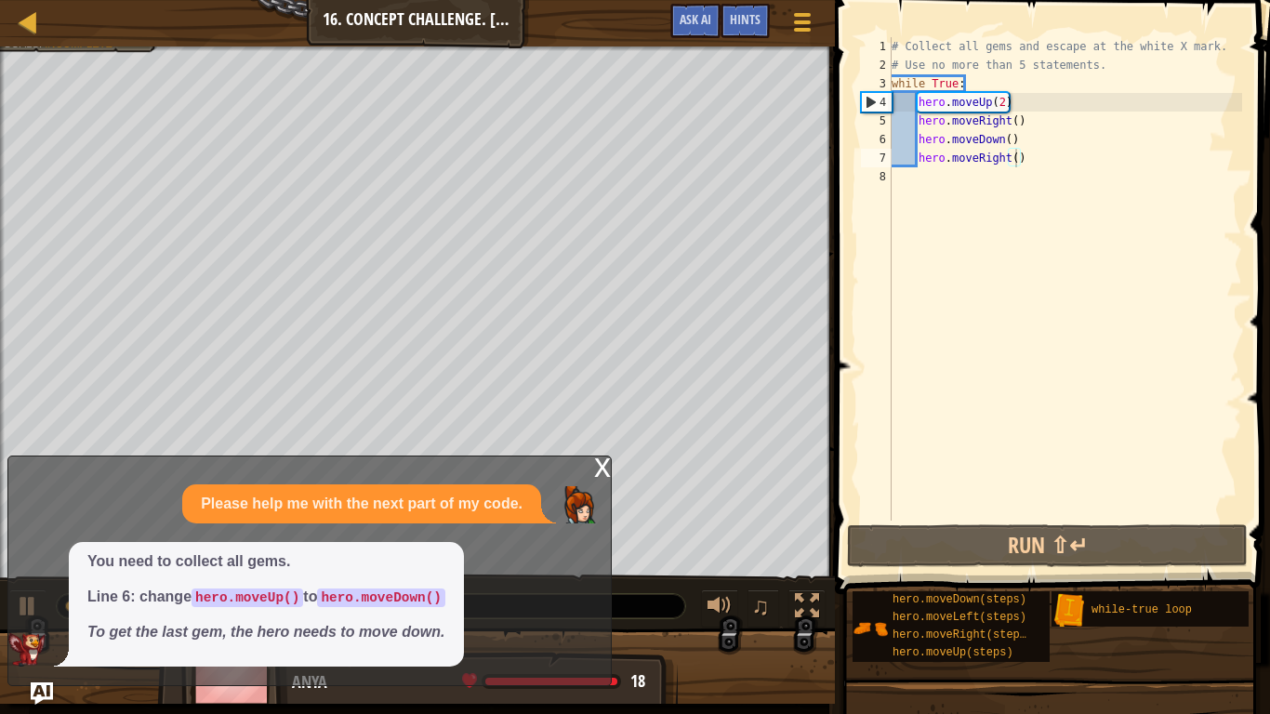
click at [600, 464] on div "x" at bounding box center [602, 465] width 17 height 19
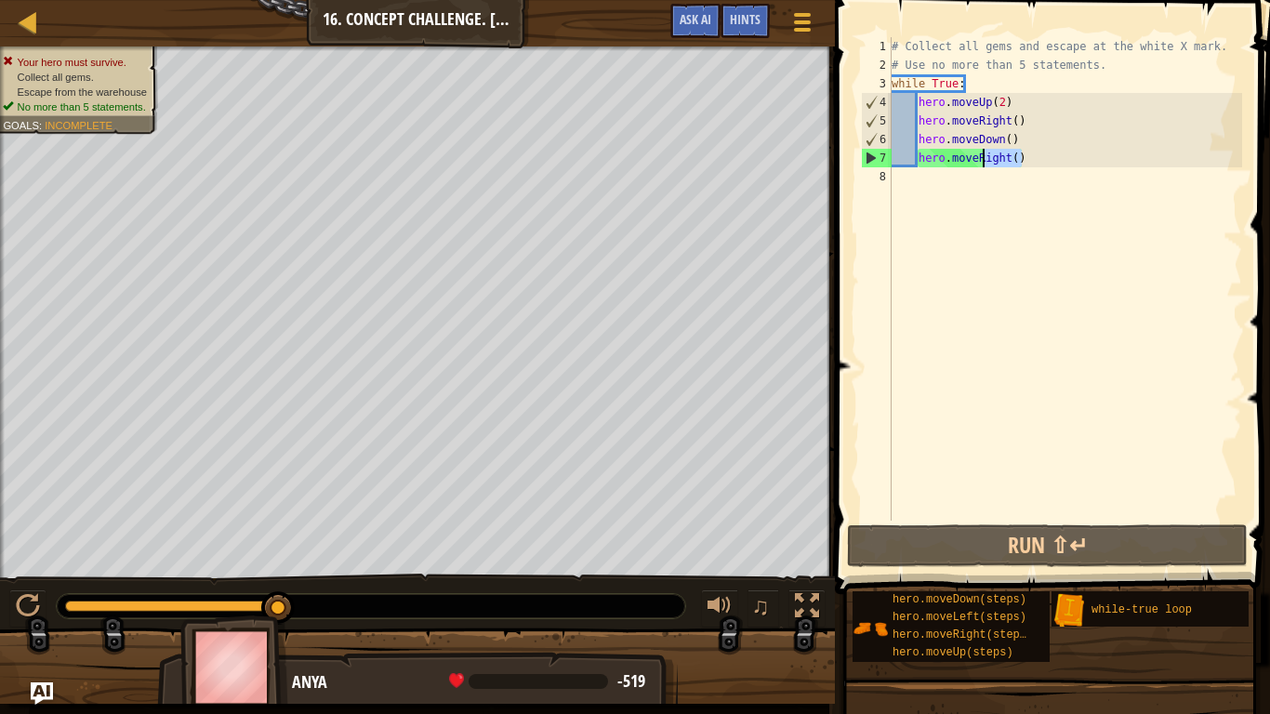
drag, startPoint x: 1026, startPoint y: 165, endPoint x: 980, endPoint y: 164, distance: 46.5
click at [980, 164] on div "# Collect all gems and escape at the white X mark. # Use no more than 5 stateme…" at bounding box center [1065, 297] width 354 height 521
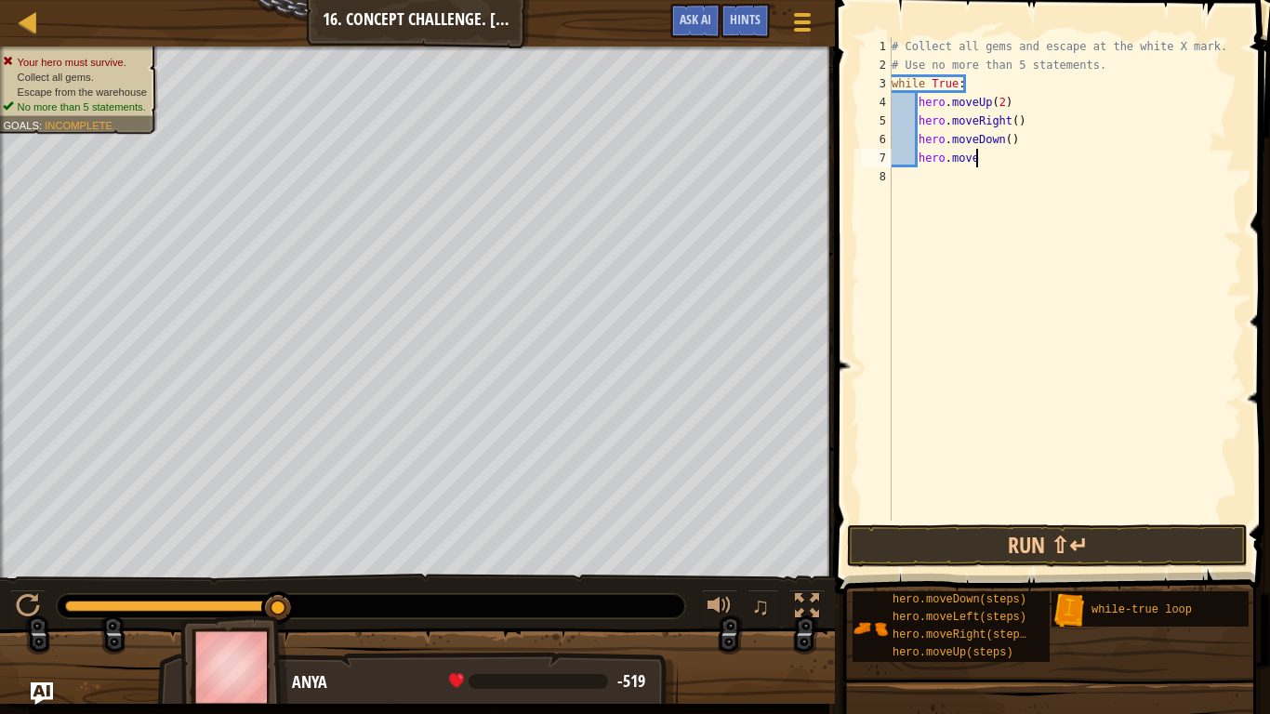
type textarea "hero.movel"
click at [971, 547] on button "Run ⇧↵" at bounding box center [1047, 545] width 401 height 43
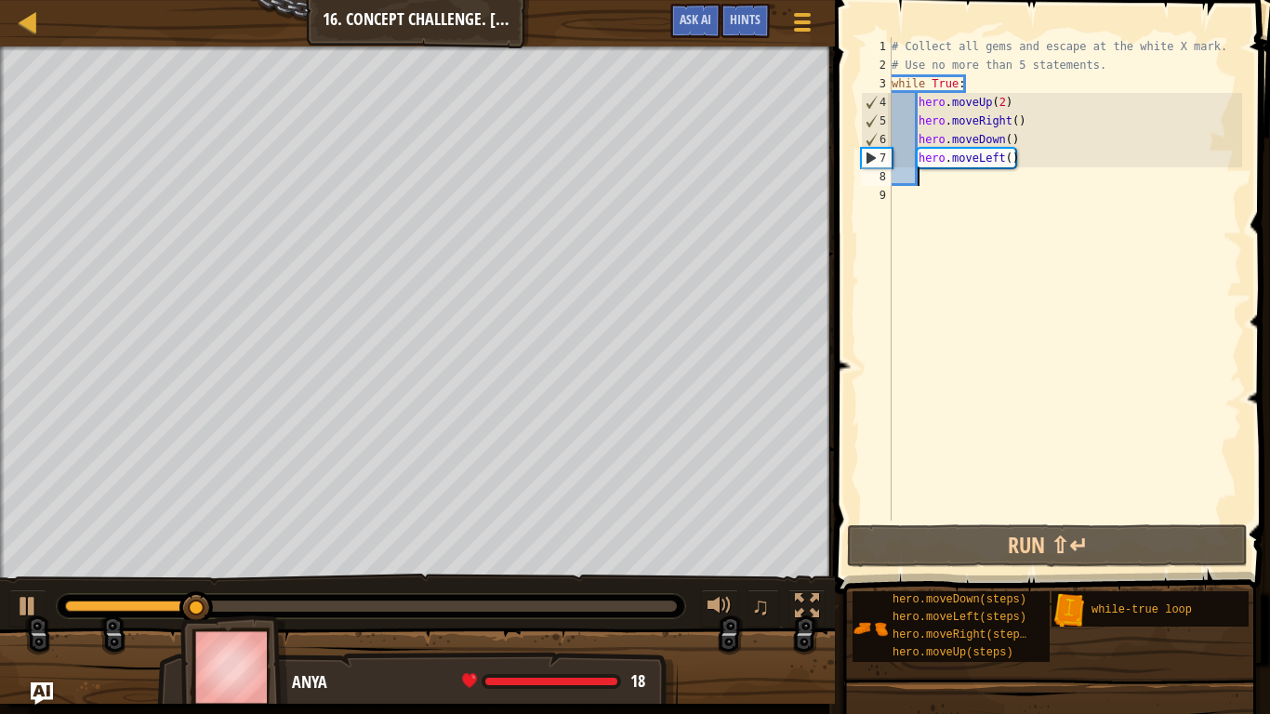
click at [917, 159] on div "# Collect all gems and escape at the white X mark. # Use no more than 5 stateme…" at bounding box center [1065, 297] width 354 height 521
type textarea "hero.moveLeft()"
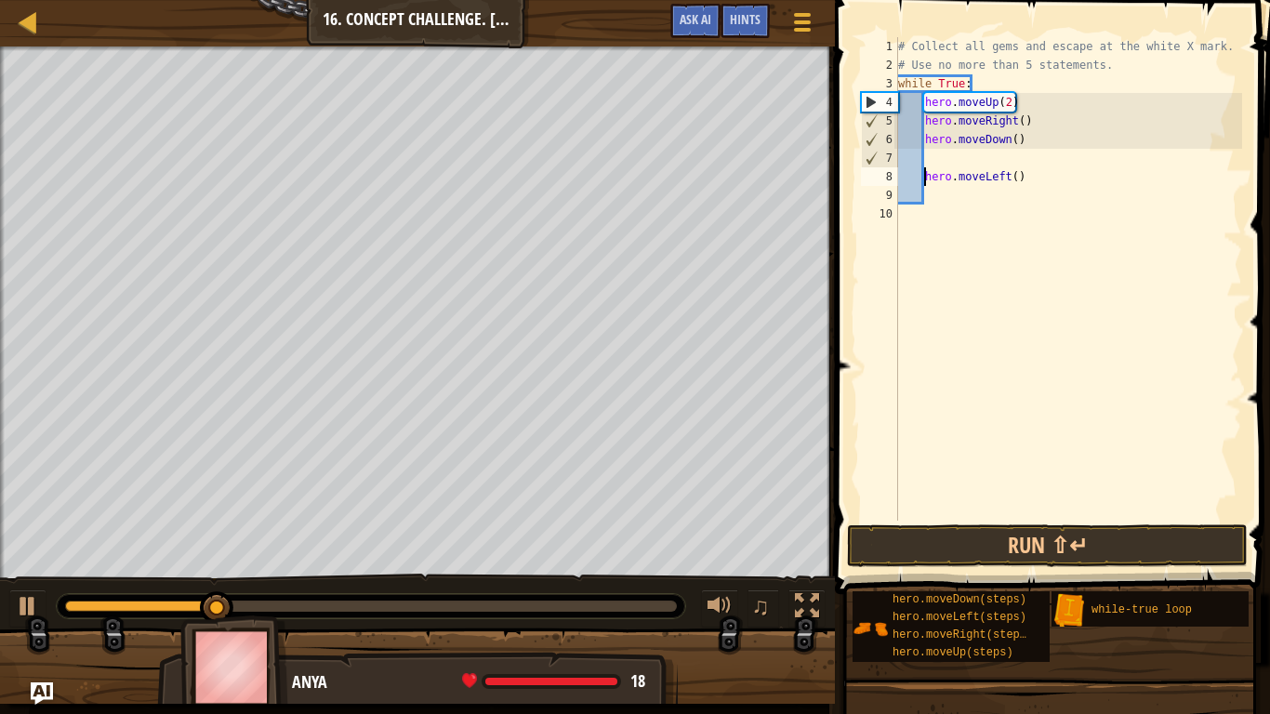
click at [938, 152] on div "# Collect all gems and escape at the white X mark. # Use no more than 5 stateme…" at bounding box center [1068, 297] width 348 height 521
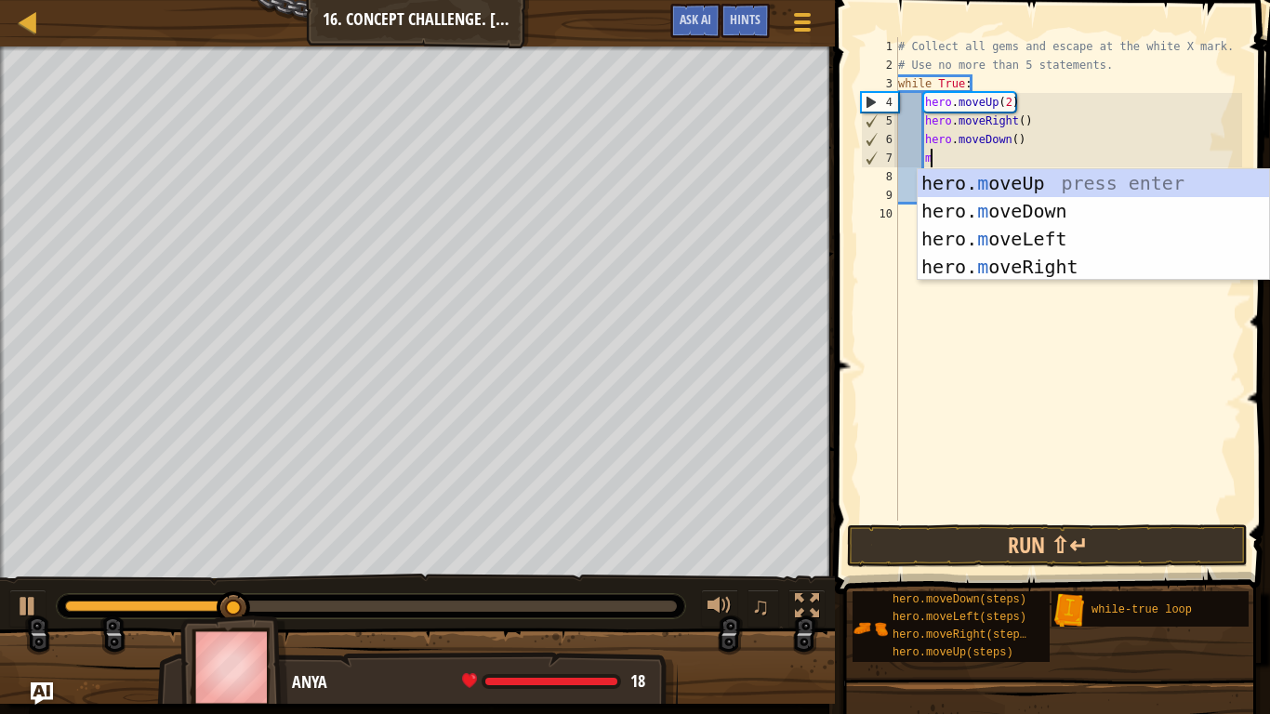
type textarea "m"
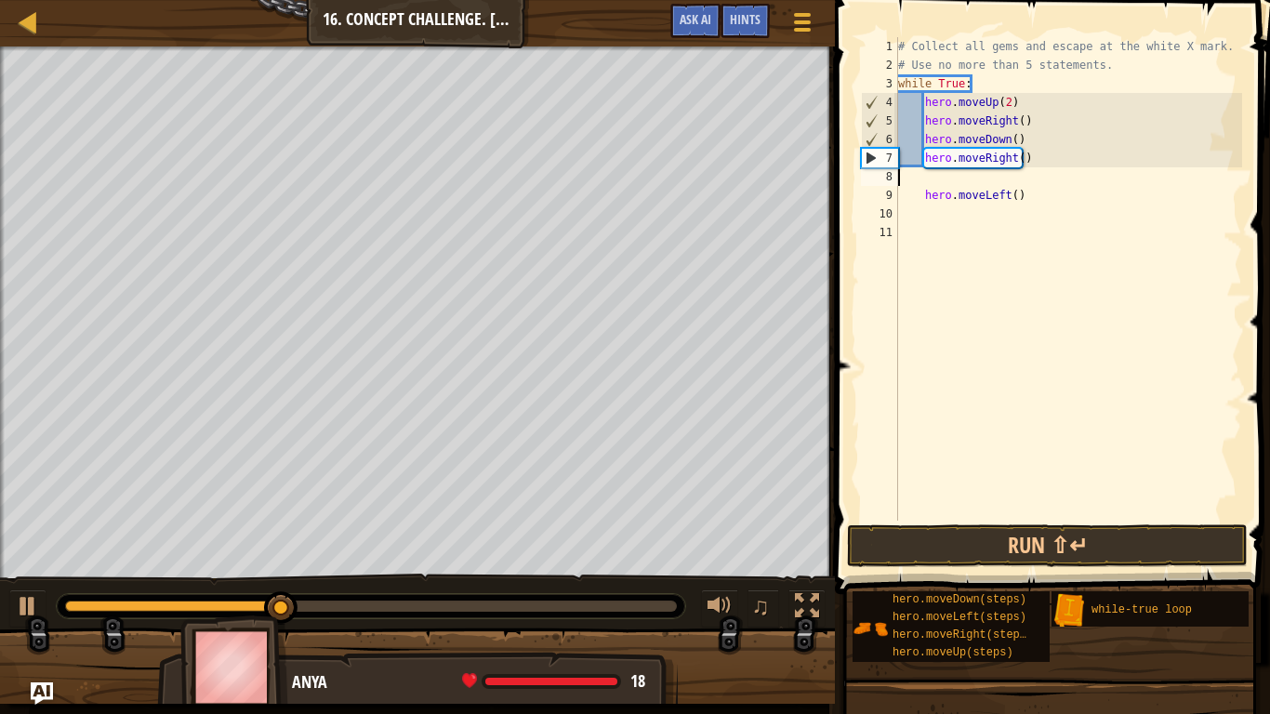
scroll to position [8, 0]
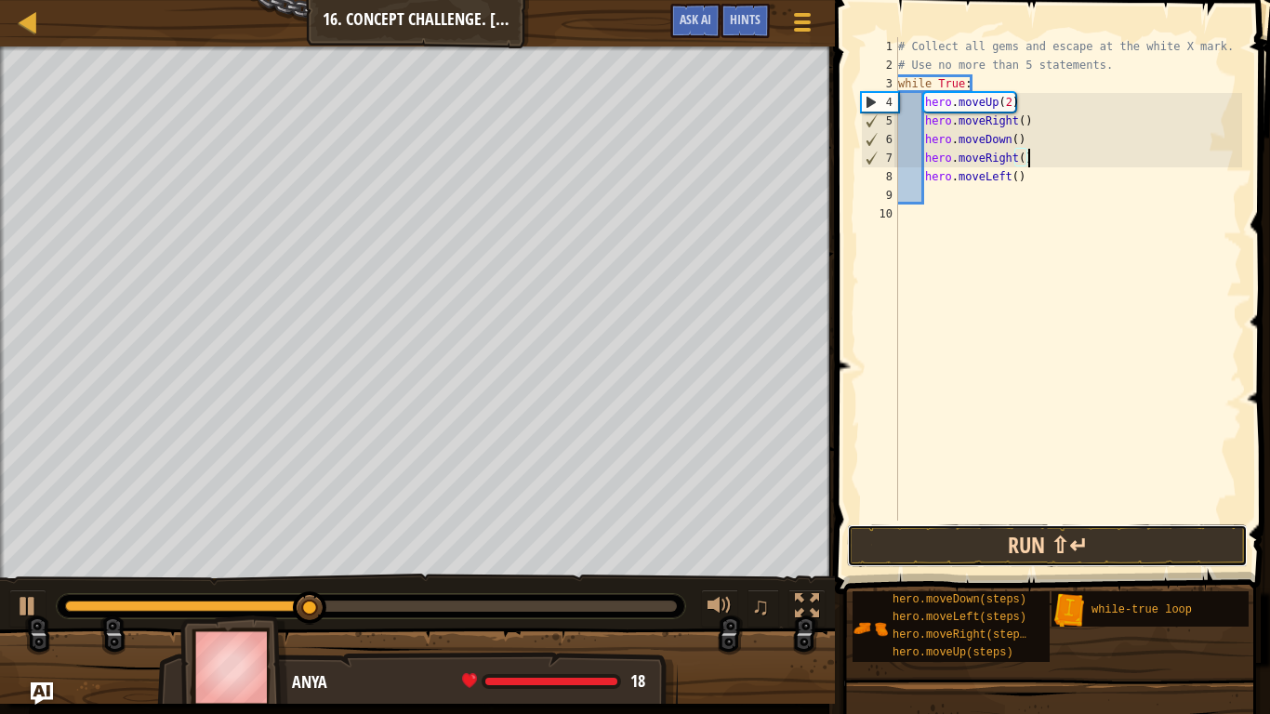
click at [1060, 554] on button "Run ⇧↵" at bounding box center [1047, 545] width 401 height 43
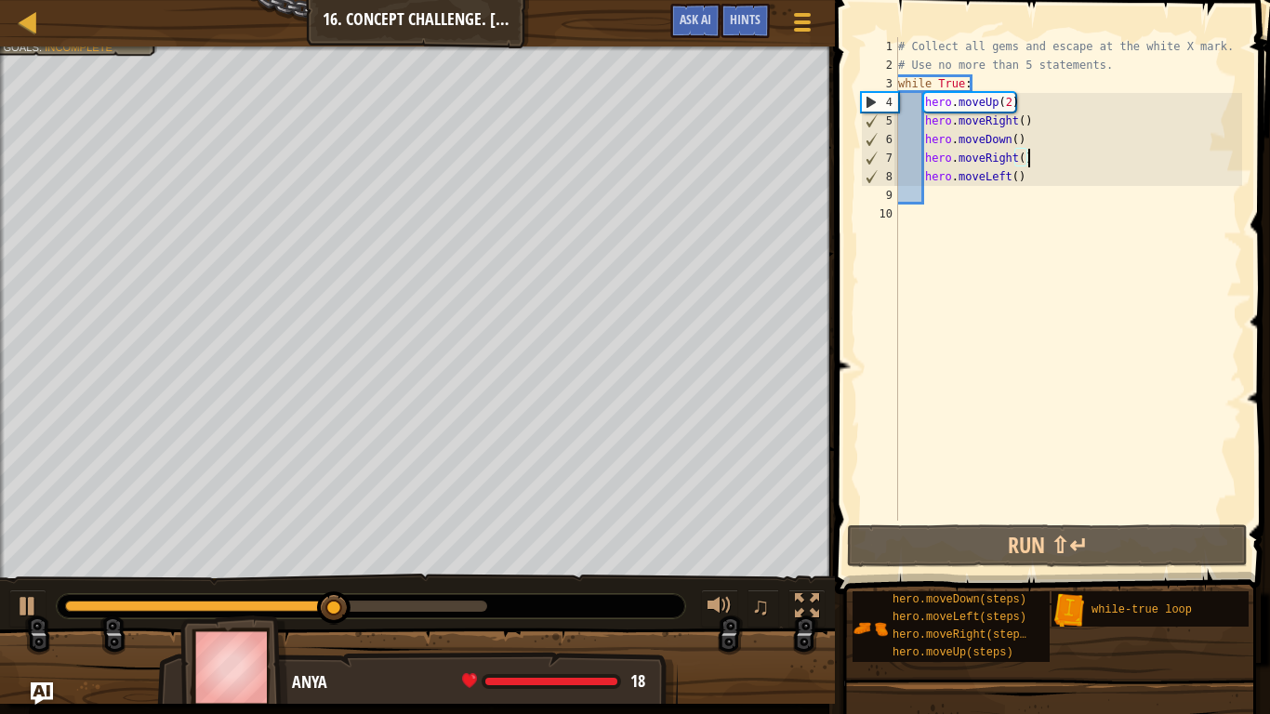
click at [1016, 180] on div "# Collect all gems and escape at the white X mark. # Use no more than 5 stateme…" at bounding box center [1068, 297] width 348 height 521
type textarea "hero.moveLeft(2)"
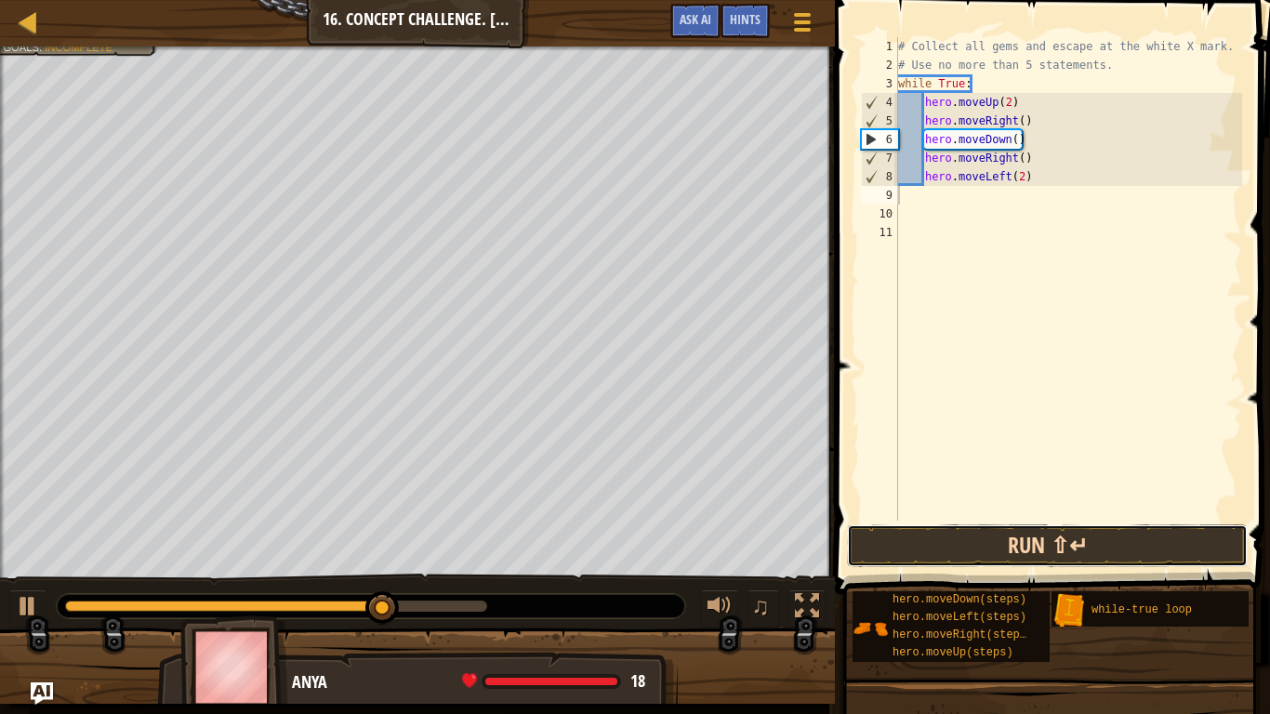
click at [946, 540] on button "Run ⇧↵" at bounding box center [1047, 545] width 401 height 43
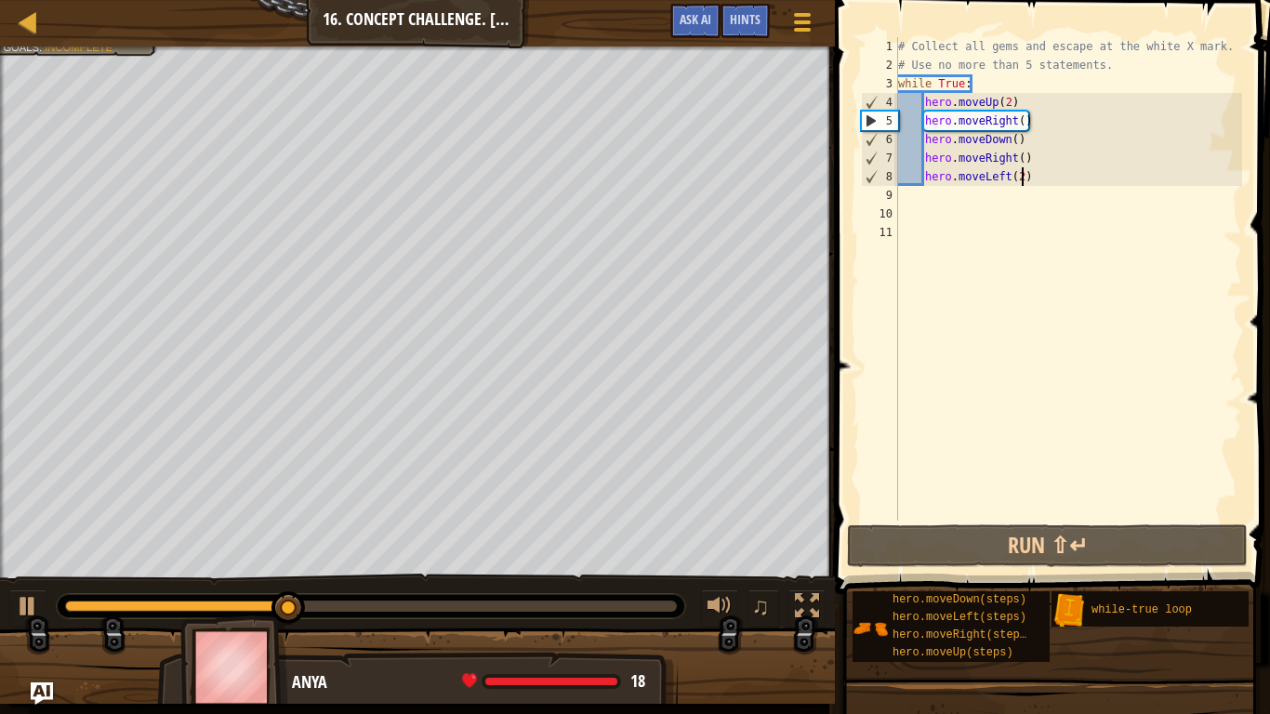
click at [1021, 181] on div "# Collect all gems and escape at the white X mark. # Use no more than 5 stateme…" at bounding box center [1068, 297] width 348 height 521
type textarea "hero.moveLeft()"
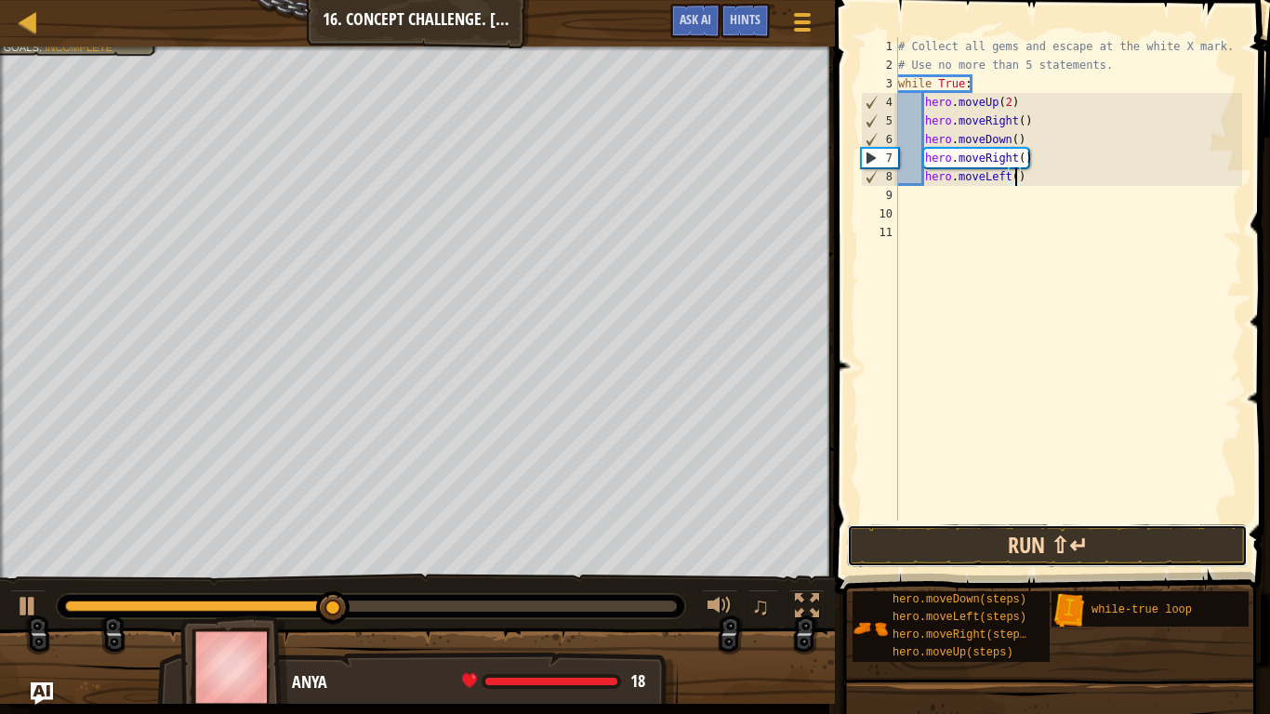
click at [917, 555] on button "Run ⇧↵" at bounding box center [1047, 545] width 401 height 43
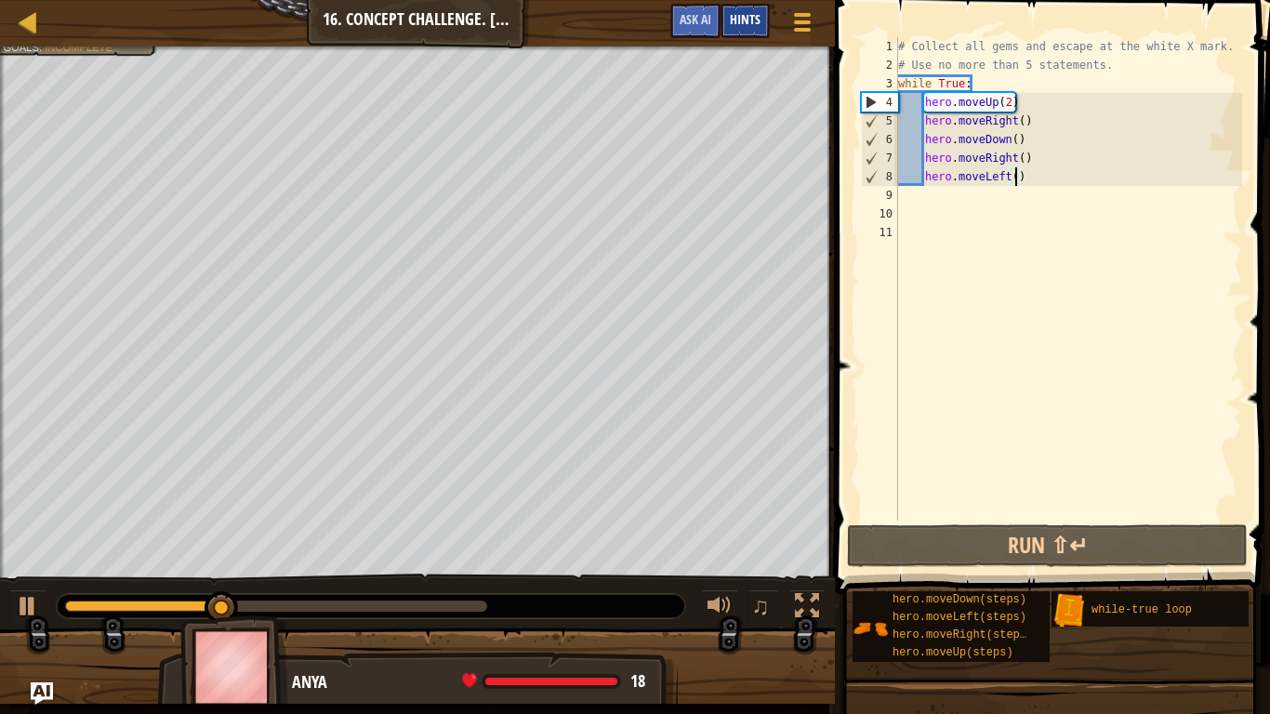
click at [749, 24] on span "Hints" at bounding box center [745, 19] width 31 height 18
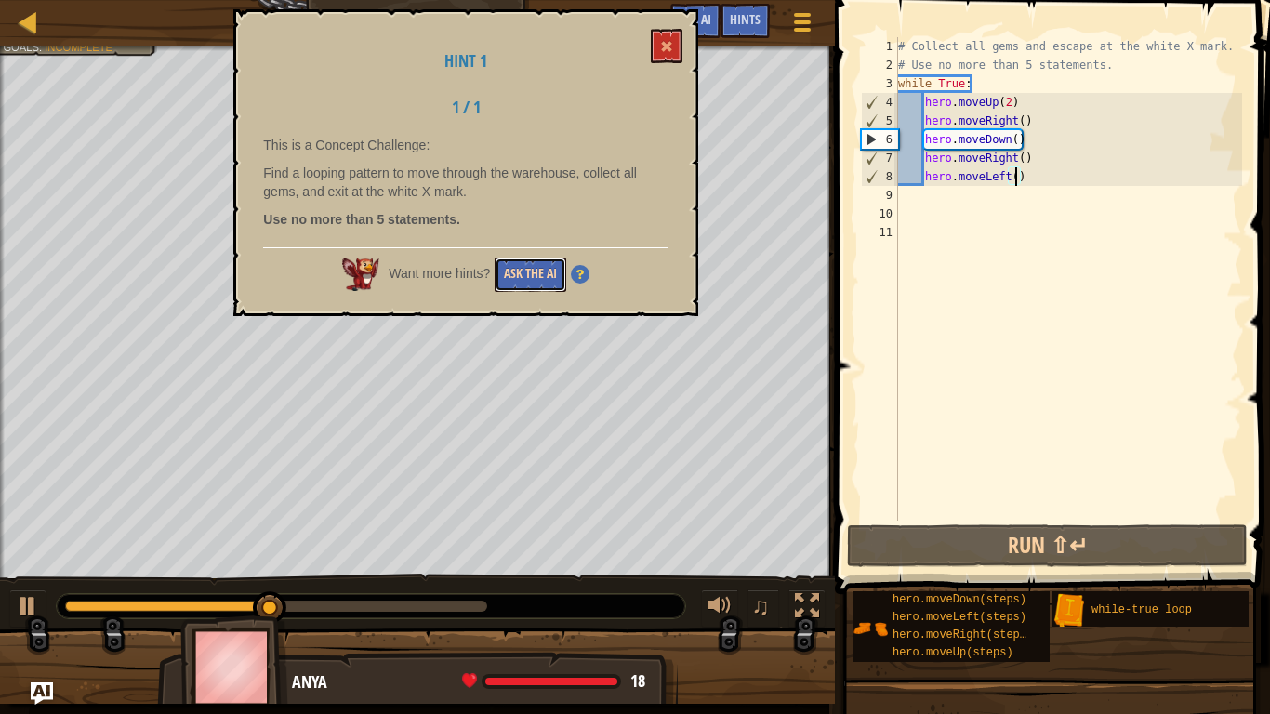
click at [530, 283] on button "Ask the AI" at bounding box center [530, 274] width 72 height 34
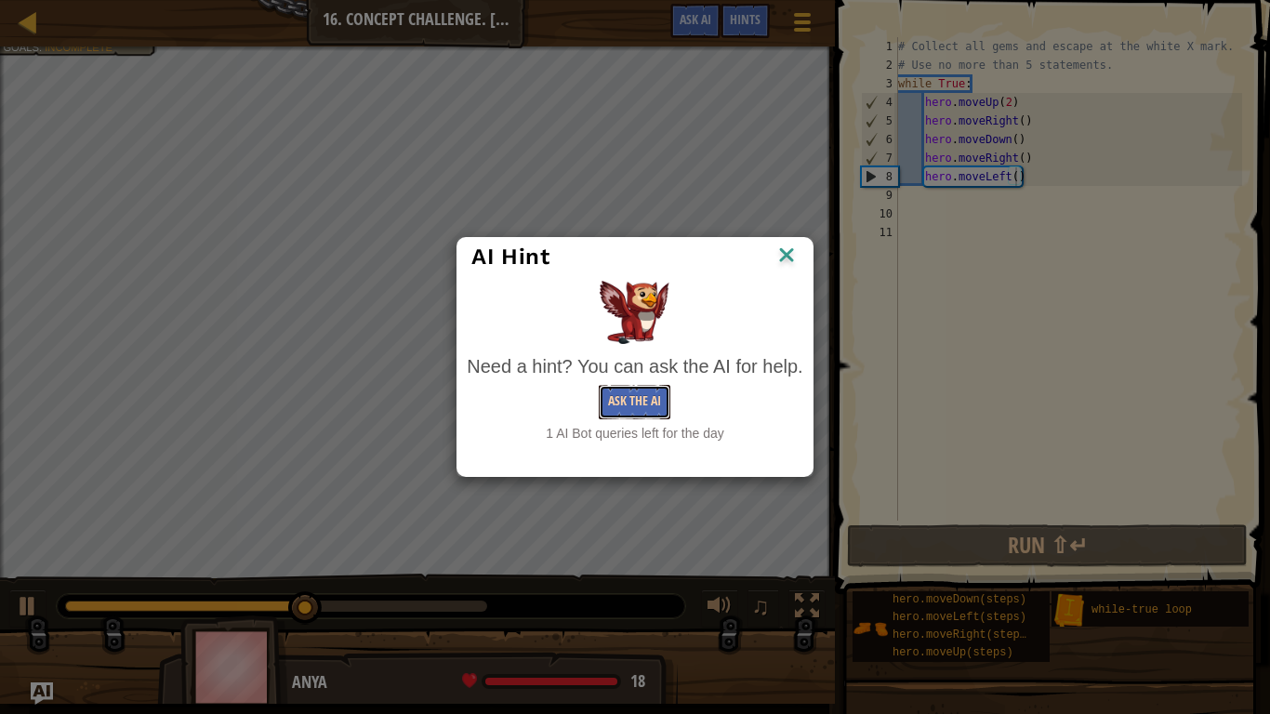
click at [609, 395] on button "Ask the AI" at bounding box center [635, 402] width 72 height 34
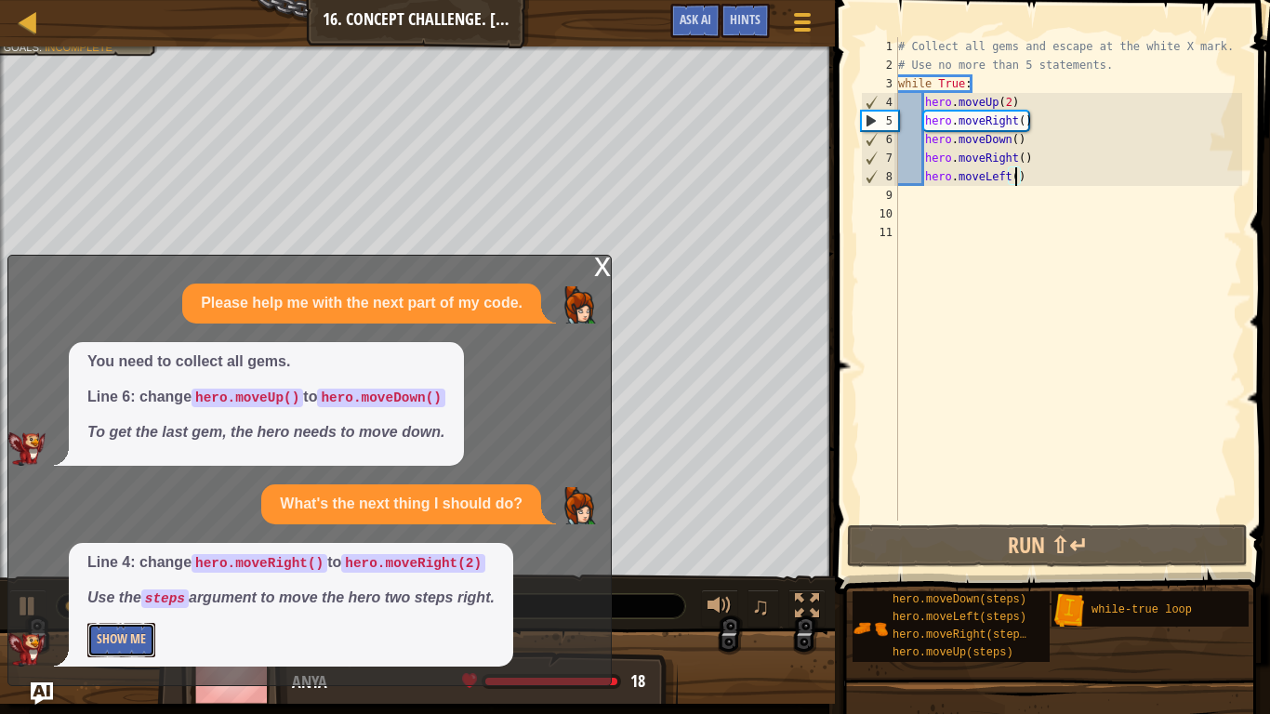
click at [120, 600] on button "Show Me" at bounding box center [121, 640] width 68 height 34
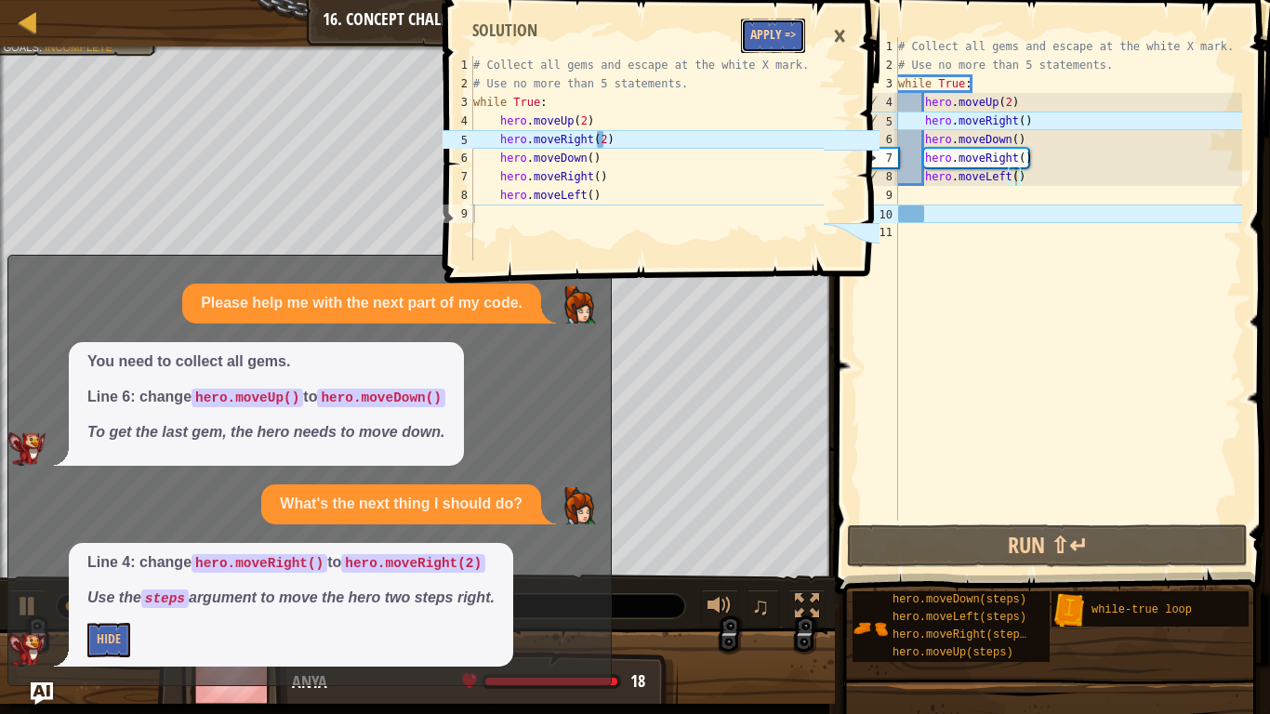
click at [789, 38] on button "Apply =>" at bounding box center [773, 36] width 64 height 34
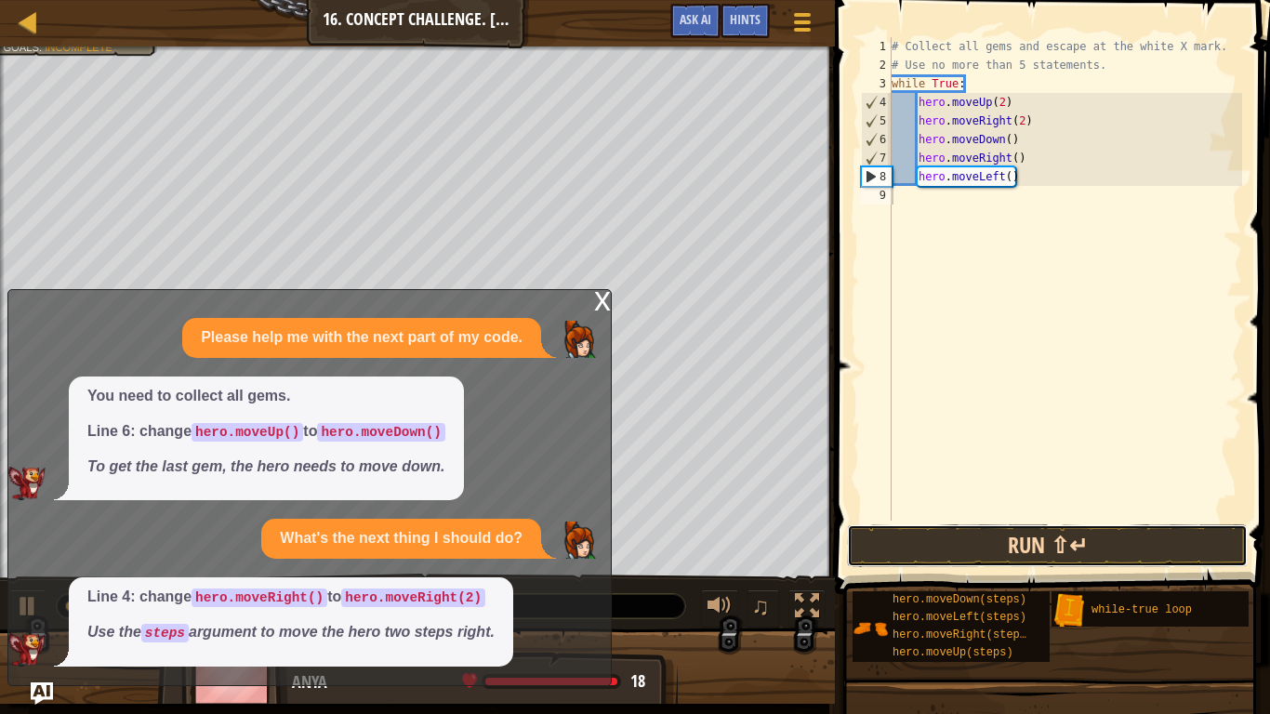
click at [925, 543] on button "Run ⇧↵" at bounding box center [1047, 545] width 401 height 43
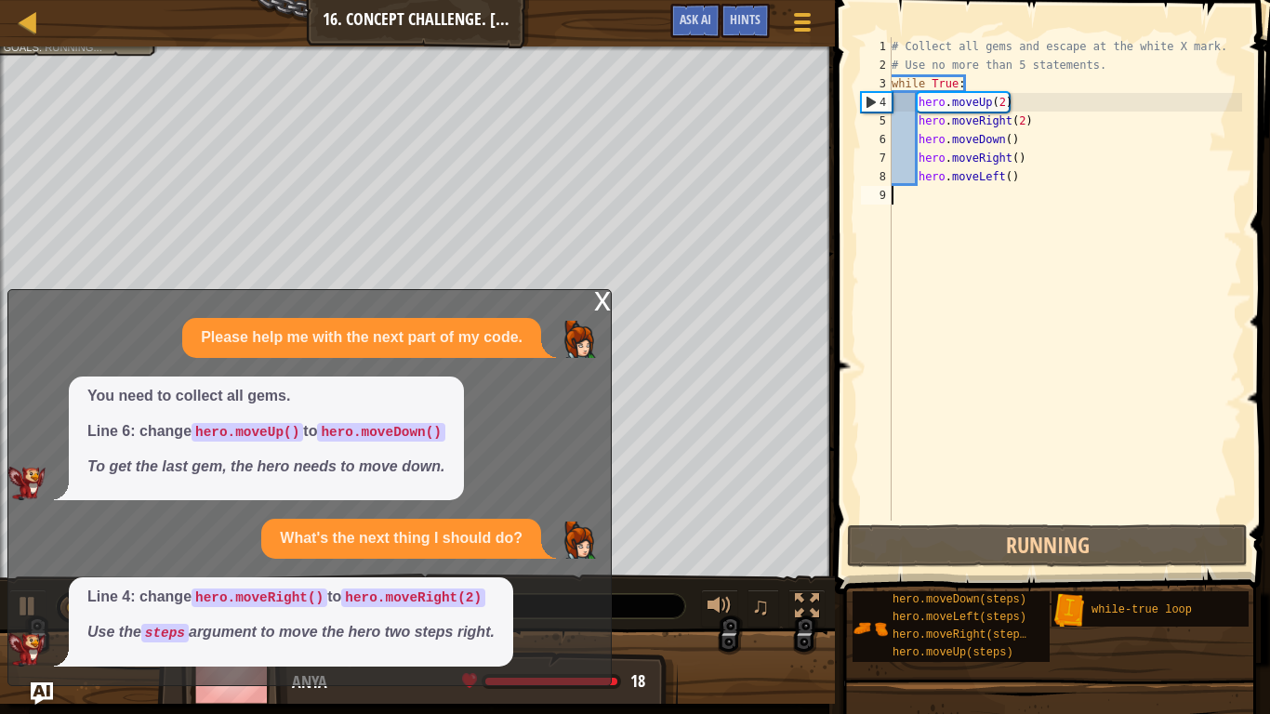
click at [603, 302] on div "x" at bounding box center [602, 299] width 17 height 19
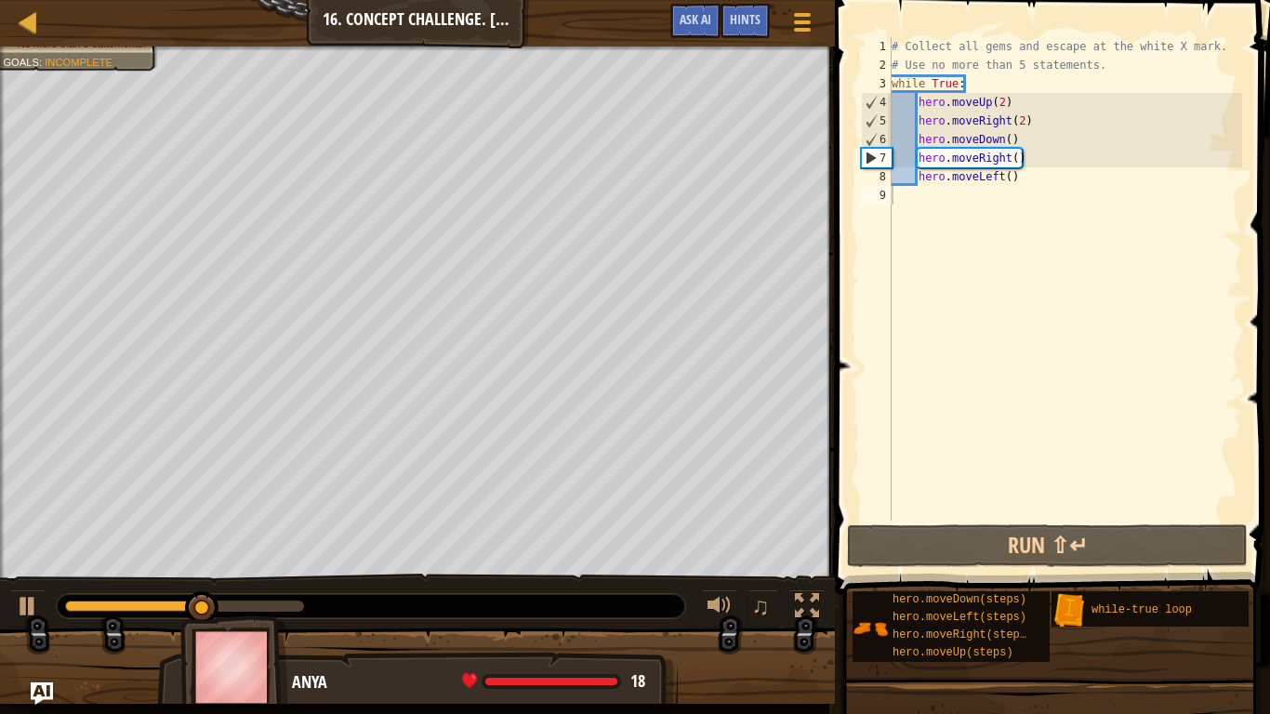
type textarea "hero.moveLeft()"
drag, startPoint x: 1015, startPoint y: 178, endPoint x: 916, endPoint y: 176, distance: 99.5
click at [916, 176] on div "# Collect all gems and escape at the white X mark. # Use no more than 5 stateme…" at bounding box center [1065, 297] width 354 height 521
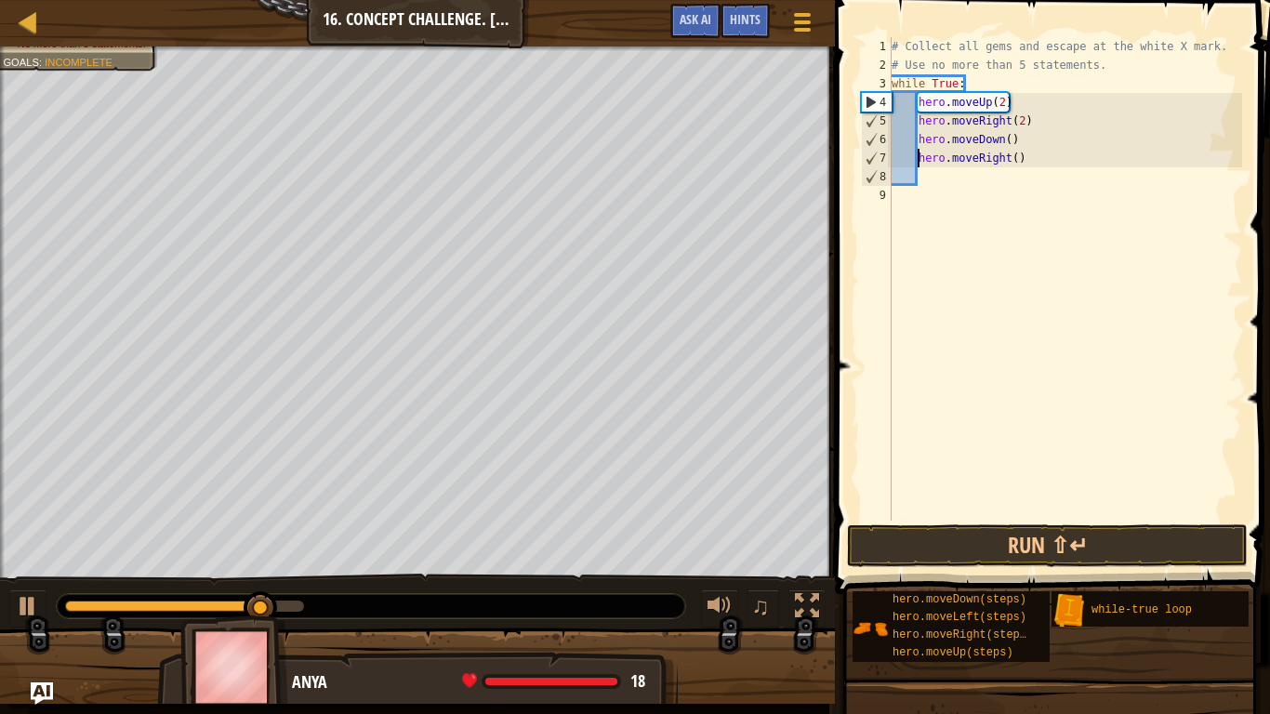
click at [917, 159] on div "# Collect all gems and escape at the white X mark. # Use no more than 5 stateme…" at bounding box center [1065, 297] width 354 height 521
type textarea "hero.moveRight()"
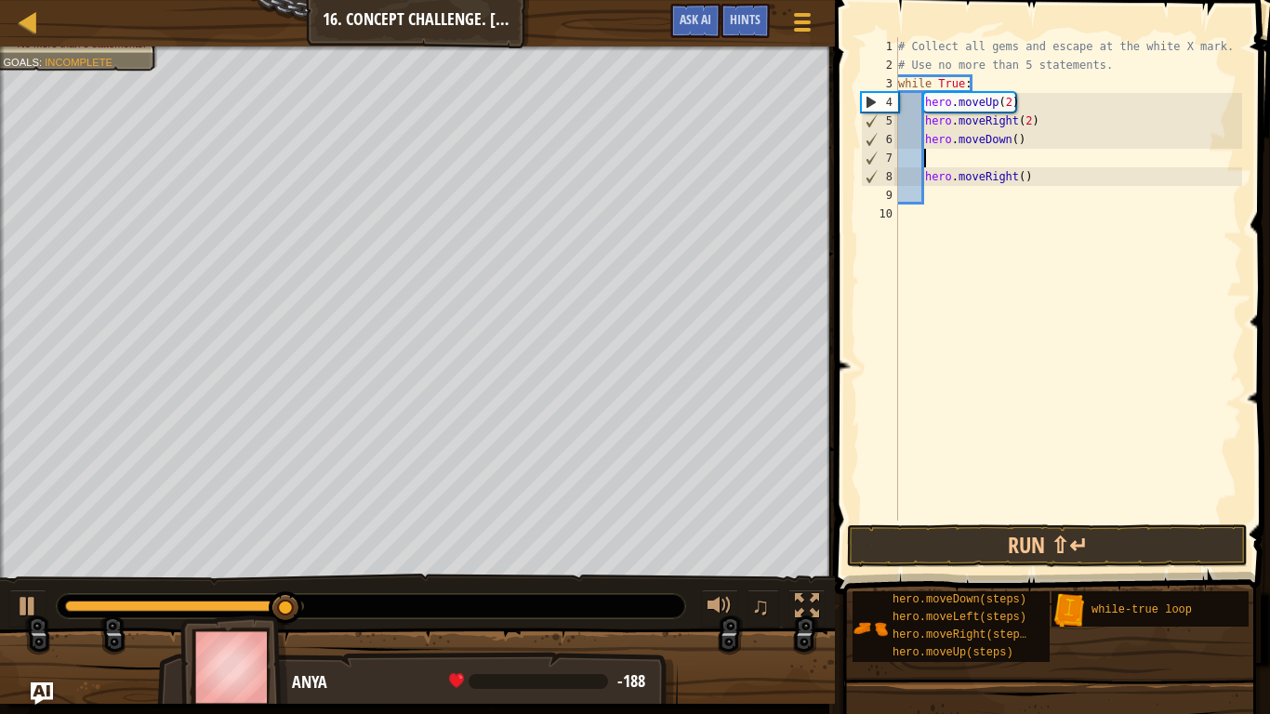
paste textarea "hero.moveLeft()"
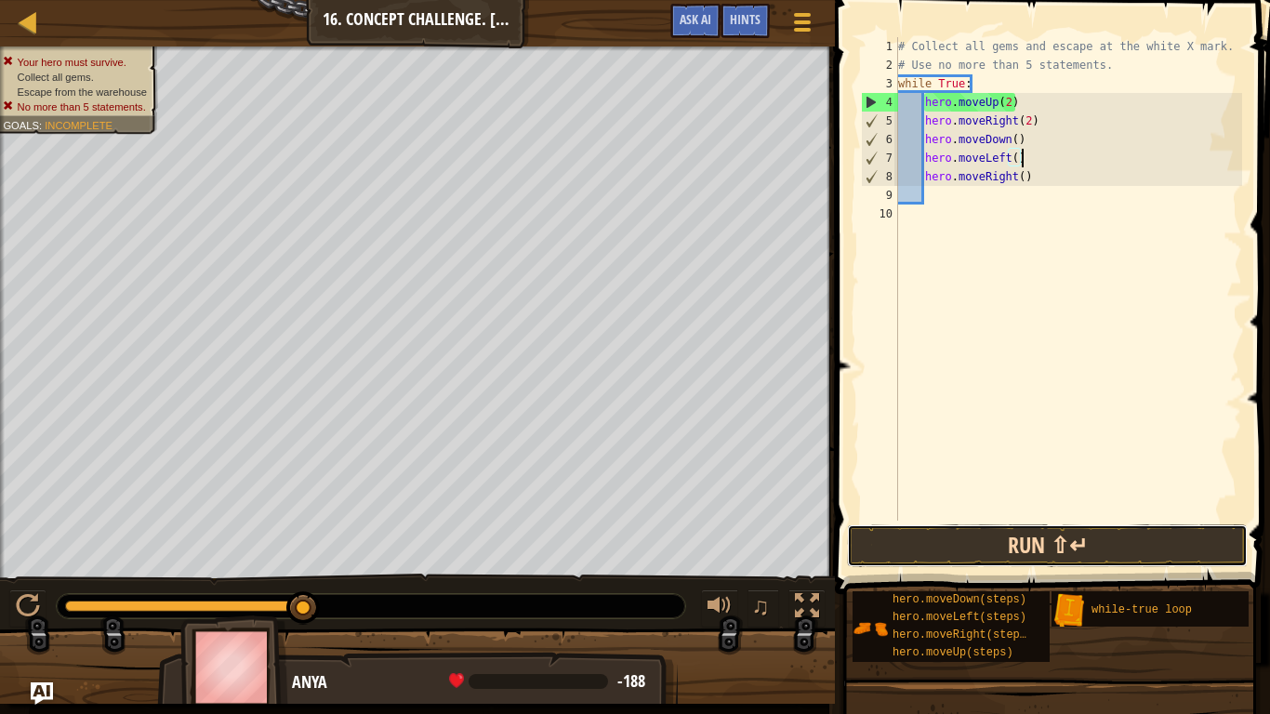
click at [1016, 536] on button "Run ⇧↵" at bounding box center [1047, 545] width 401 height 43
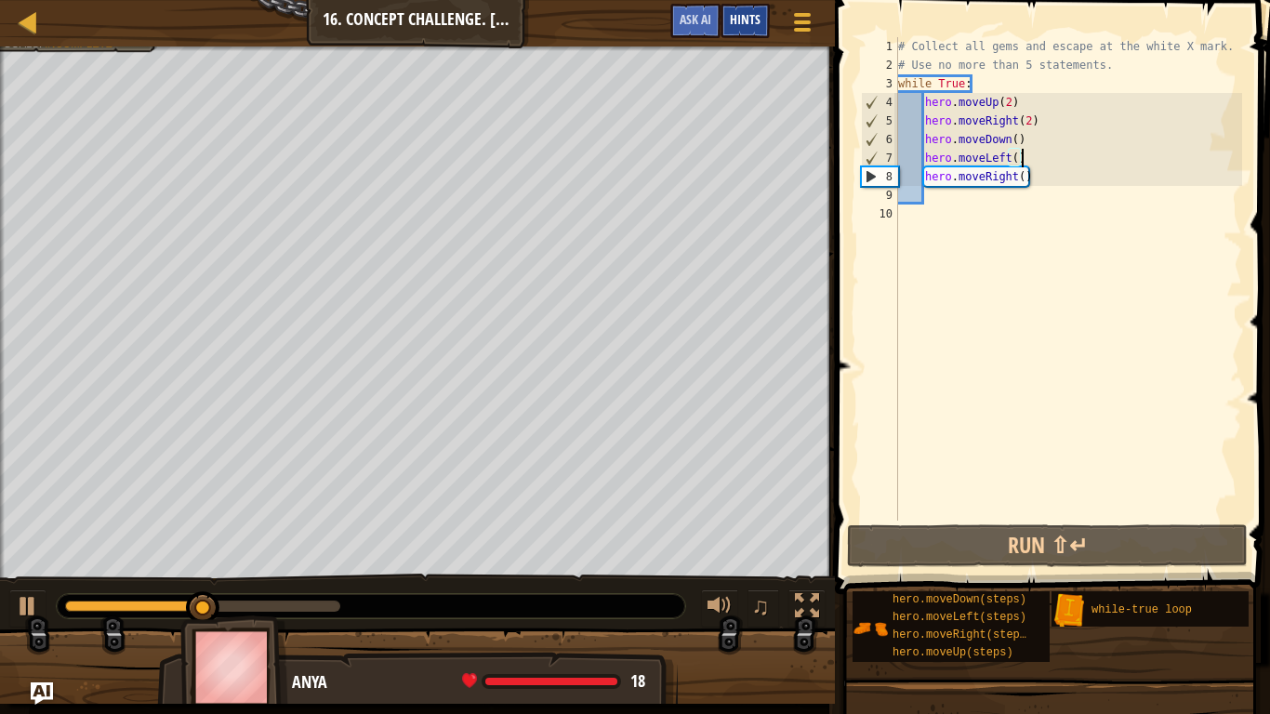
click at [723, 25] on div "Hints" at bounding box center [744, 21] width 49 height 34
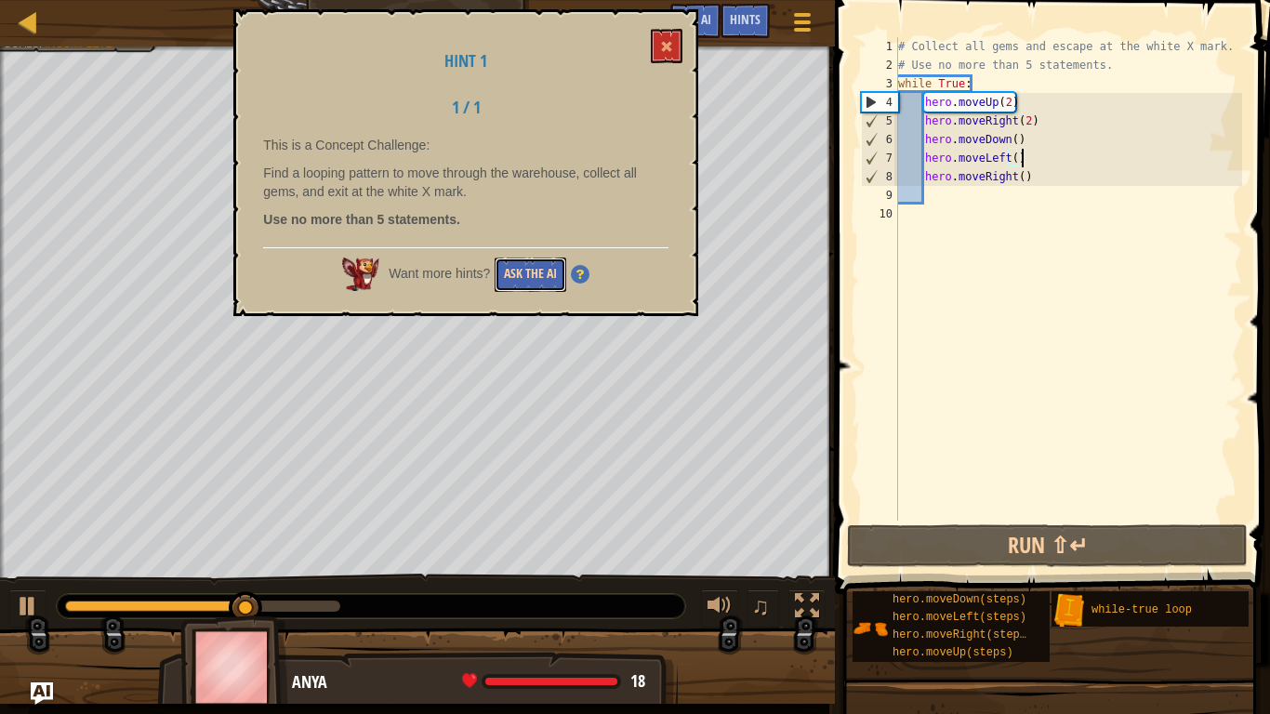
click at [512, 282] on button "Ask the AI" at bounding box center [530, 274] width 72 height 34
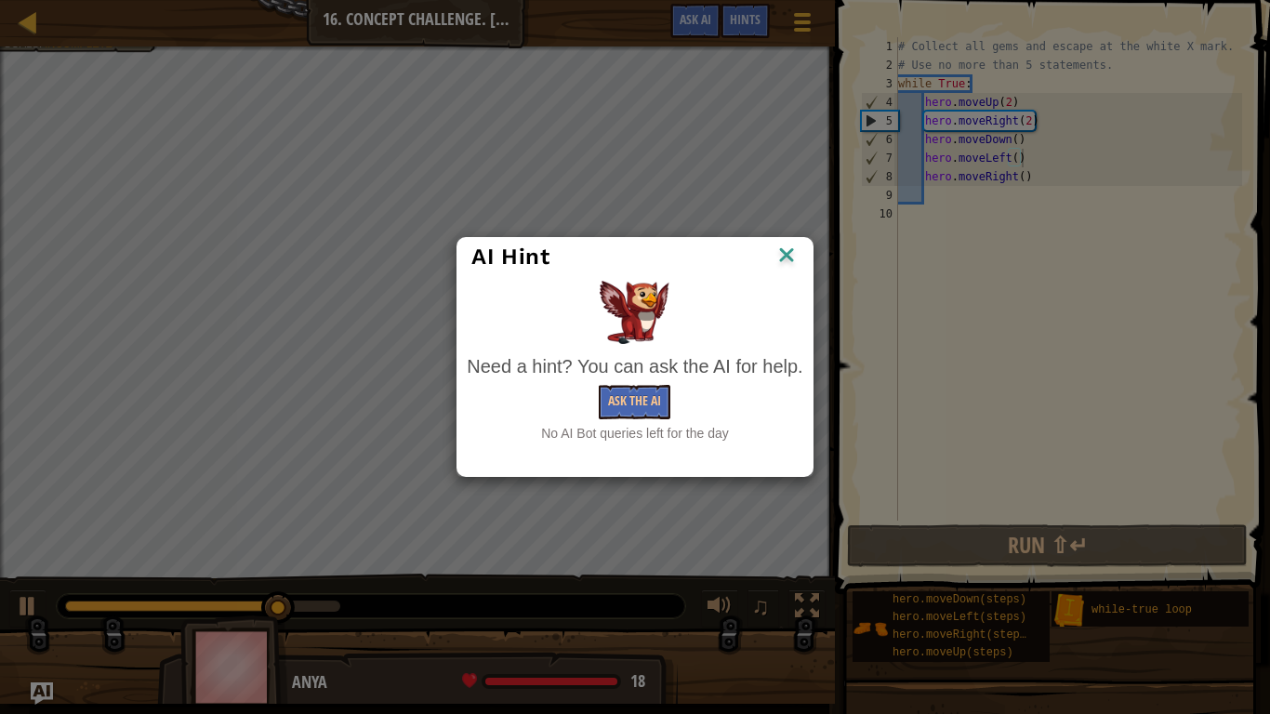
click at [782, 266] on img at bounding box center [786, 257] width 24 height 28
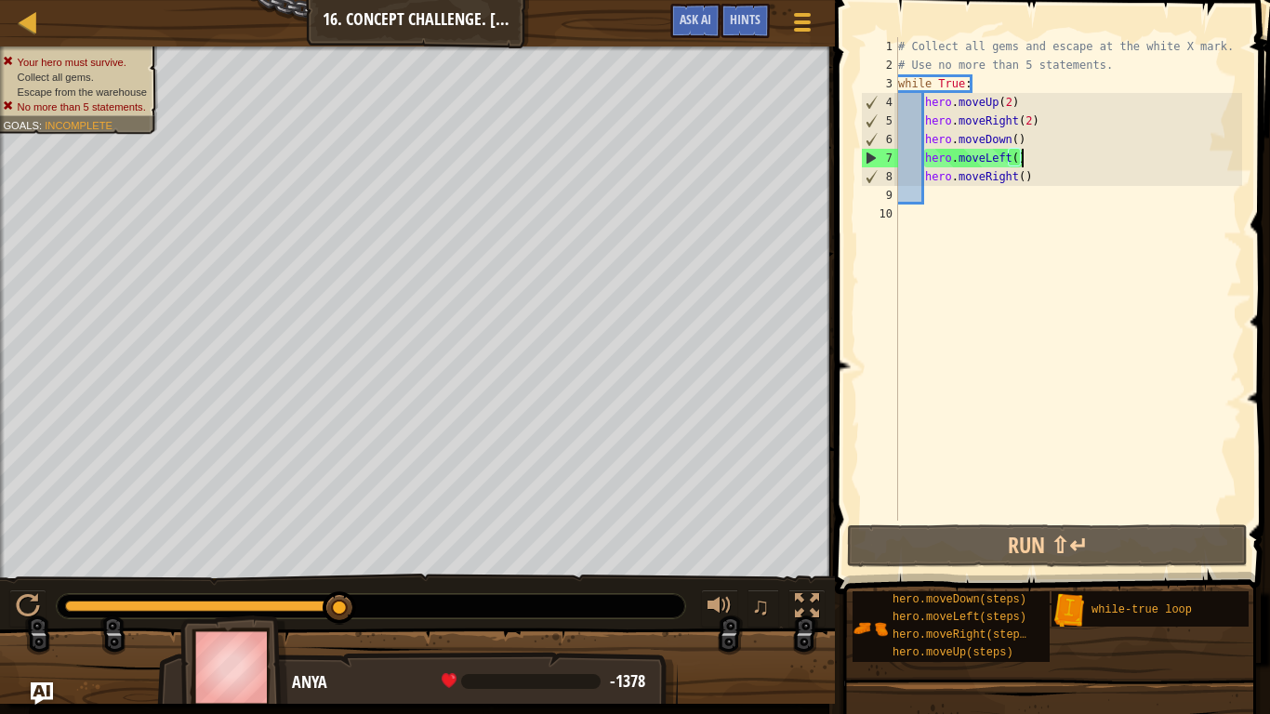
click at [1009, 177] on div "# Collect all gems and escape at the white X mark. # Use no more than 5 stateme…" at bounding box center [1068, 297] width 348 height 521
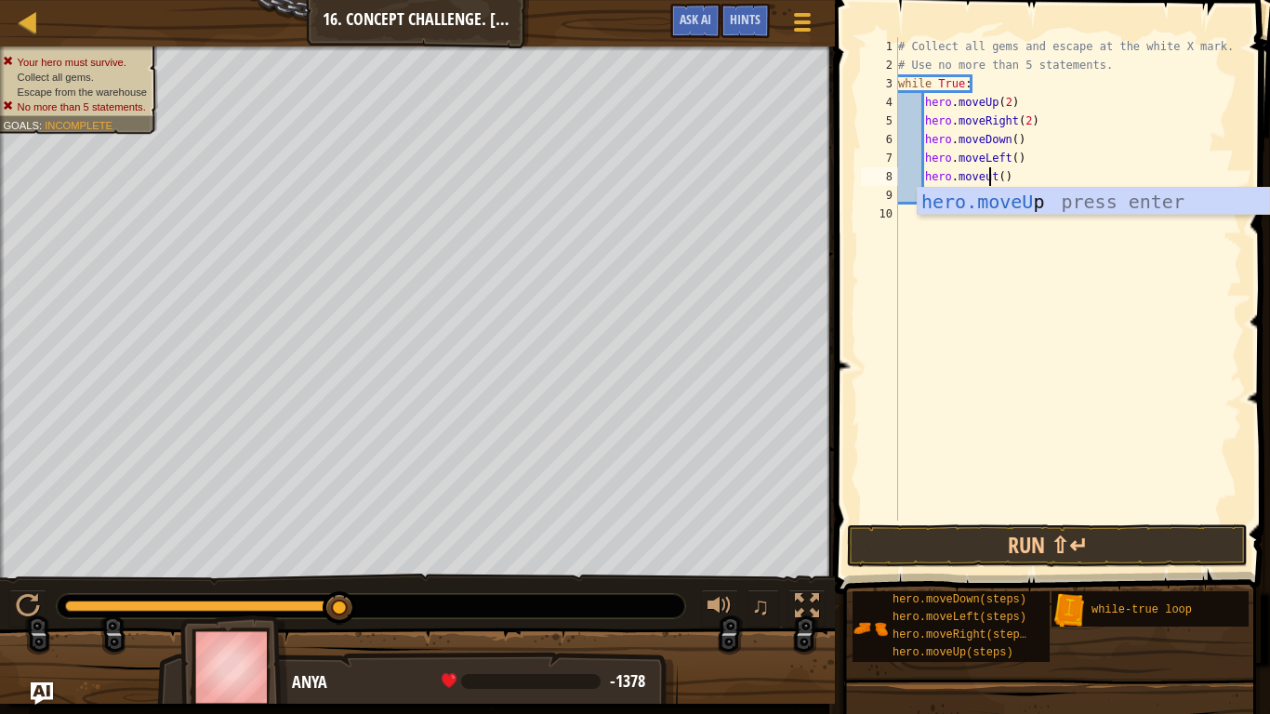
scroll to position [8, 13]
click at [1030, 198] on div "hero.moveU p press enter" at bounding box center [1092, 230] width 351 height 84
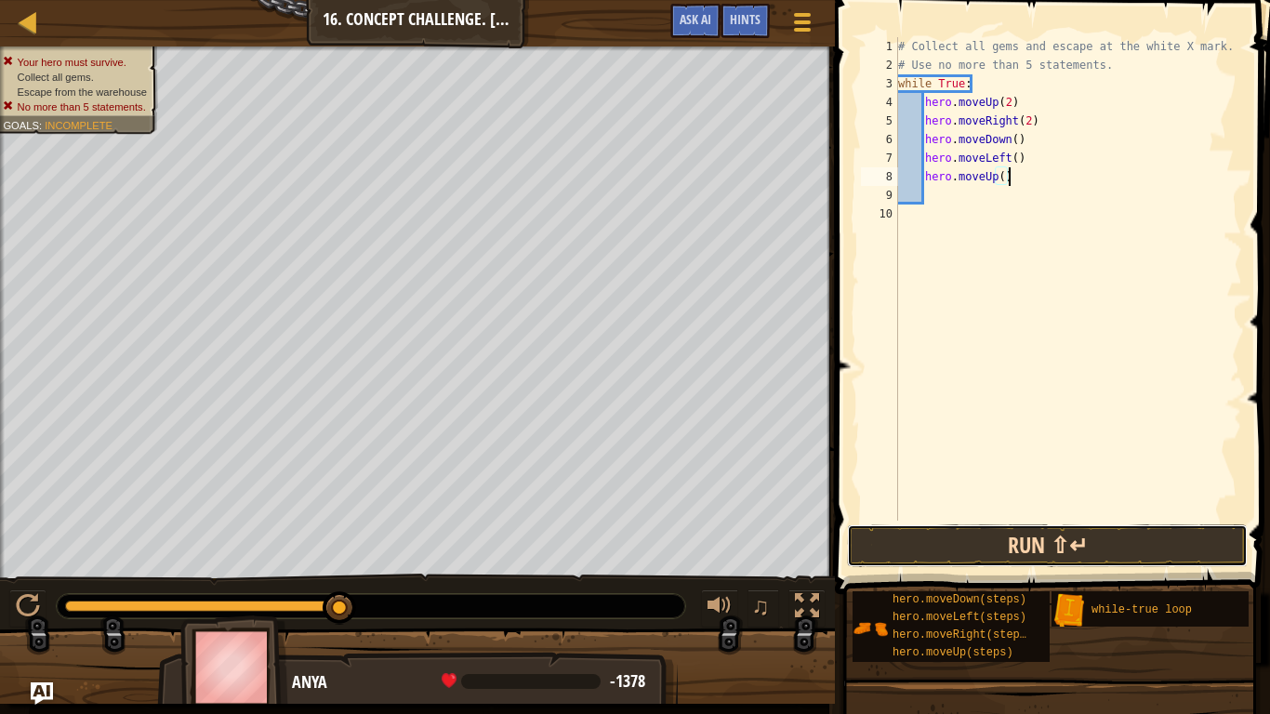
click at [1038, 554] on button "Run ⇧↵" at bounding box center [1047, 545] width 401 height 43
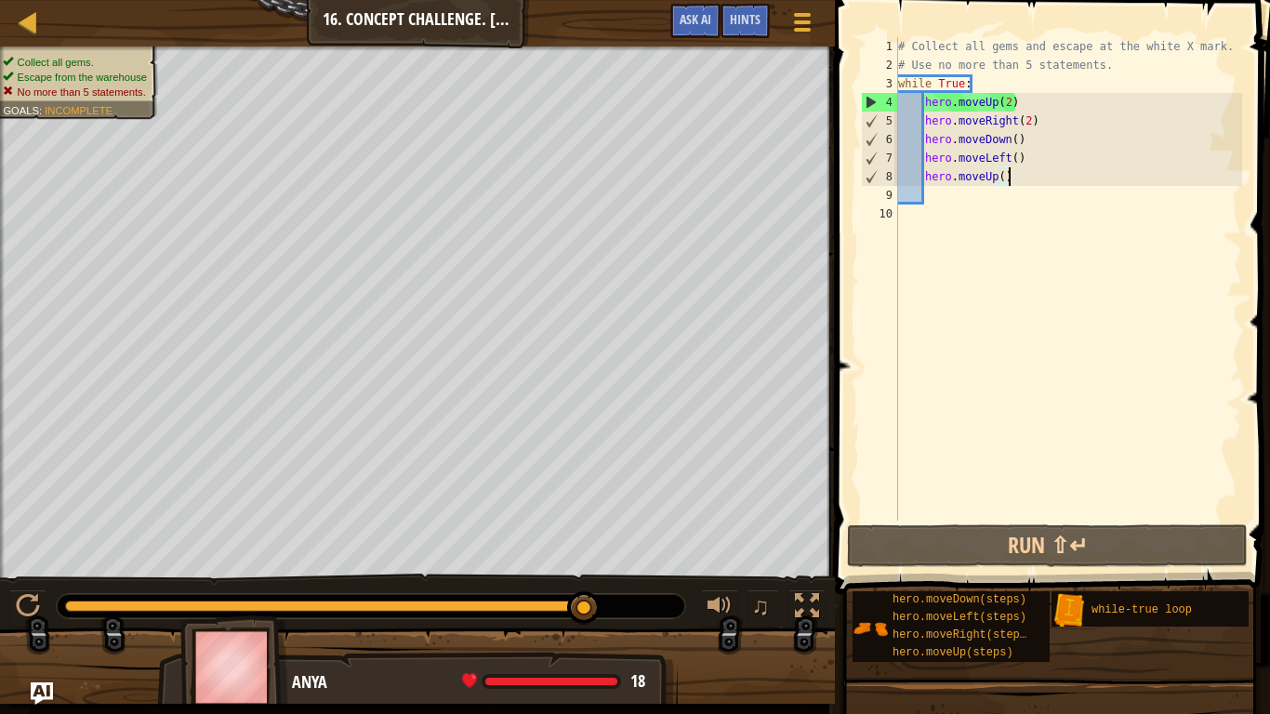
click at [1008, 176] on div "# Collect all gems and escape at the white X mark. # Use no more than 5 stateme…" at bounding box center [1068, 297] width 348 height 521
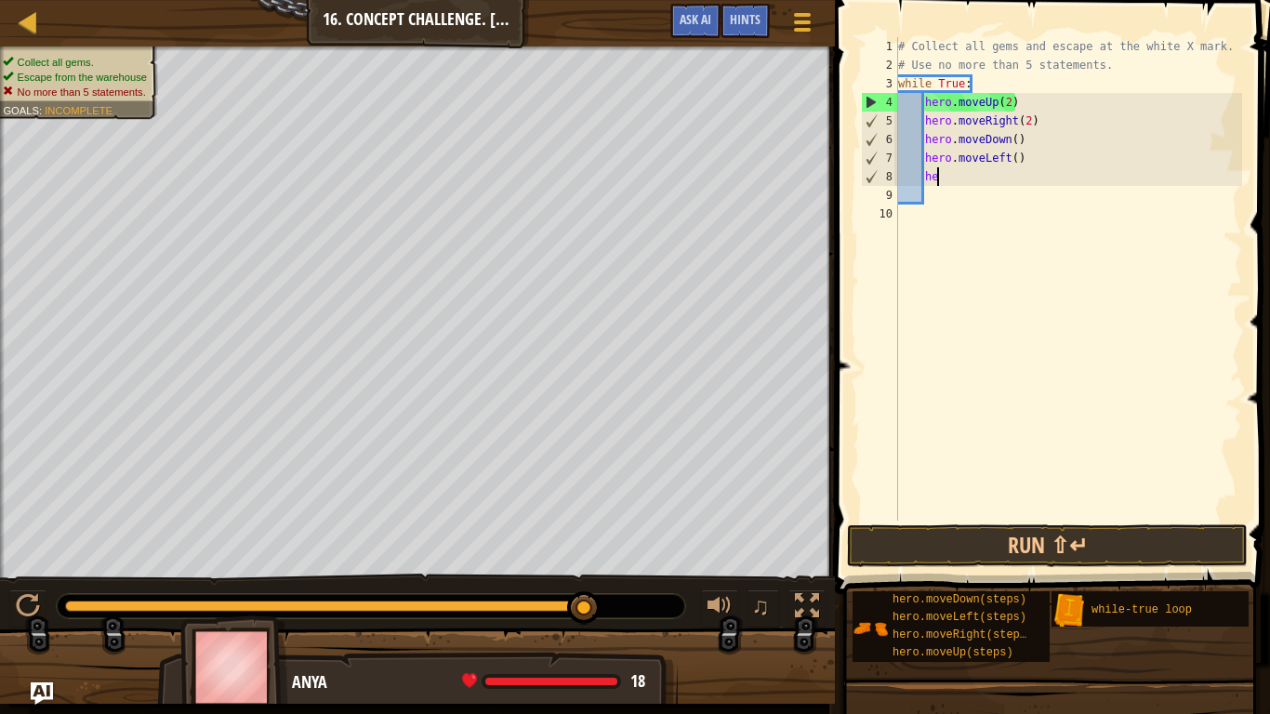
type textarea "h"
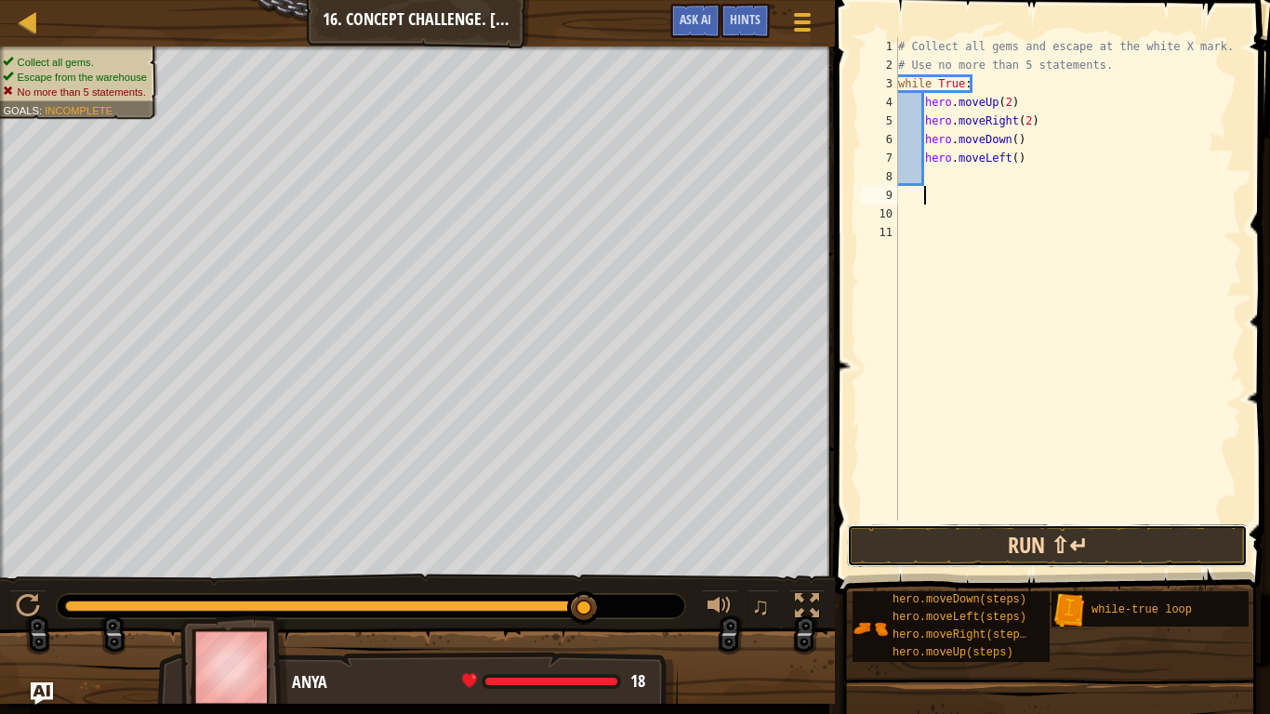
click at [1067, 548] on button "Run ⇧↵" at bounding box center [1047, 545] width 401 height 43
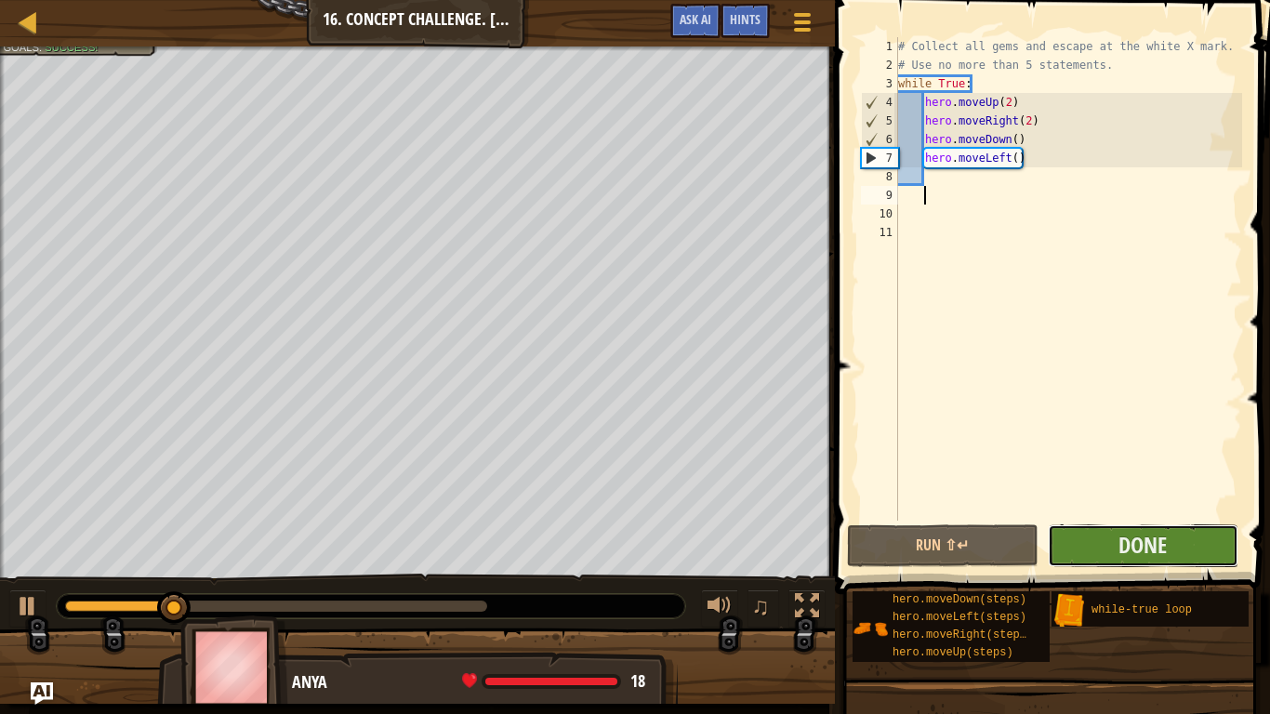
click at [1097, 554] on button "Done" at bounding box center [1143, 545] width 191 height 43
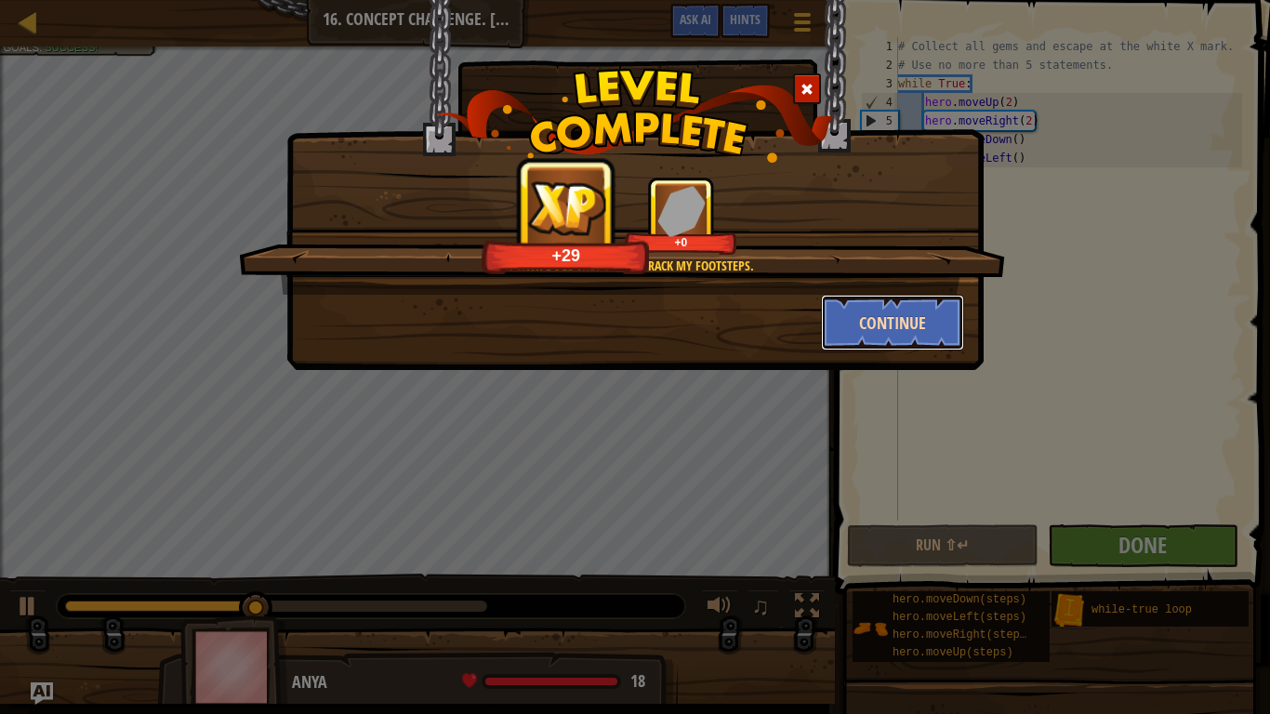
click at [916, 311] on button "Continue" at bounding box center [893, 323] width 144 height 56
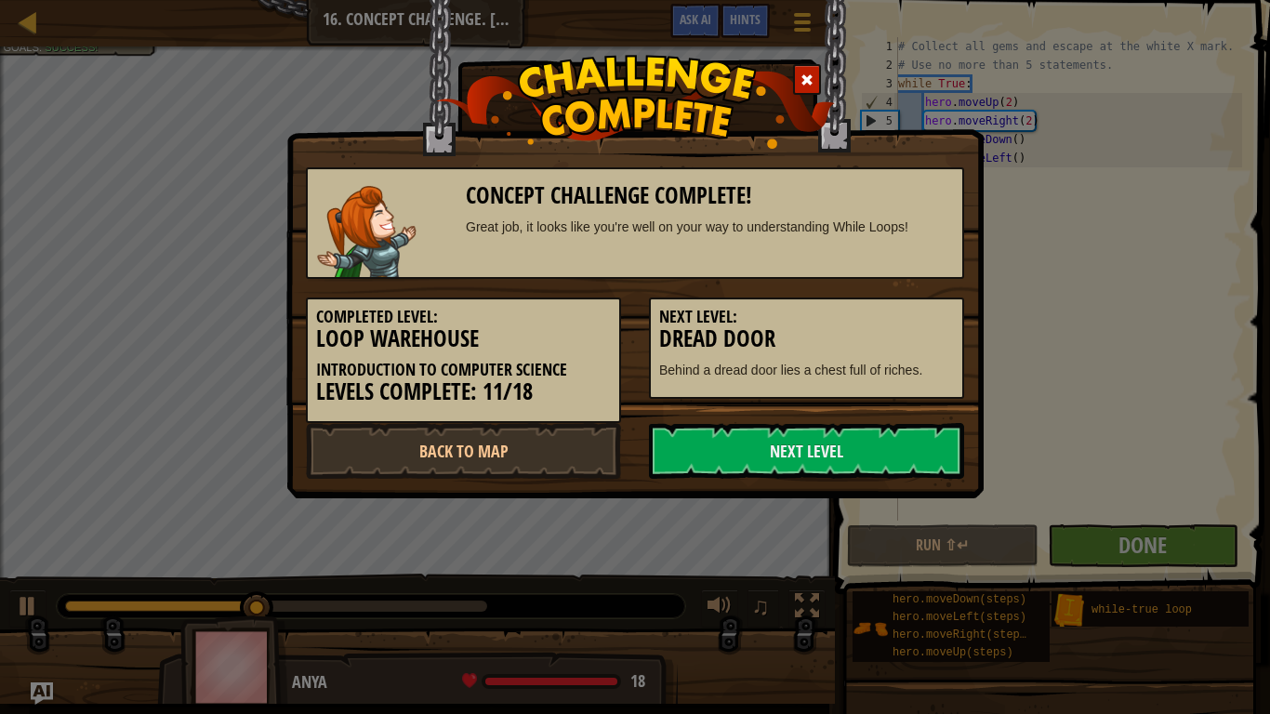
click at [916, 311] on h5 "Next Level:" at bounding box center [806, 317] width 295 height 19
click at [785, 442] on link "Next Level" at bounding box center [806, 451] width 315 height 56
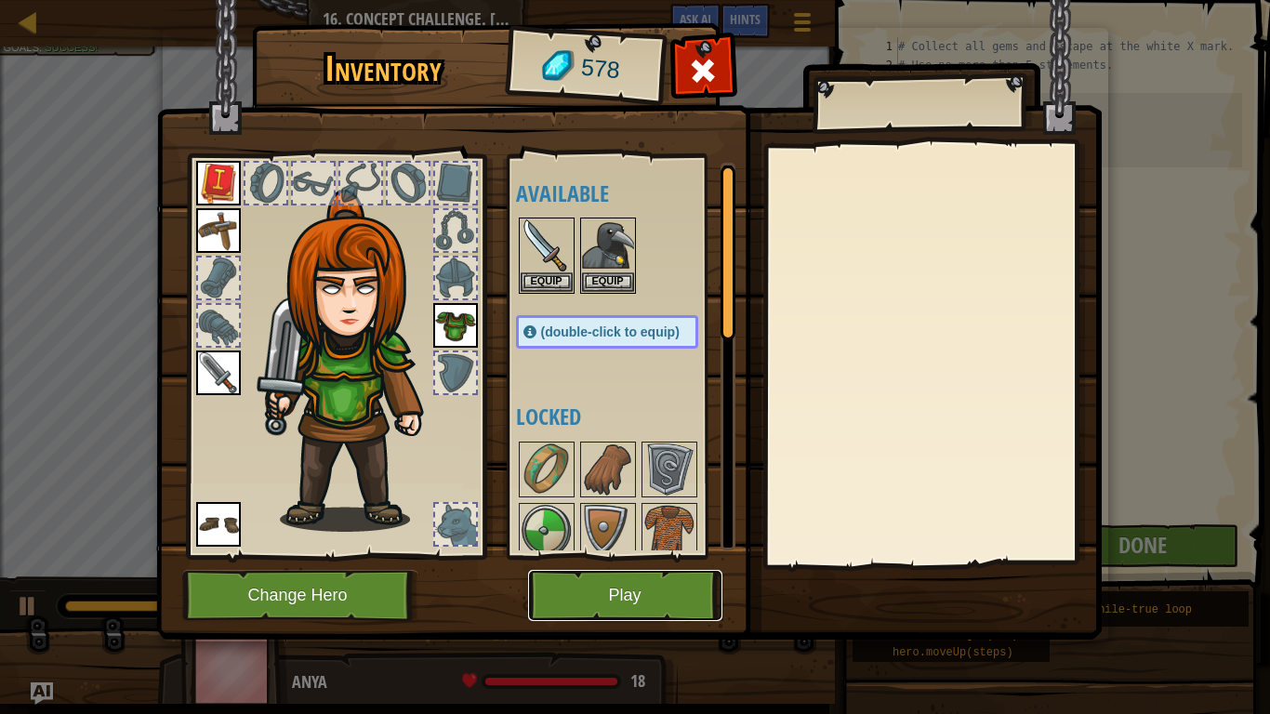
click at [609, 581] on button "Play" at bounding box center [625, 595] width 194 height 51
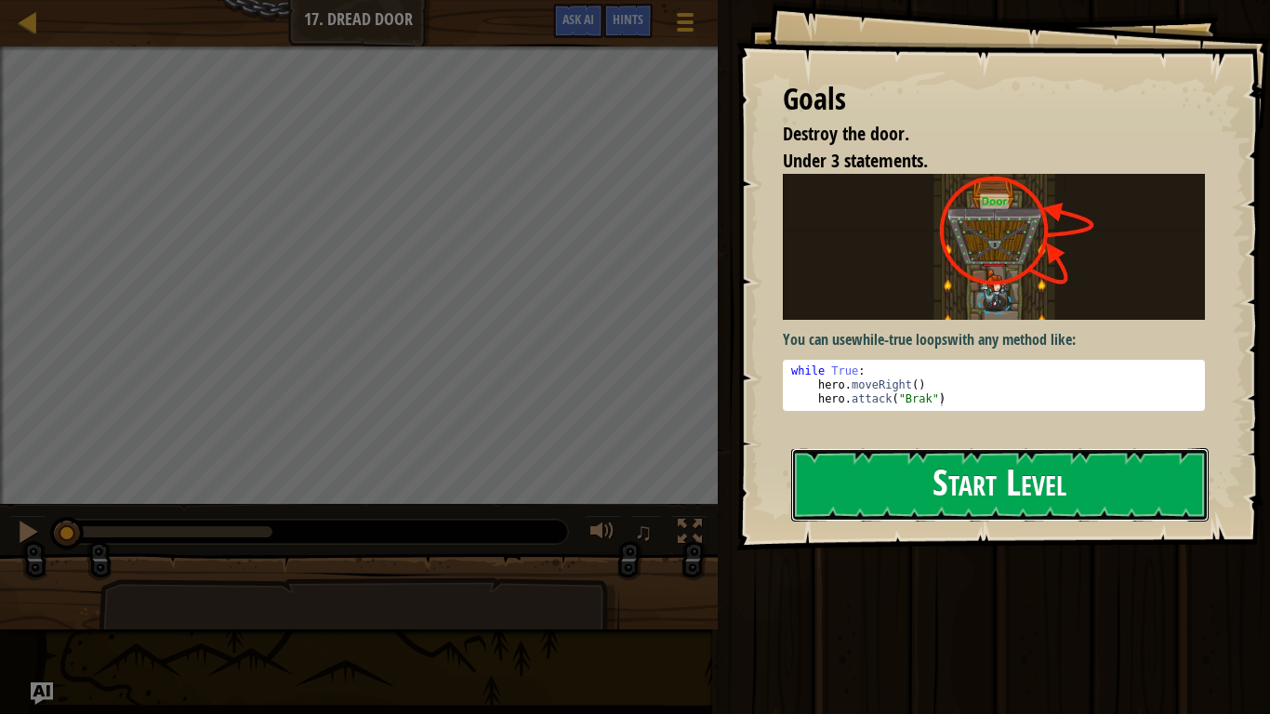
click at [906, 498] on button "Start Level" at bounding box center [999, 484] width 417 height 73
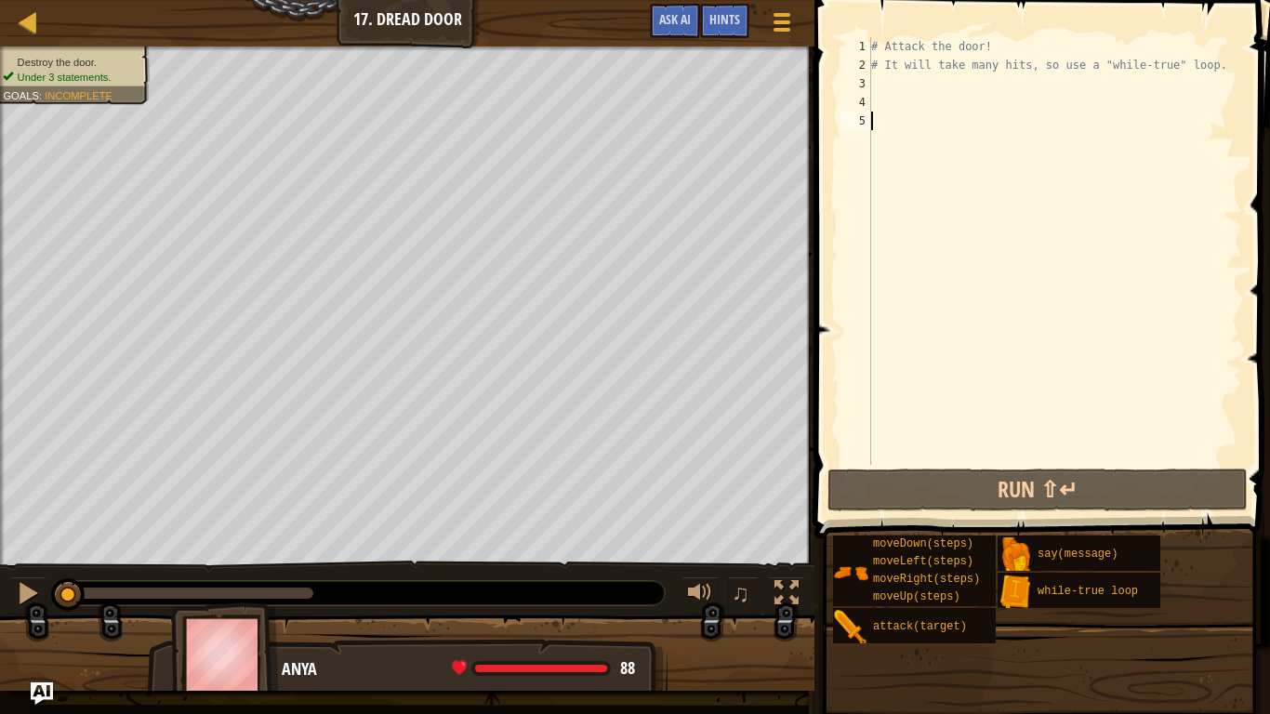
type textarea "wh"
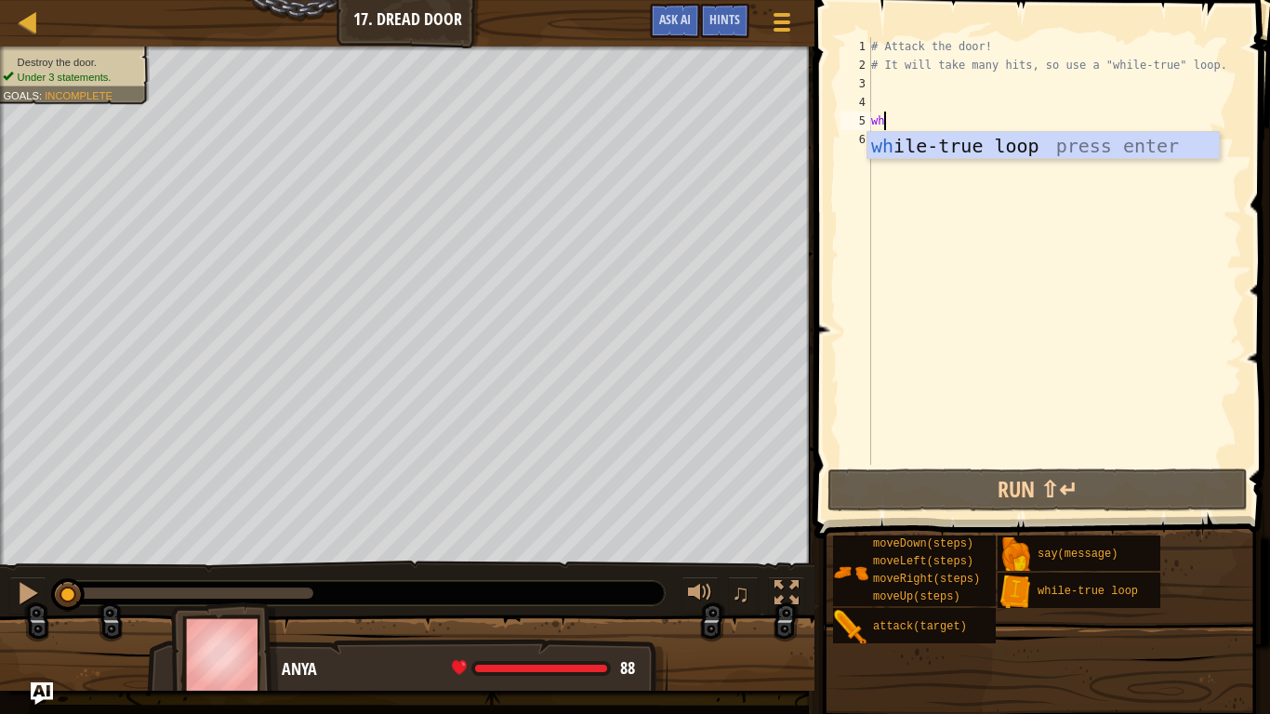
scroll to position [8, 1]
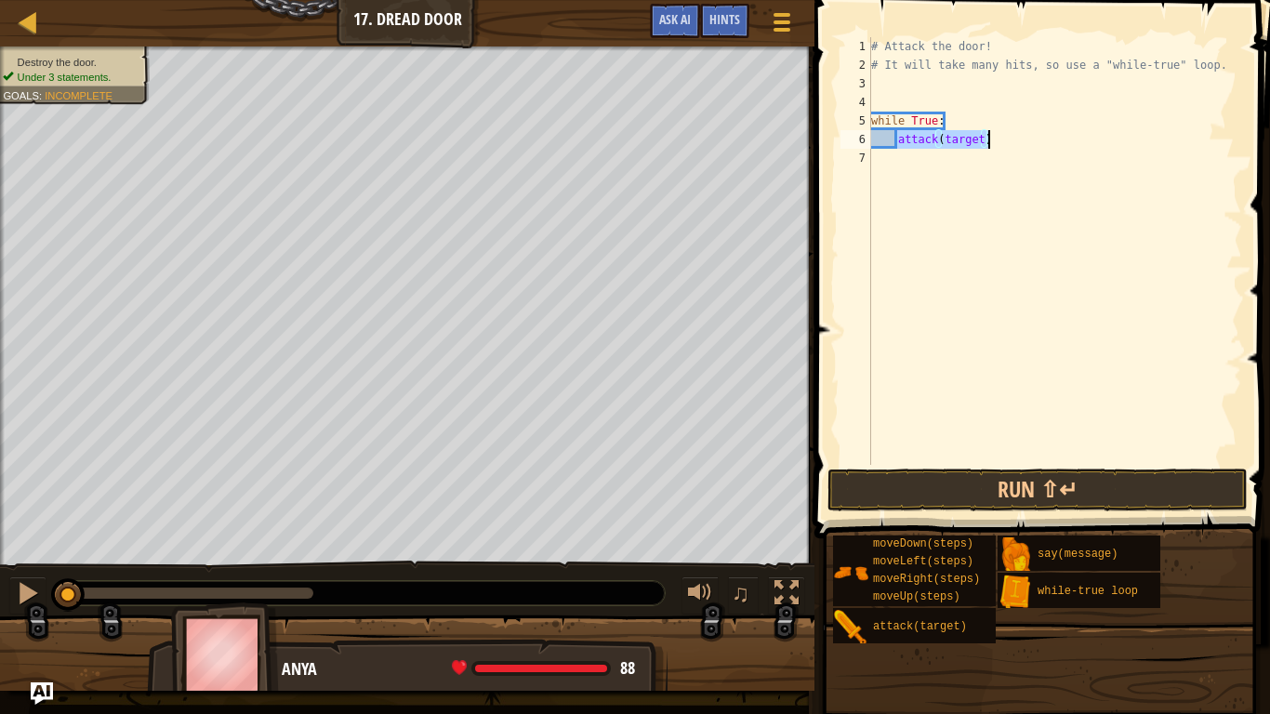
click at [972, 137] on div "# Attack the door! # It will take many hits, so use a "while-true" loop. while …" at bounding box center [1054, 251] width 375 height 428
click at [972, 137] on div "# Attack the door! # It will take many hits, so use a "while-true" loop. while …" at bounding box center [1054, 269] width 375 height 465
type textarea "attack("Door")"
click at [897, 160] on div "# Attack the door! # It will take many hits, so use a "while-true" loop. while …" at bounding box center [1054, 269] width 375 height 465
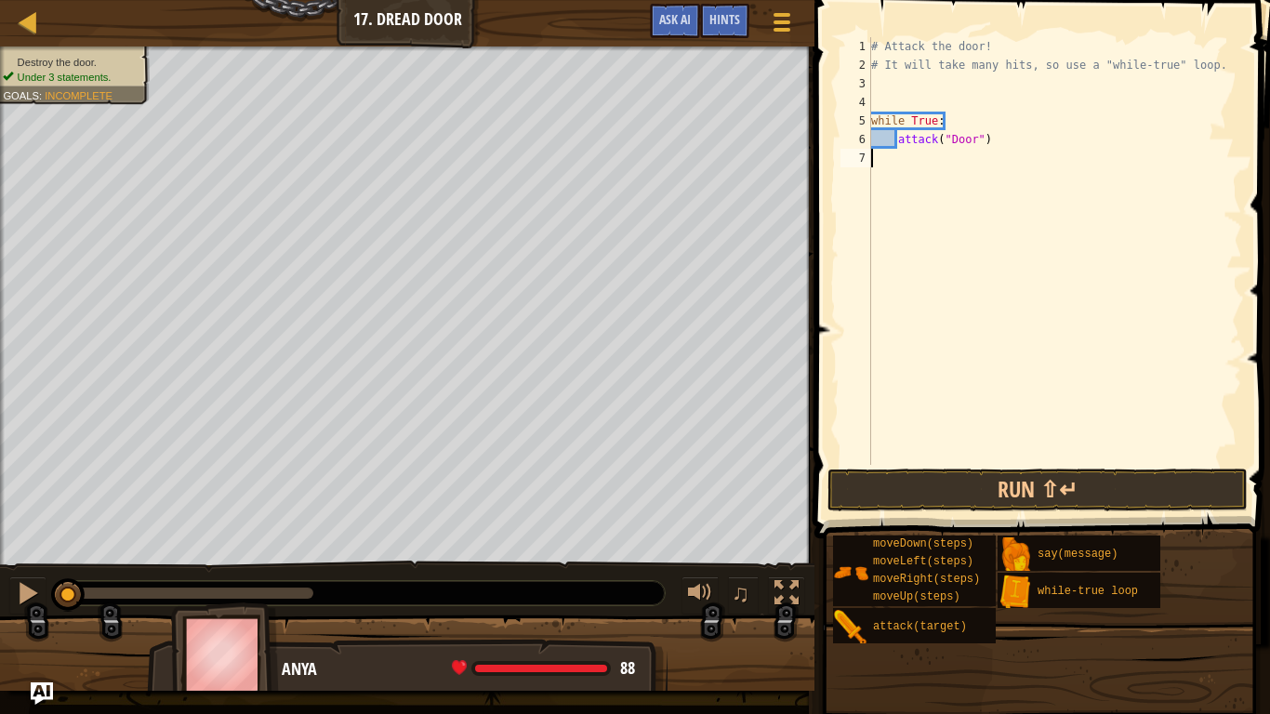
scroll to position [8, 0]
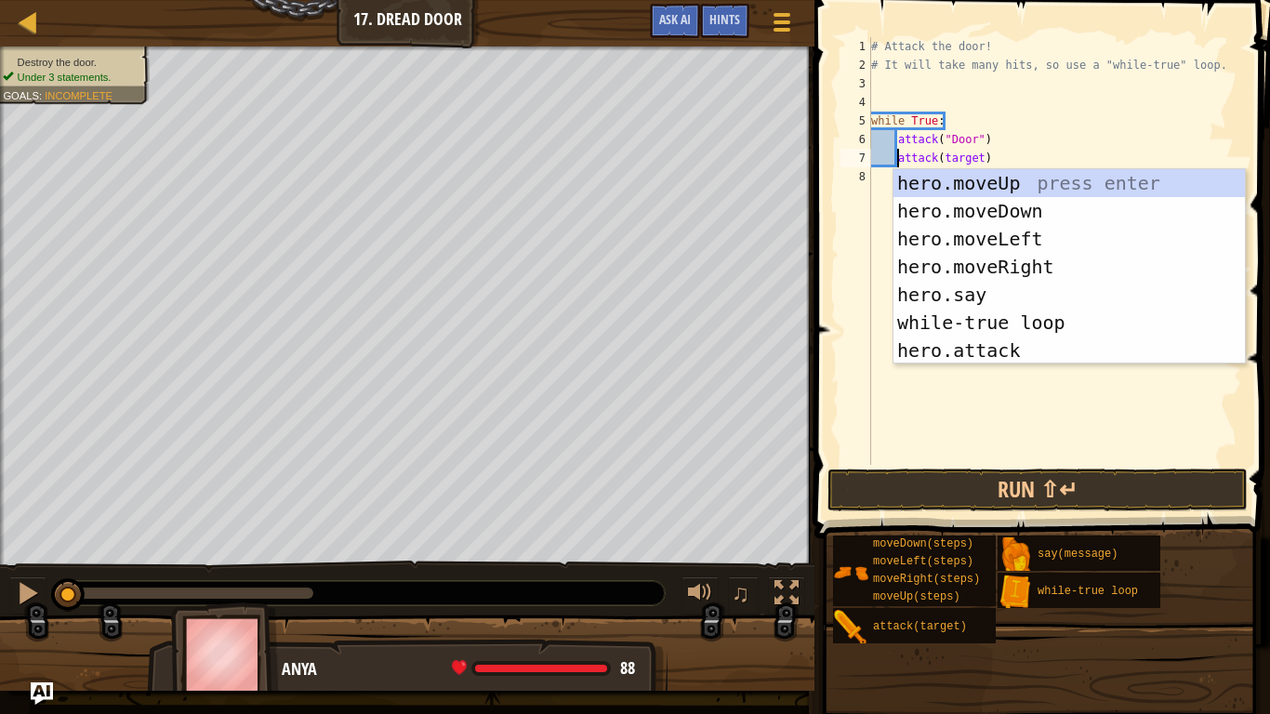
click at [956, 158] on div "# Attack the door! # It will take many hits, so use a "while-true" loop. while …" at bounding box center [1054, 269] width 375 height 465
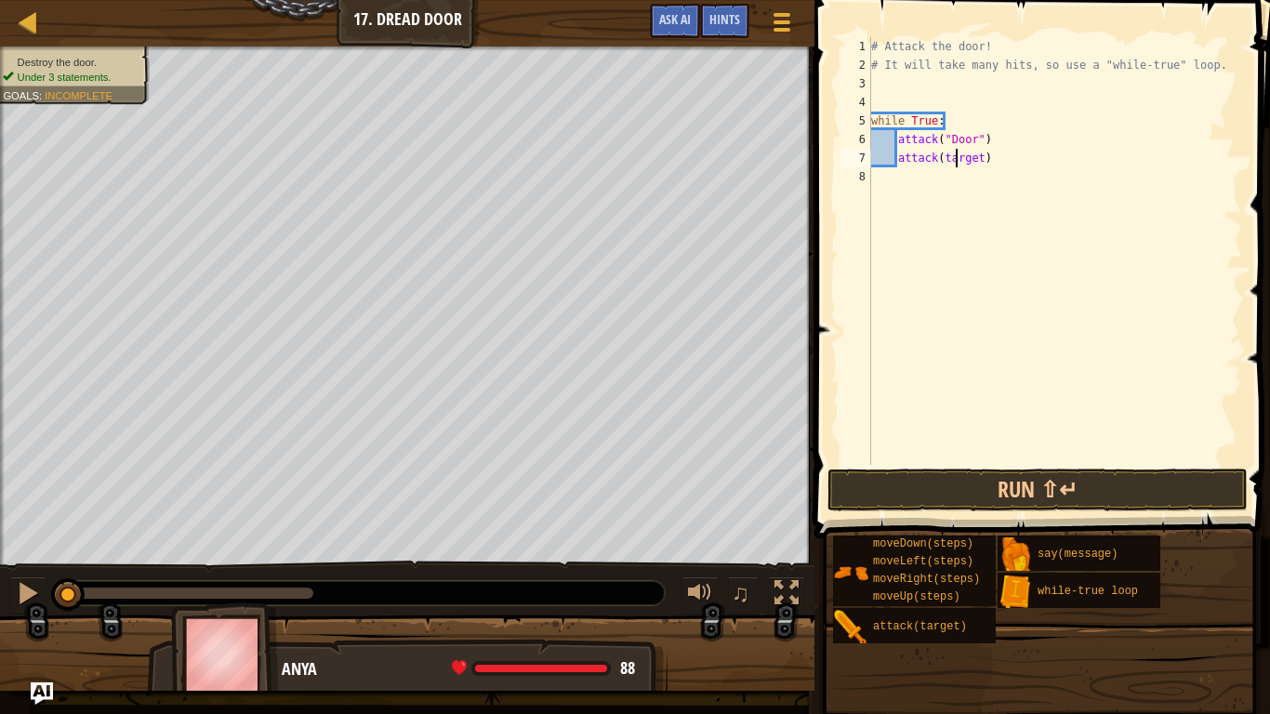
click at [956, 158] on div "# Attack the door! # It will take many hits, so use a "while-true" loop. while …" at bounding box center [1054, 269] width 375 height 465
click at [925, 490] on button "Run ⇧↵" at bounding box center [1037, 489] width 420 height 43
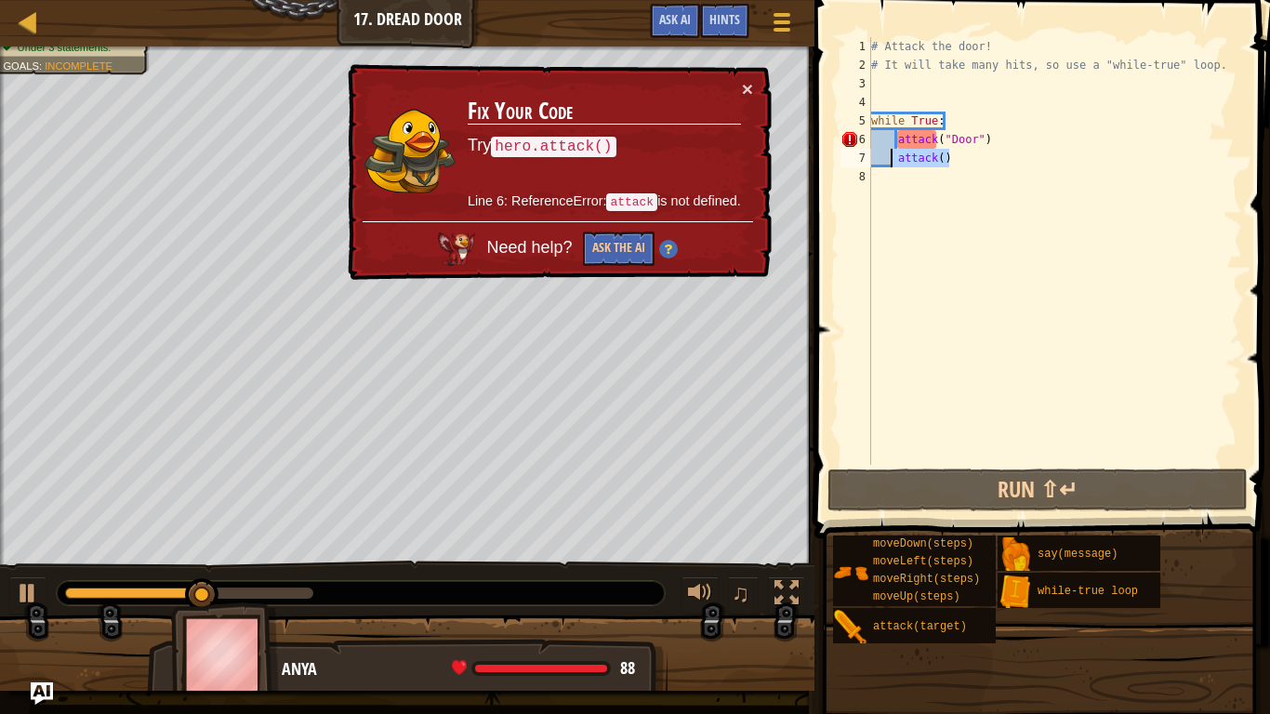
drag, startPoint x: 962, startPoint y: 159, endPoint x: 888, endPoint y: 158, distance: 74.4
click at [888, 158] on div "# Attack the door! # It will take many hits, so use a "while-true" loop. while …" at bounding box center [1054, 269] width 375 height 465
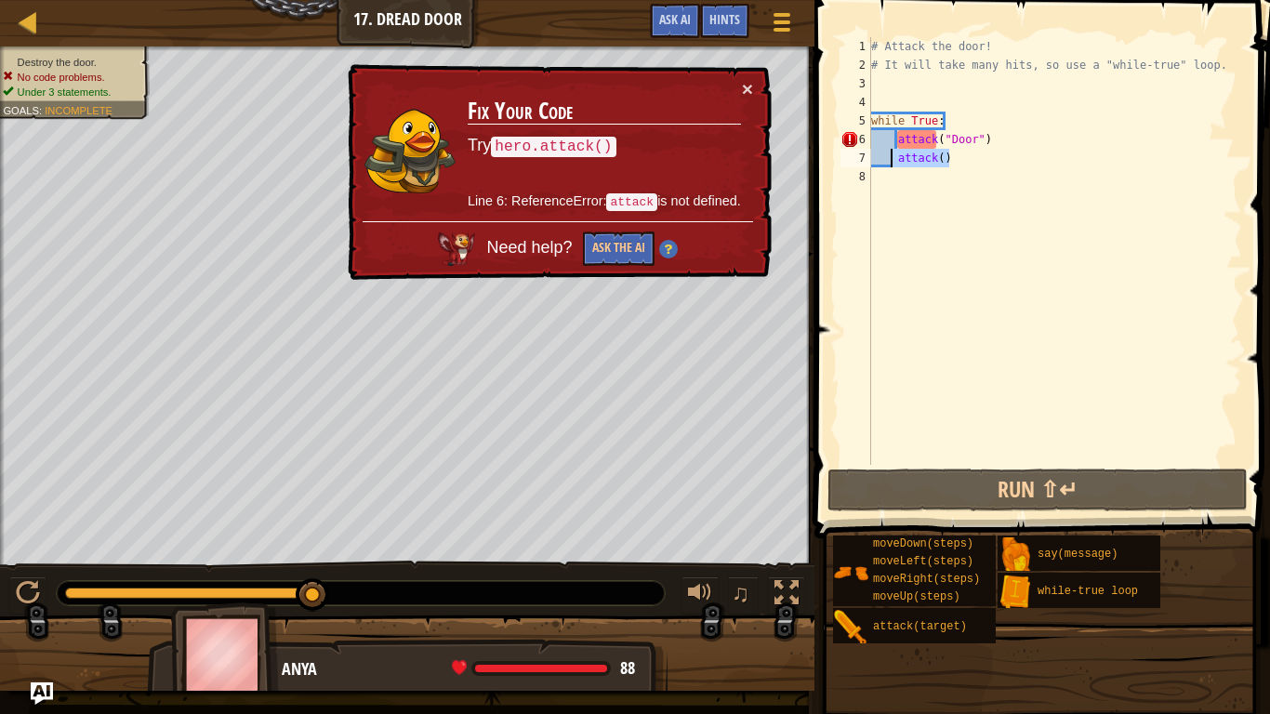
click at [898, 140] on div "# Attack the door! # It will take many hits, so use a "while-true" loop. while …" at bounding box center [1054, 269] width 375 height 465
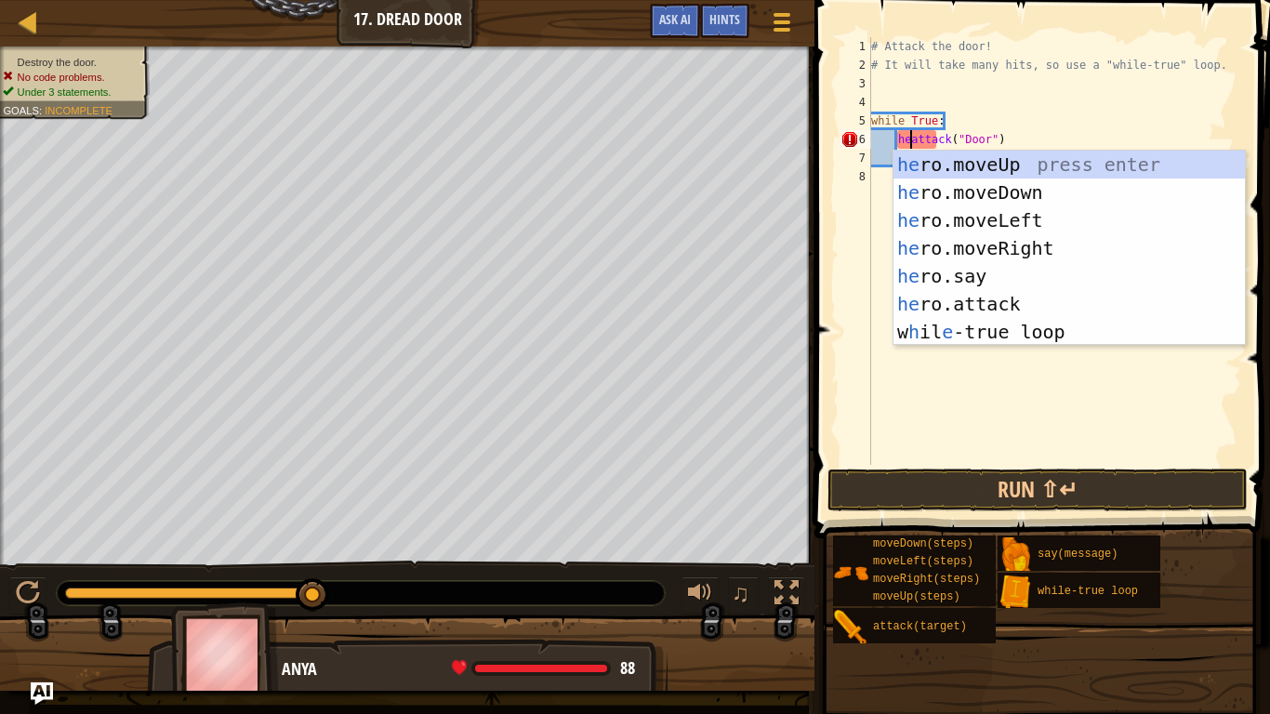
scroll to position [8, 7]
type textarea "hero.attack("Door")"
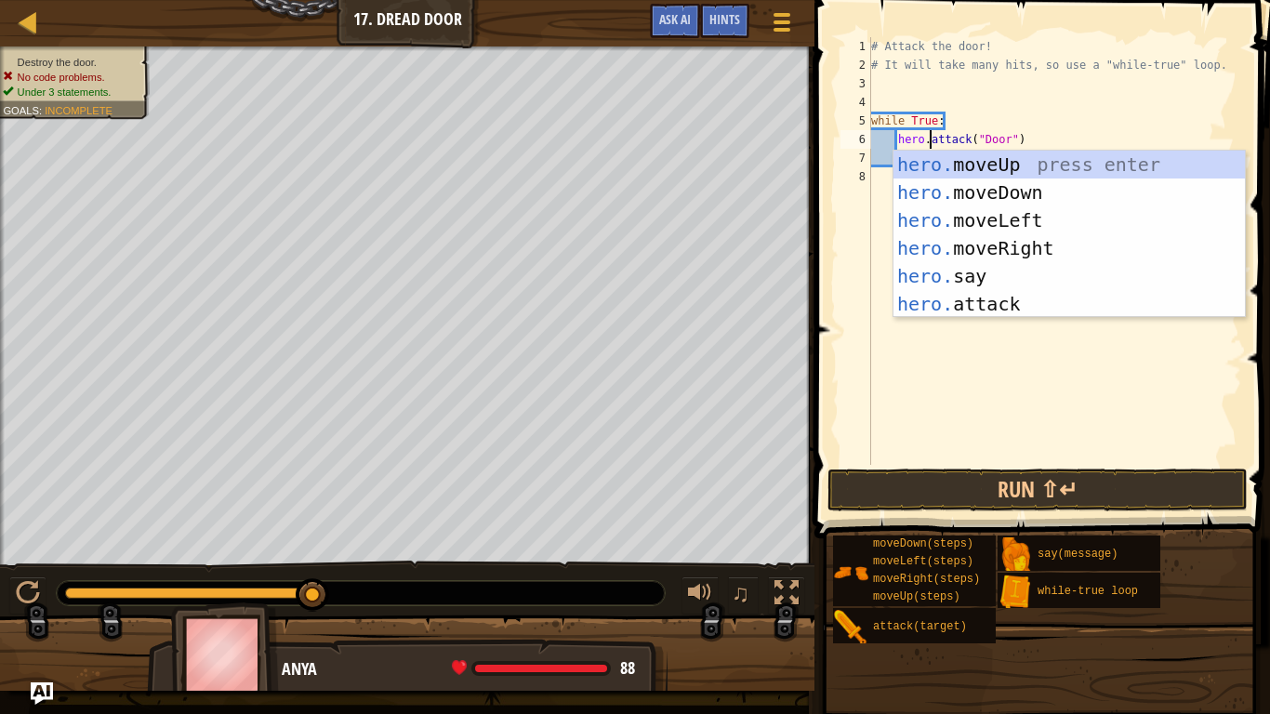
click at [958, 355] on div "# Attack the door! # It will take many hits, so use a "while-true" loop. while …" at bounding box center [1054, 269] width 375 height 465
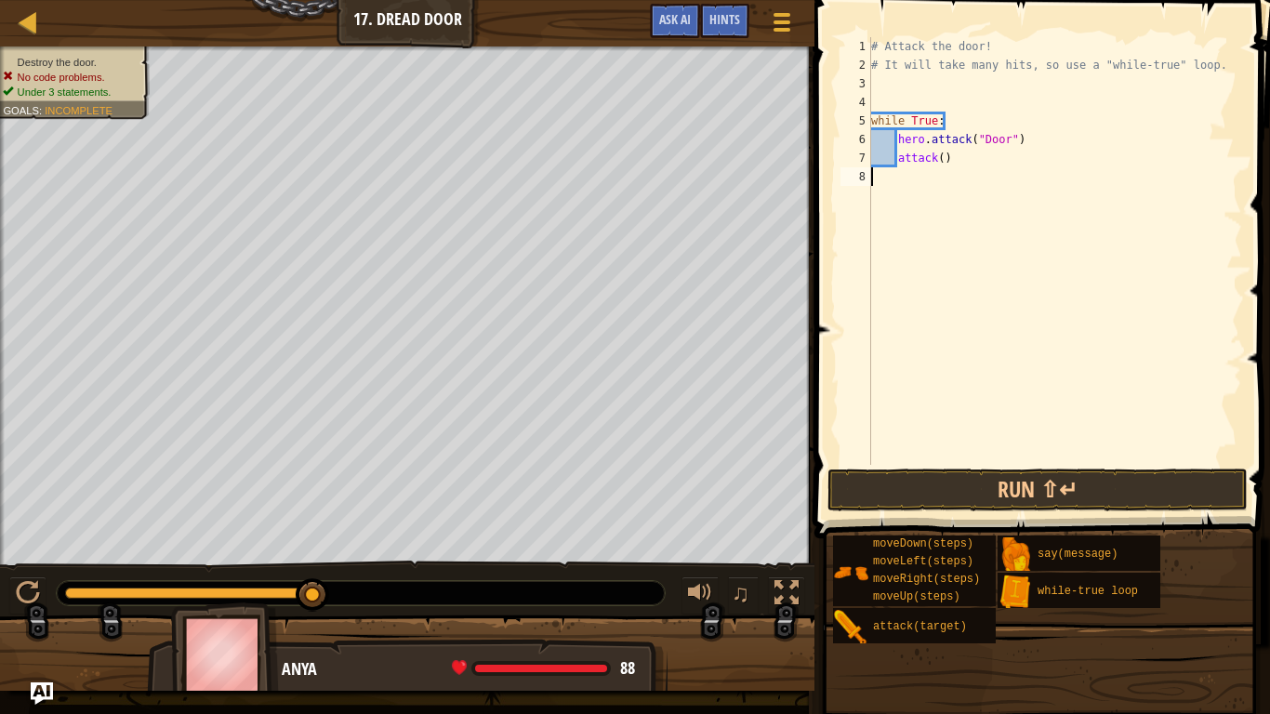
scroll to position [8, 0]
drag, startPoint x: 946, startPoint y: 162, endPoint x: 892, endPoint y: 162, distance: 53.9
click at [892, 162] on div "# Attack the door! # It will take many hits, so use a "while-true" loop. while …" at bounding box center [1054, 269] width 375 height 465
type textarea "attack()"
click at [909, 507] on button "Run ⇧↵" at bounding box center [1037, 489] width 420 height 43
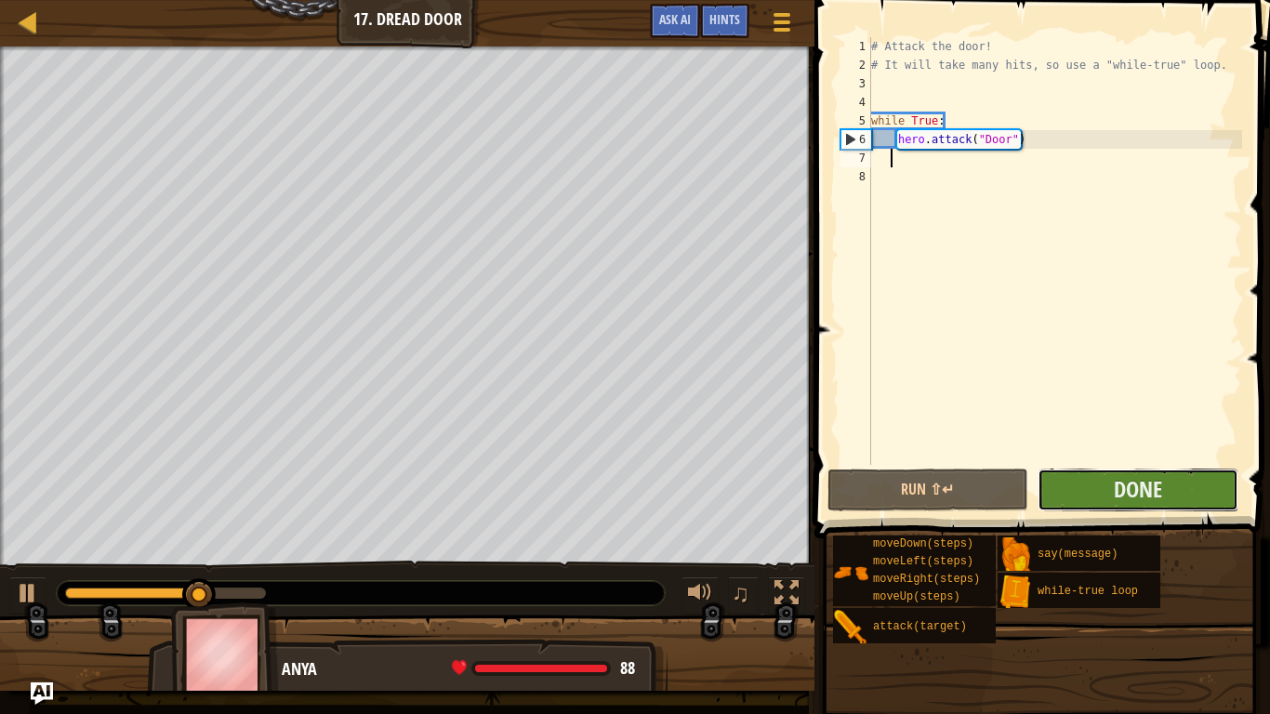
click at [1099, 495] on button "Done" at bounding box center [1137, 489] width 201 height 43
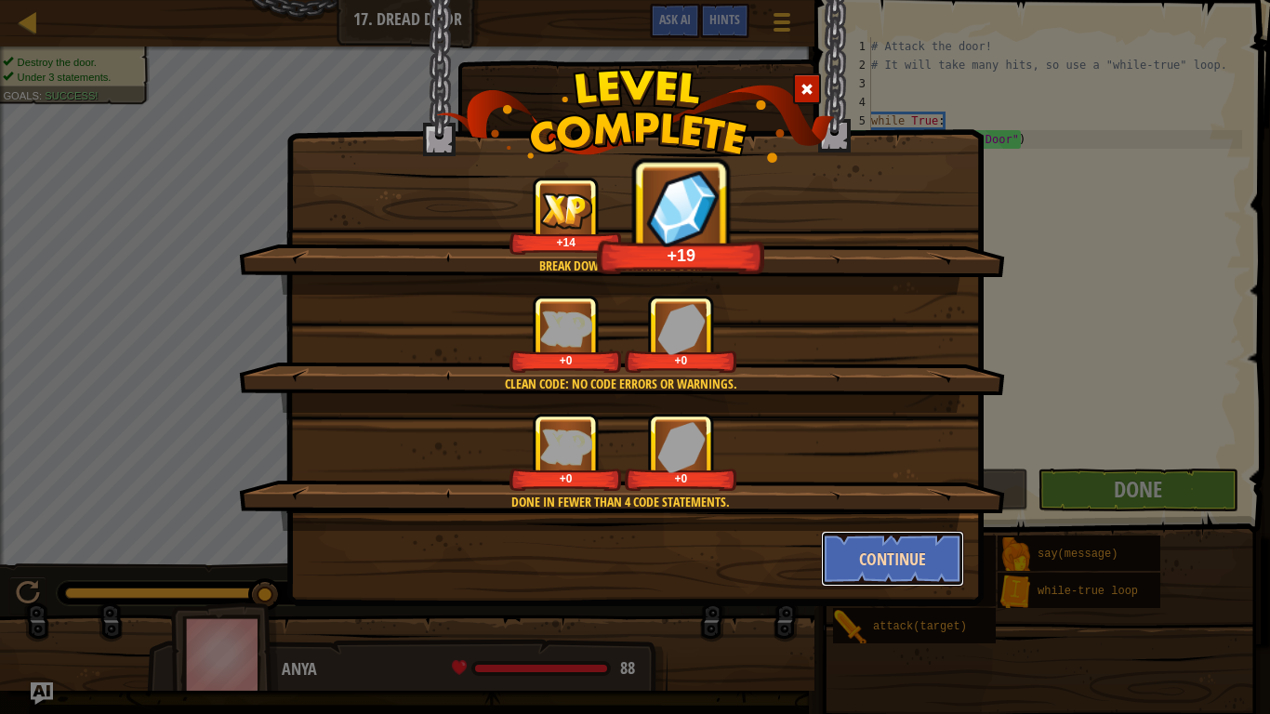
click at [850, 572] on button "Continue" at bounding box center [893, 559] width 144 height 56
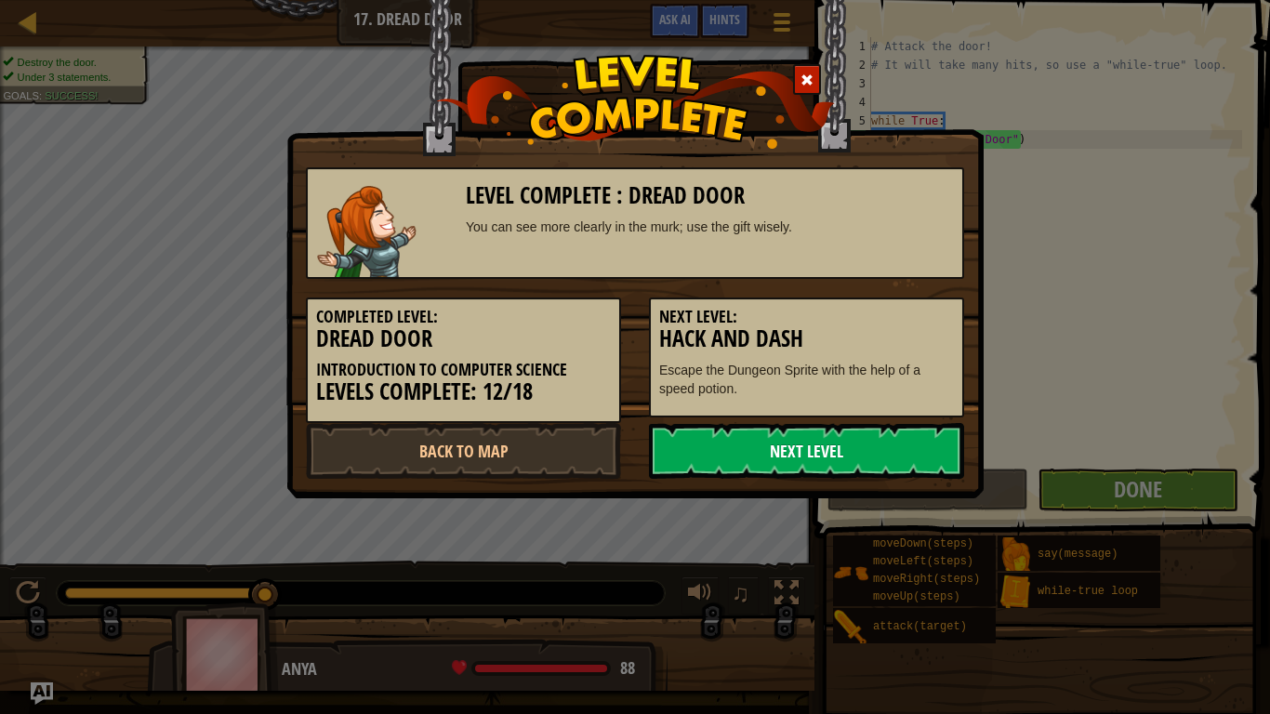
click at [929, 453] on link "Next Level" at bounding box center [806, 451] width 315 height 56
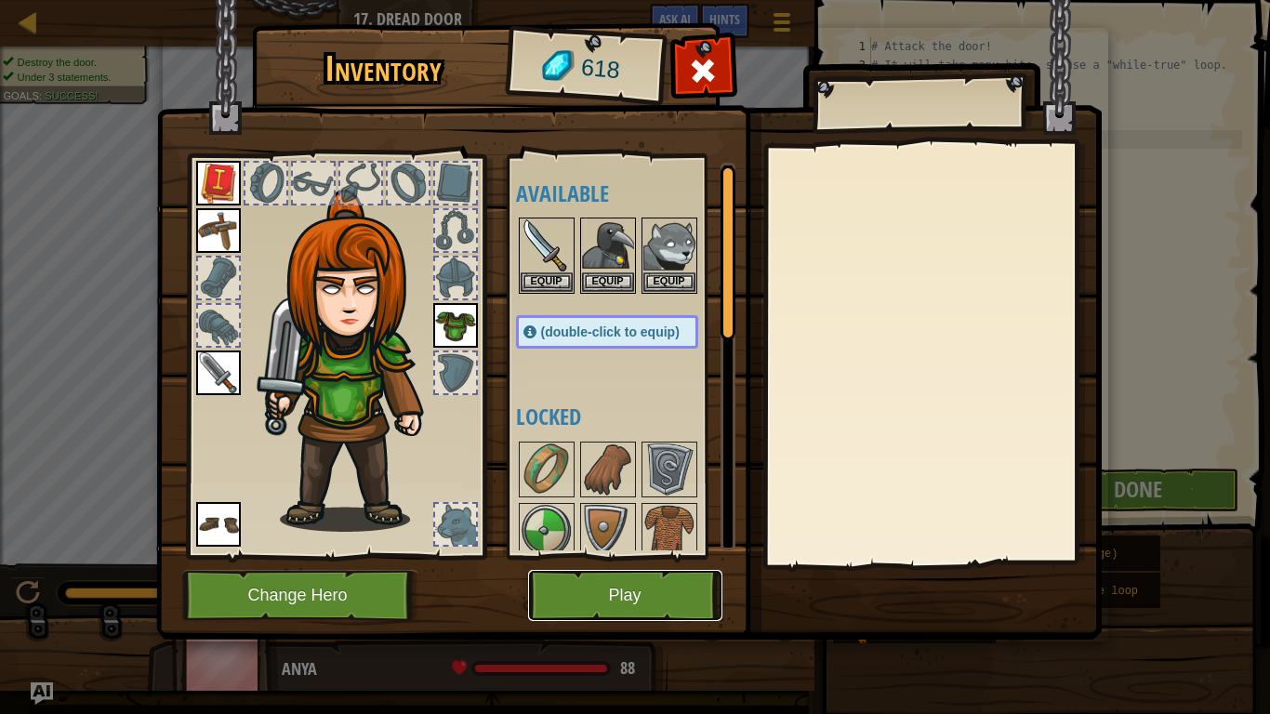
click at [649, 600] on button "Play" at bounding box center [625, 595] width 194 height 51
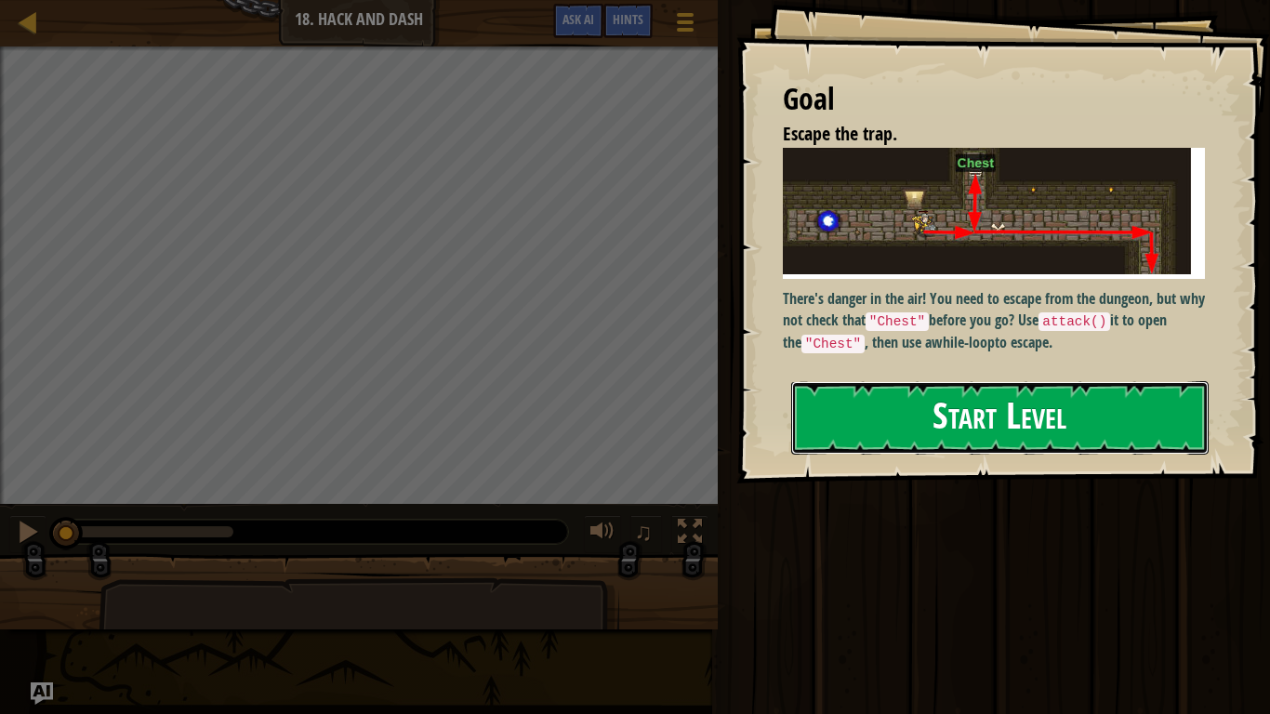
click at [919, 407] on button "Start Level" at bounding box center [999, 417] width 417 height 73
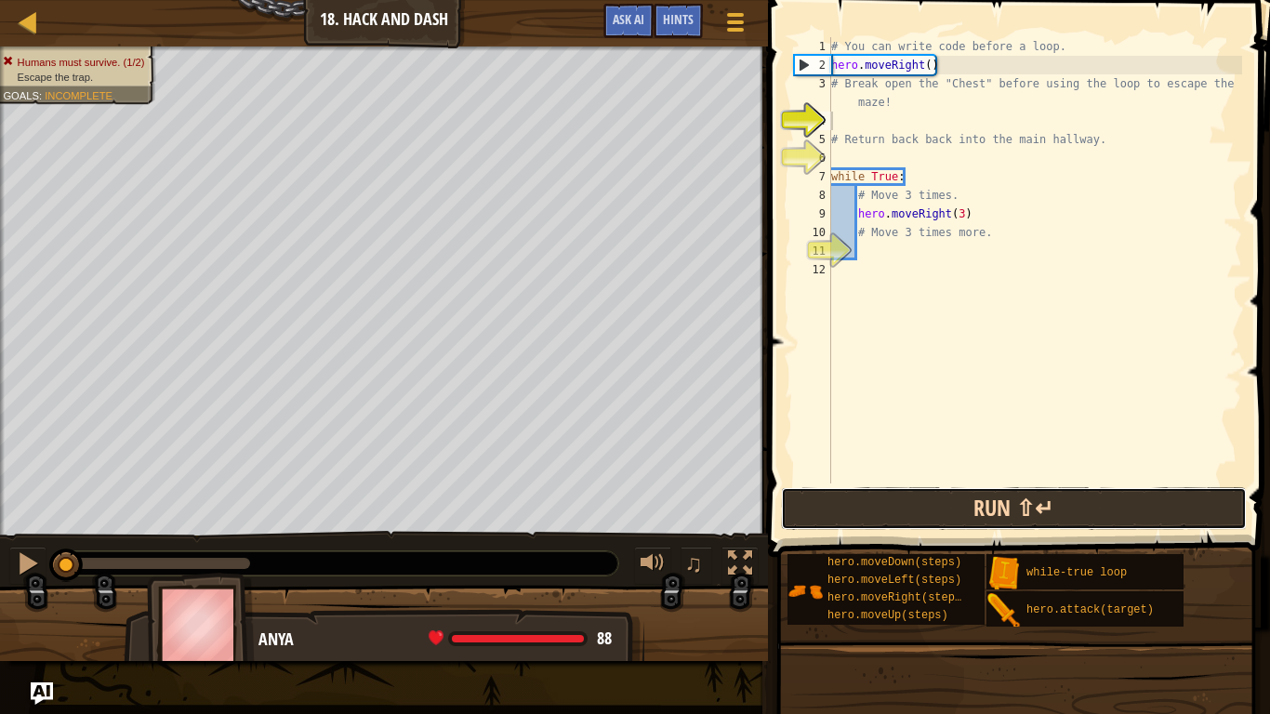
click at [945, 527] on button "Run ⇧↵" at bounding box center [1014, 508] width 466 height 43
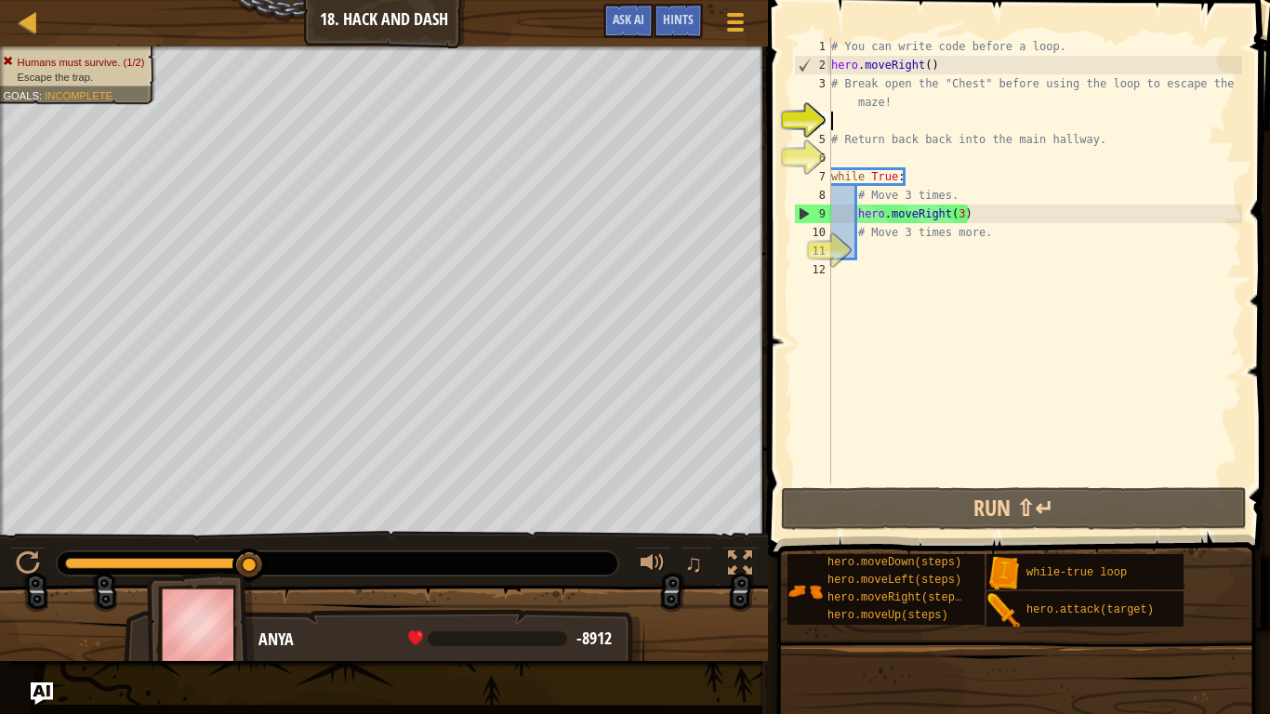
click at [892, 252] on div "# You can write code before a loop. hero . moveRight ( ) # Break open the "Ches…" at bounding box center [1034, 278] width 415 height 483
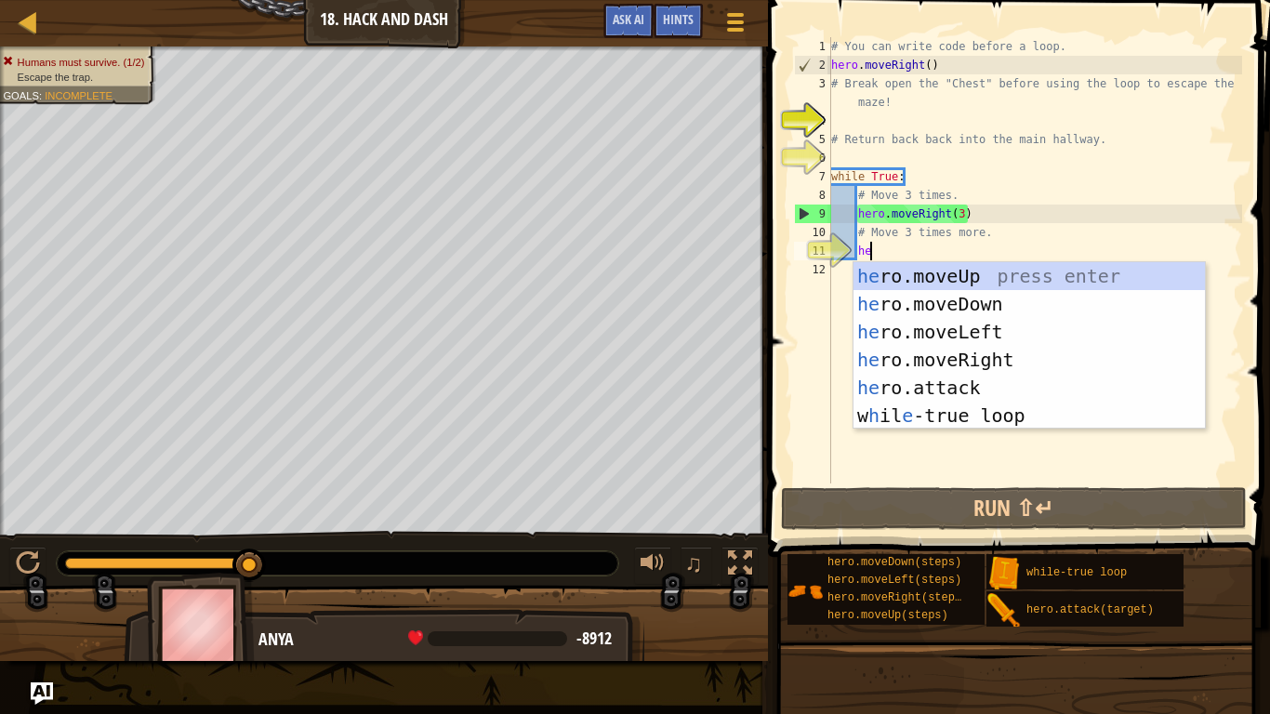
scroll to position [8, 6]
type textarea "her"
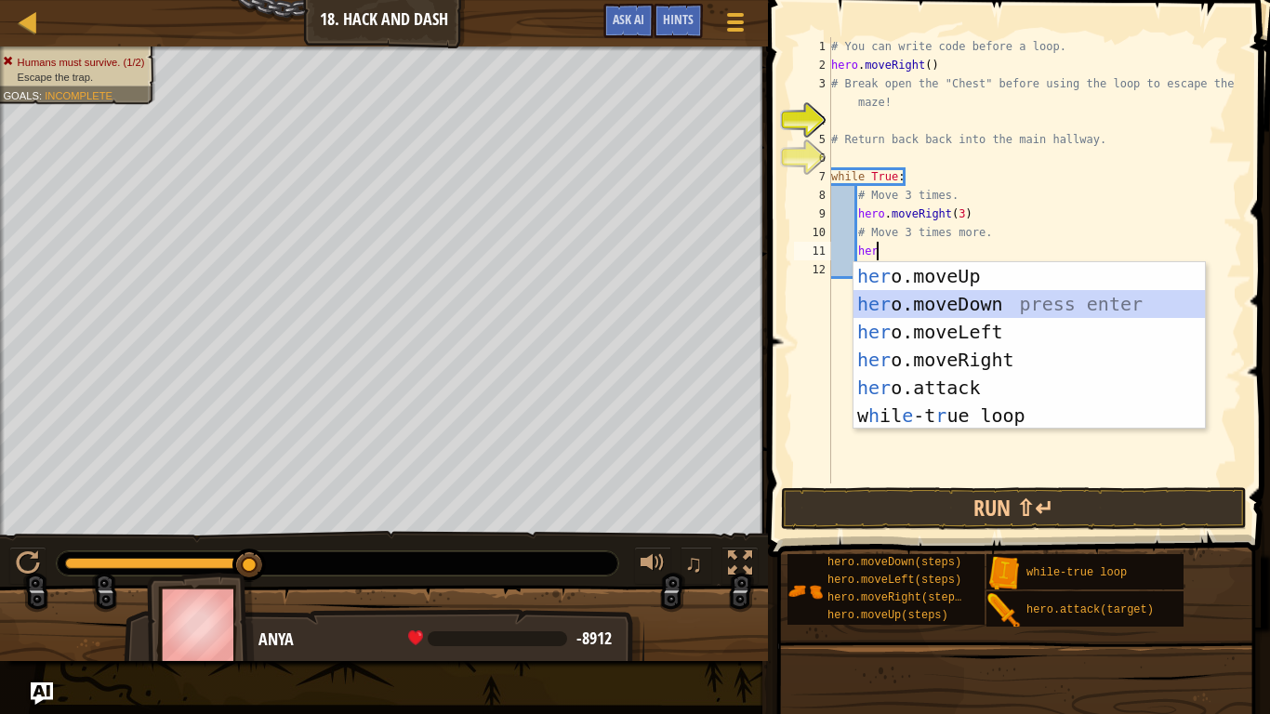
scroll to position [8, 3]
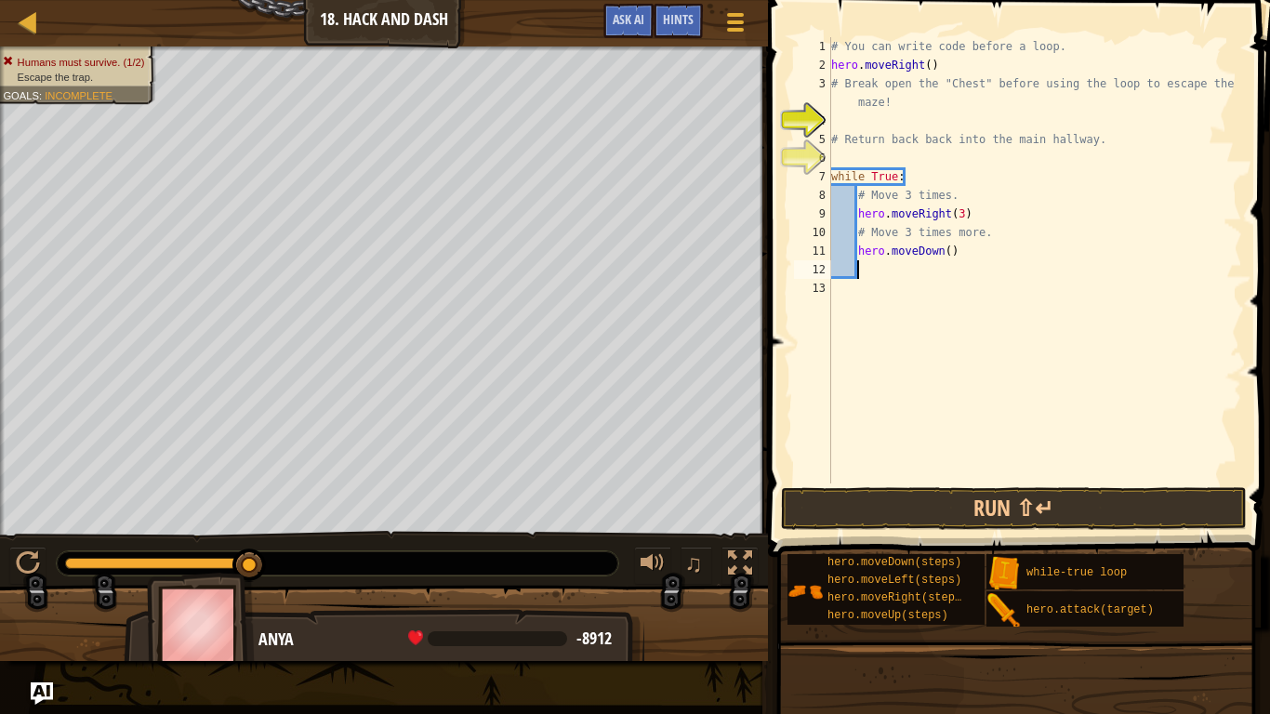
click at [949, 255] on div "# You can write code before a loop. hero . moveRight ( ) # Break open the "Ches…" at bounding box center [1034, 278] width 415 height 483
type textarea "hero.moveDown(2)"
click at [135, 22] on div "Map Introduction to Computer Science 18. Hack and Dash Game Menu Done Hints Ask…" at bounding box center [635, 357] width 1270 height 714
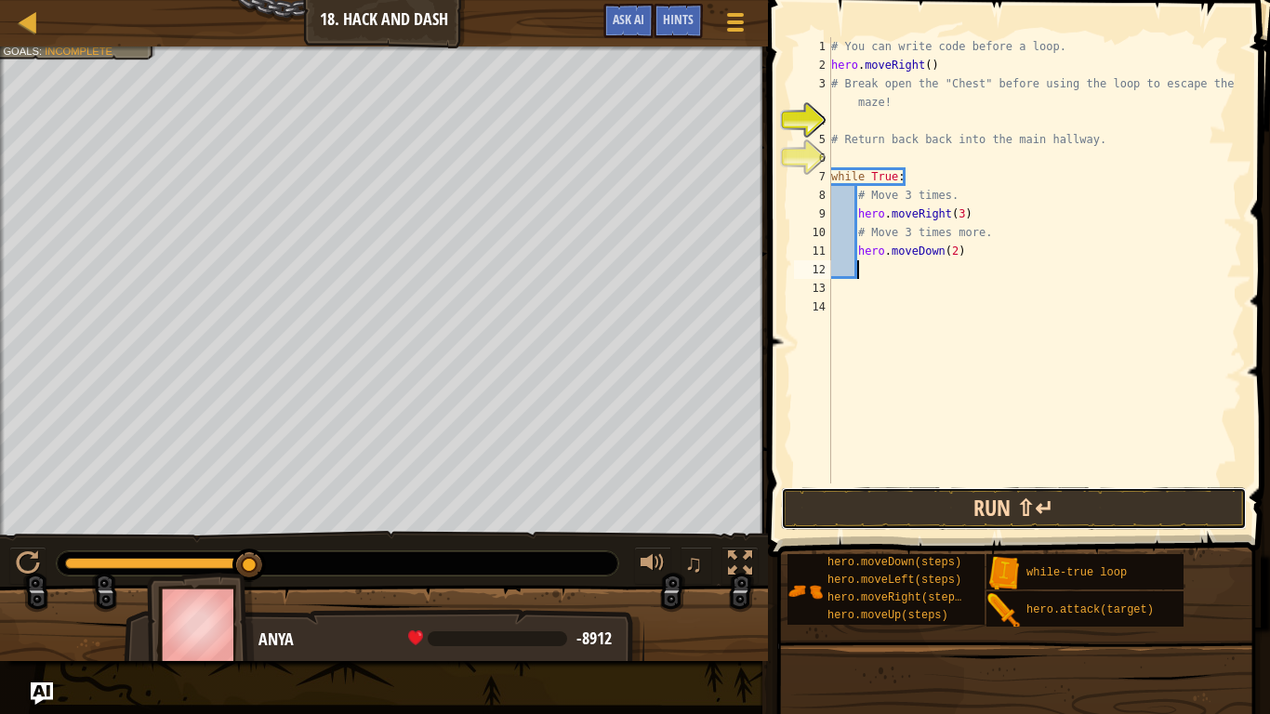
click at [1067, 507] on button "Run ⇧↵" at bounding box center [1014, 508] width 466 height 43
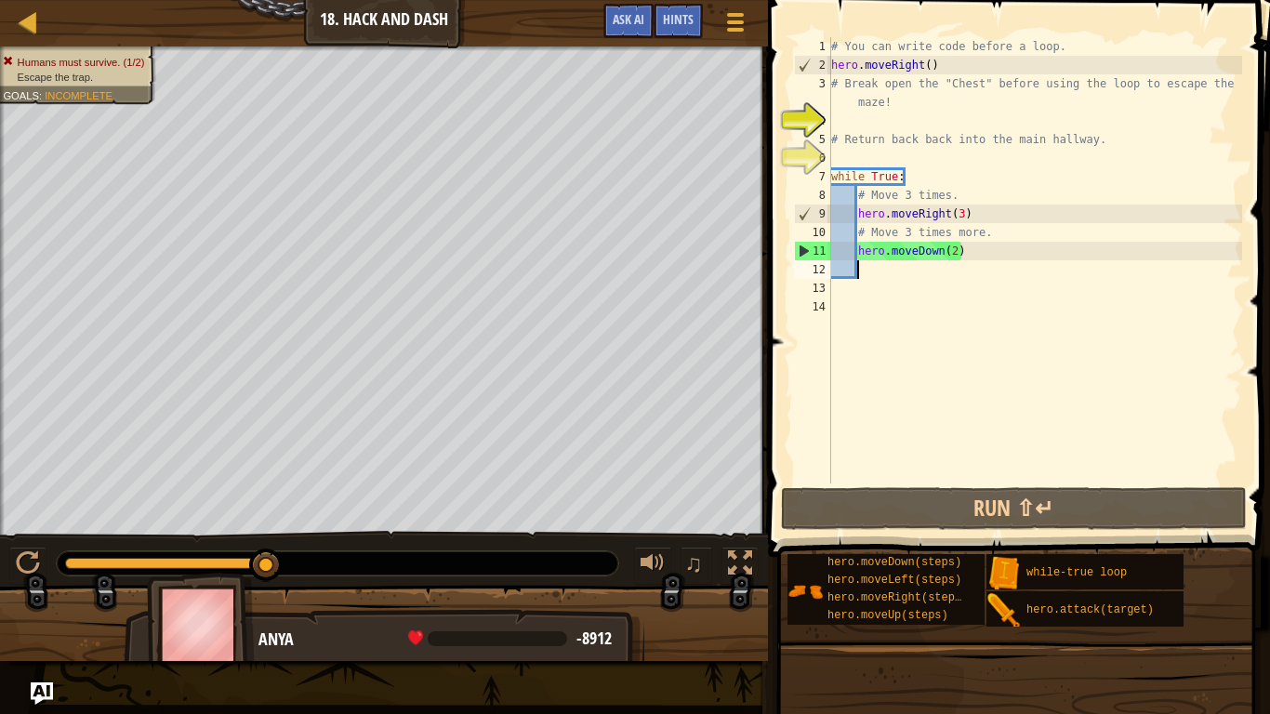
click at [959, 253] on div "# You can write code before a loop. hero . moveRight ( ) # Break open the "Ches…" at bounding box center [1034, 278] width 415 height 483
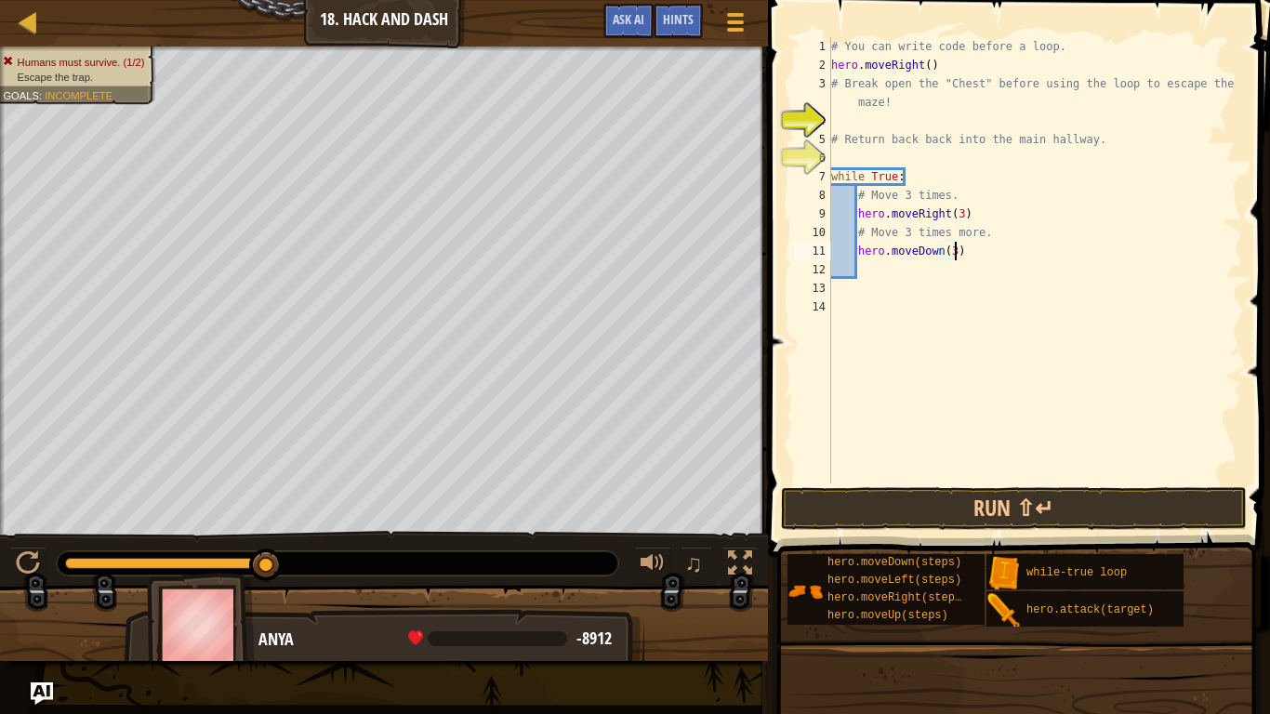
scroll to position [8, 18]
click at [889, 521] on button "Run ⇧↵" at bounding box center [1014, 508] width 466 height 43
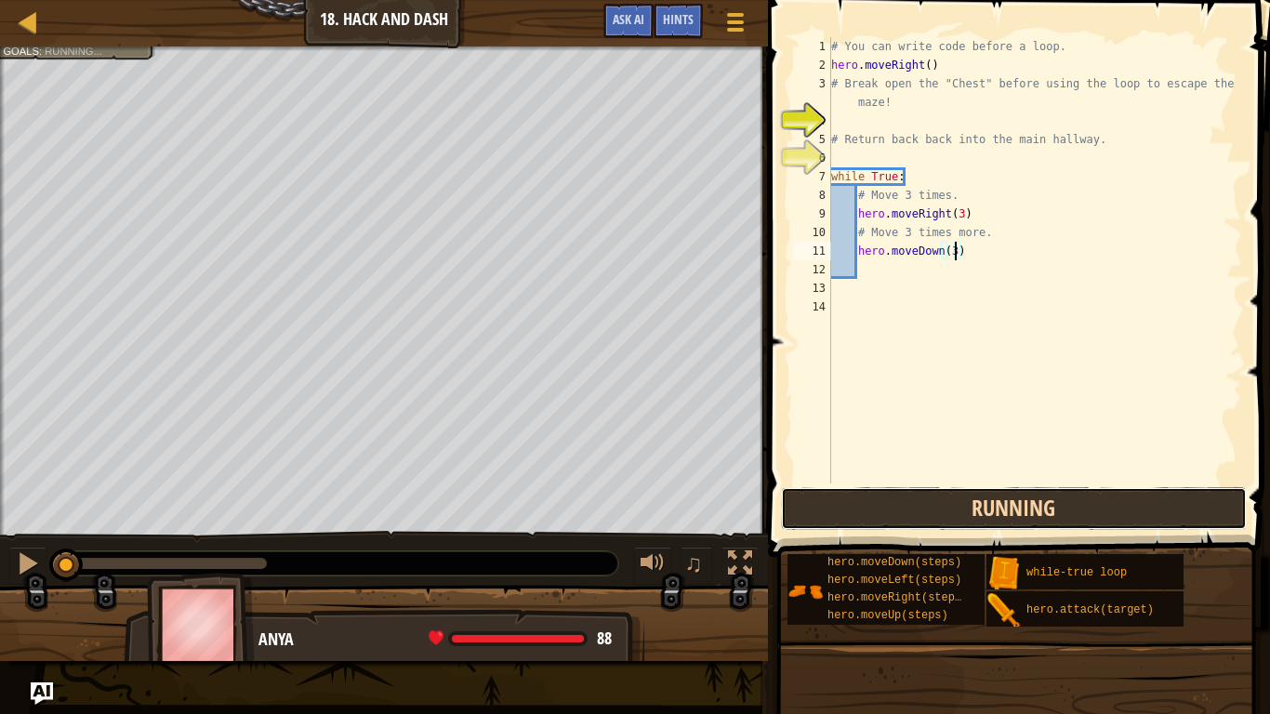
click at [931, 511] on button "Running" at bounding box center [1014, 508] width 466 height 43
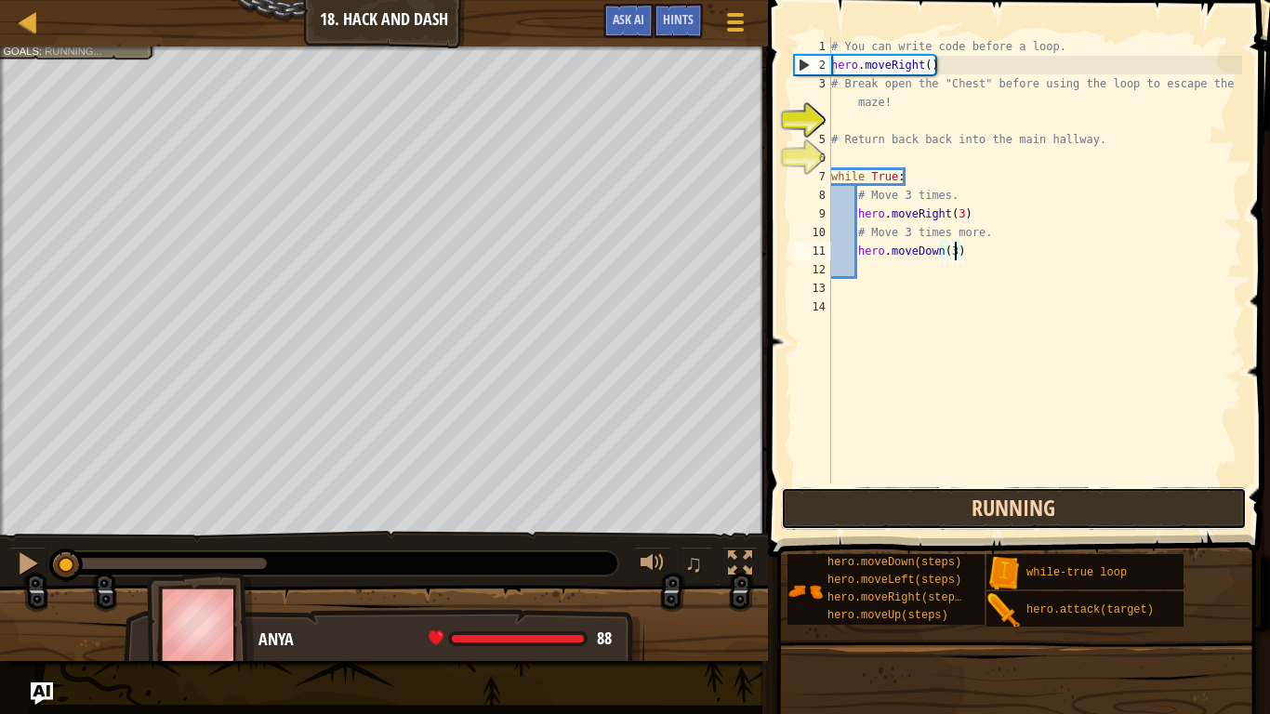
click at [931, 511] on button "Running" at bounding box center [1014, 508] width 466 height 43
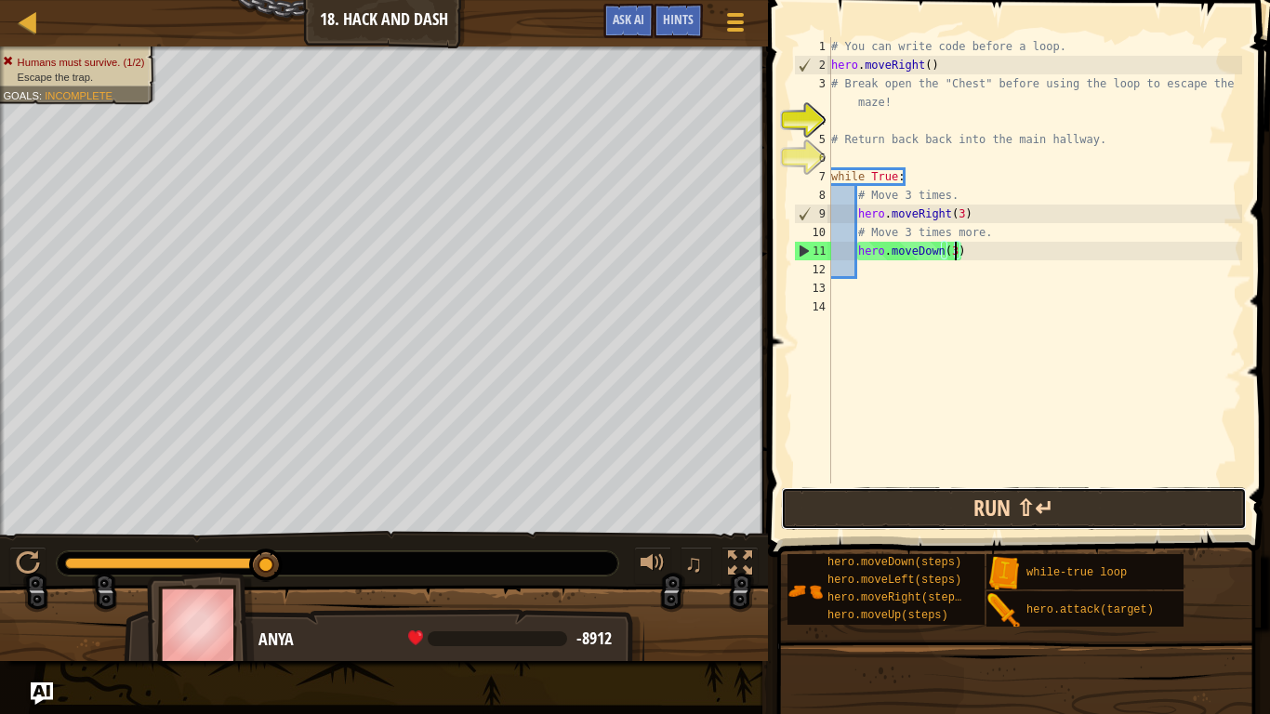
click at [972, 523] on button "Run ⇧↵" at bounding box center [1014, 508] width 466 height 43
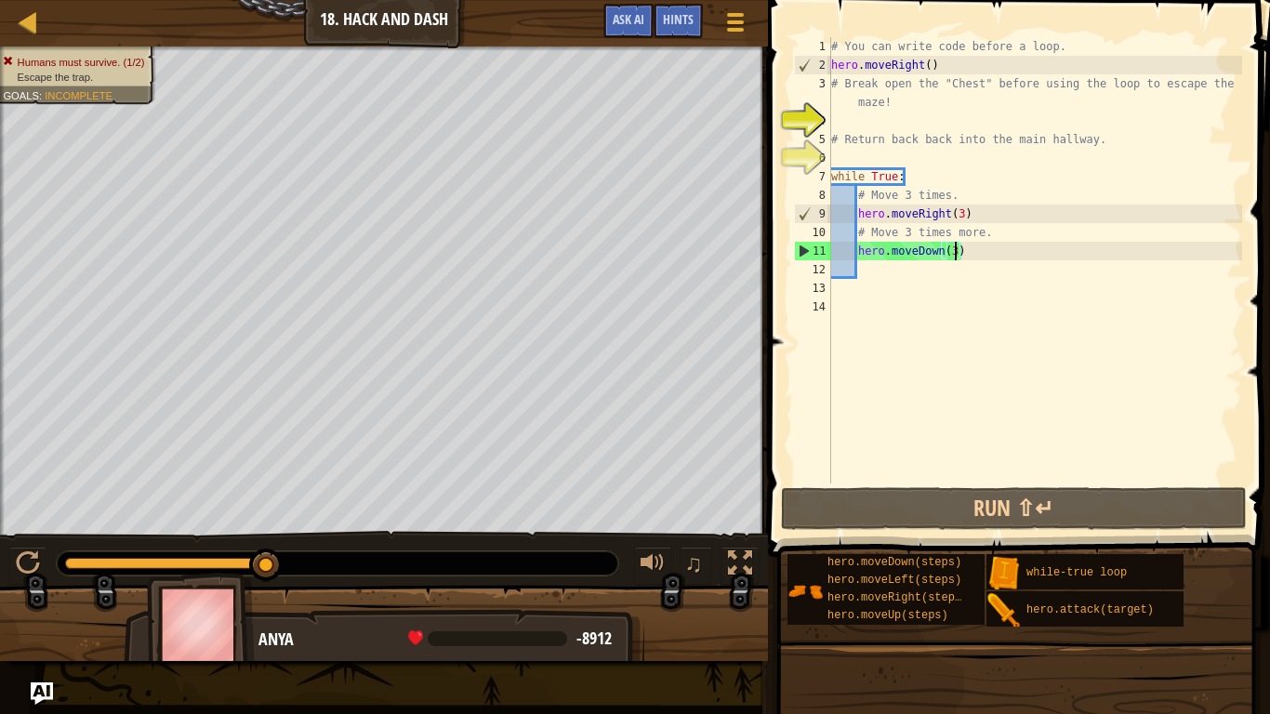
click at [848, 131] on div "# You can write code before a loop. hero . moveRight ( ) # Break open the "Ches…" at bounding box center [1034, 278] width 415 height 483
type textarea "# Return back back into the main hallway."
click at [666, 16] on span "Hints" at bounding box center [678, 19] width 31 height 18
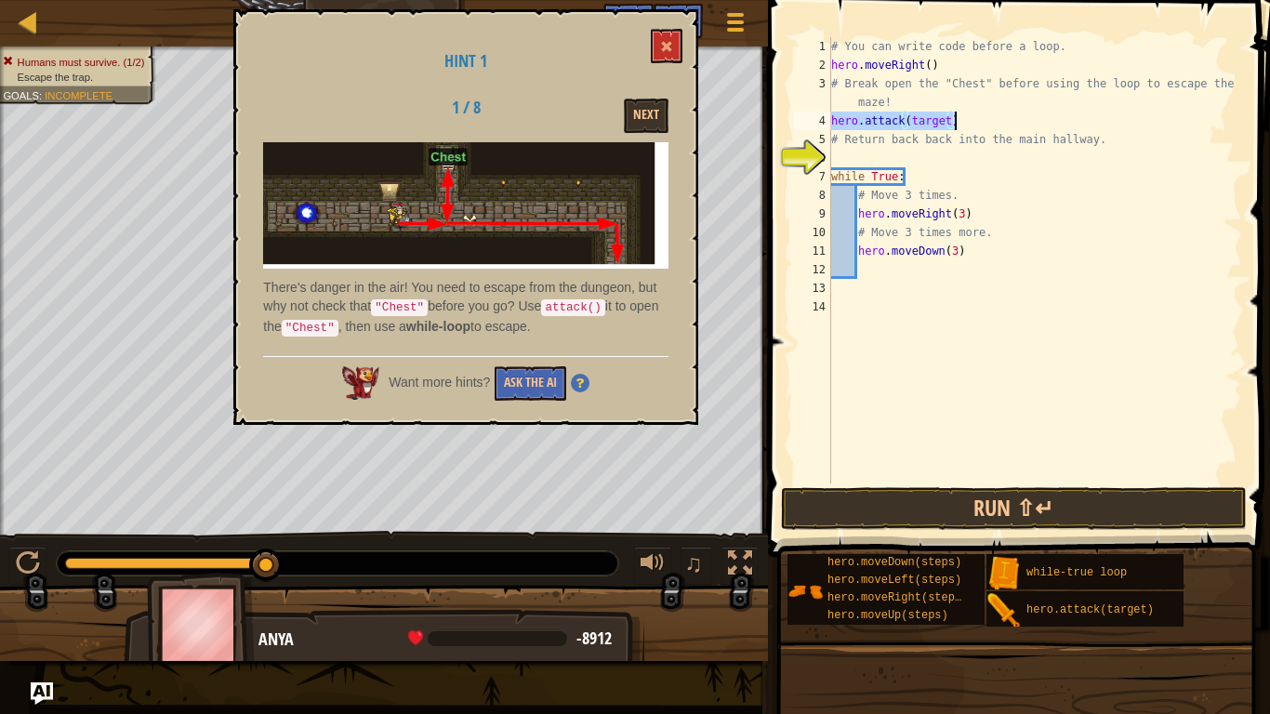
click at [934, 124] on div "# You can write code before a loop. hero . moveRight ( ) # Break open the "Ches…" at bounding box center [1034, 260] width 415 height 446
click at [934, 124] on div "# You can write code before a loop. hero . moveRight ( ) # Break open the "Ches…" at bounding box center [1034, 278] width 415 height 483
type textarea "hero.attack("Chest")"
click at [903, 492] on button "Run ⇧↵" at bounding box center [1014, 508] width 466 height 43
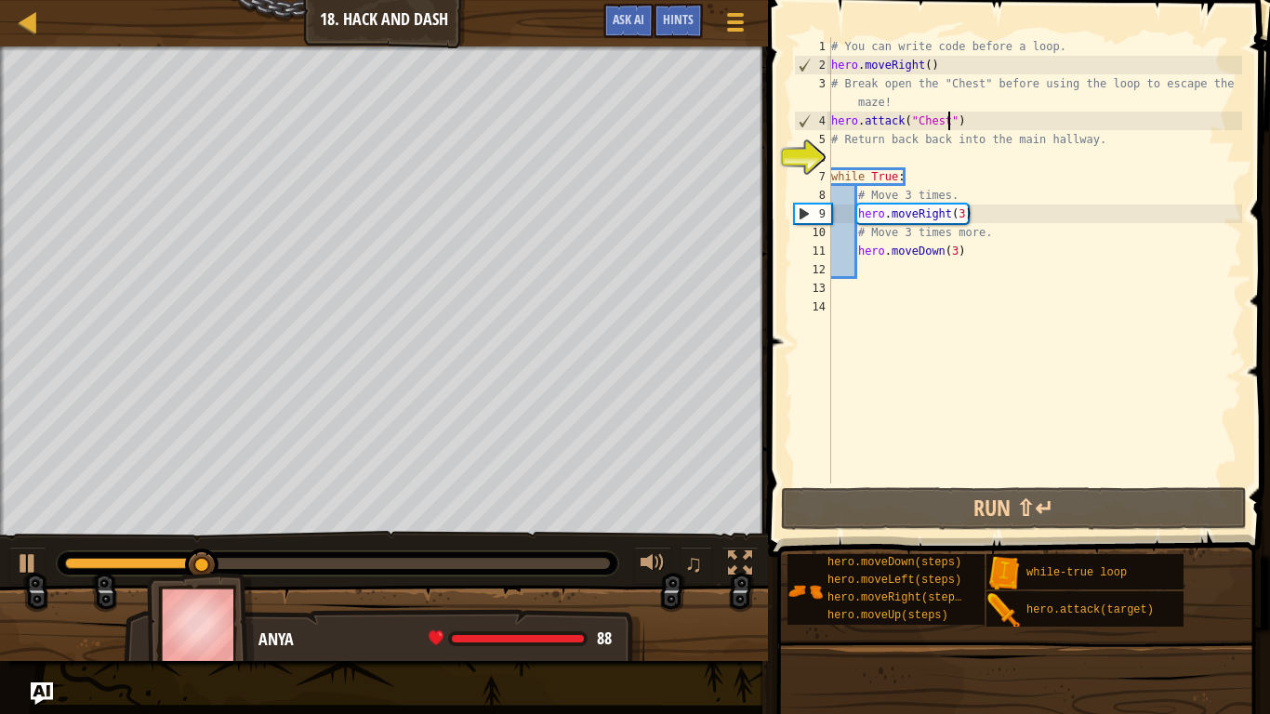
click at [858, 155] on div "# You can write code before a loop. hero . moveRight ( ) # Break open the "Ches…" at bounding box center [1034, 278] width 415 height 483
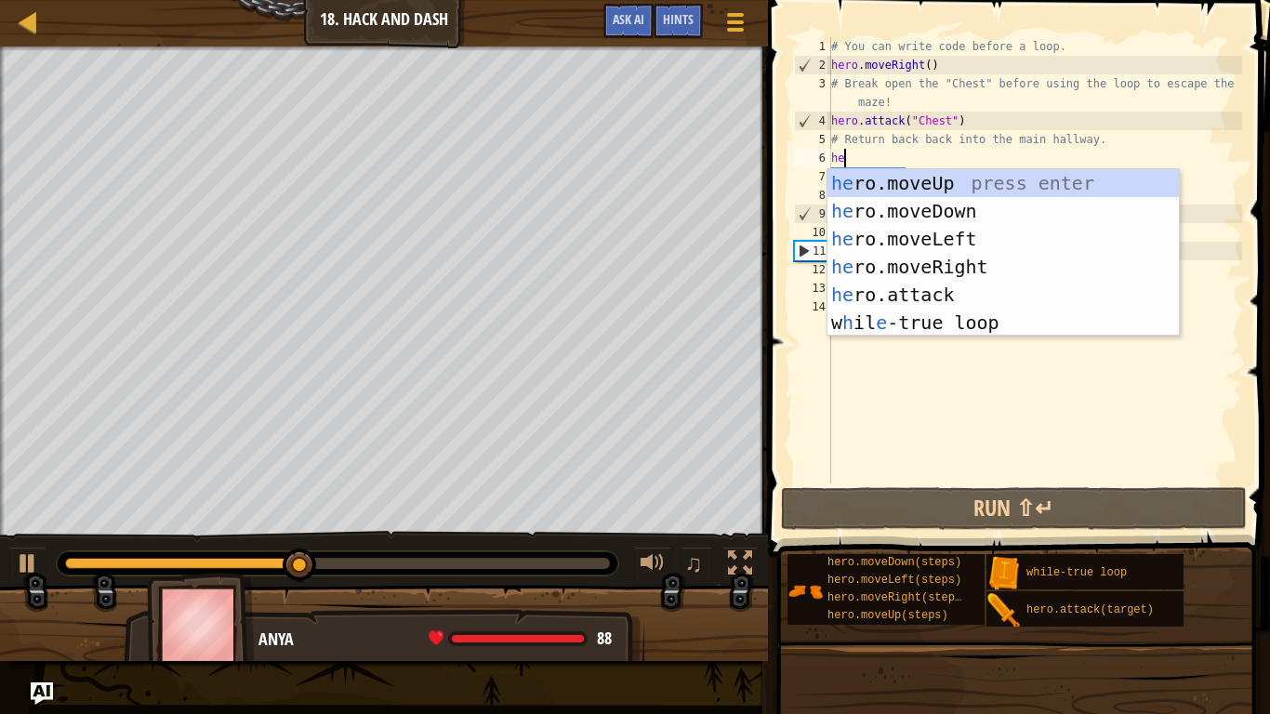
type textarea "her"
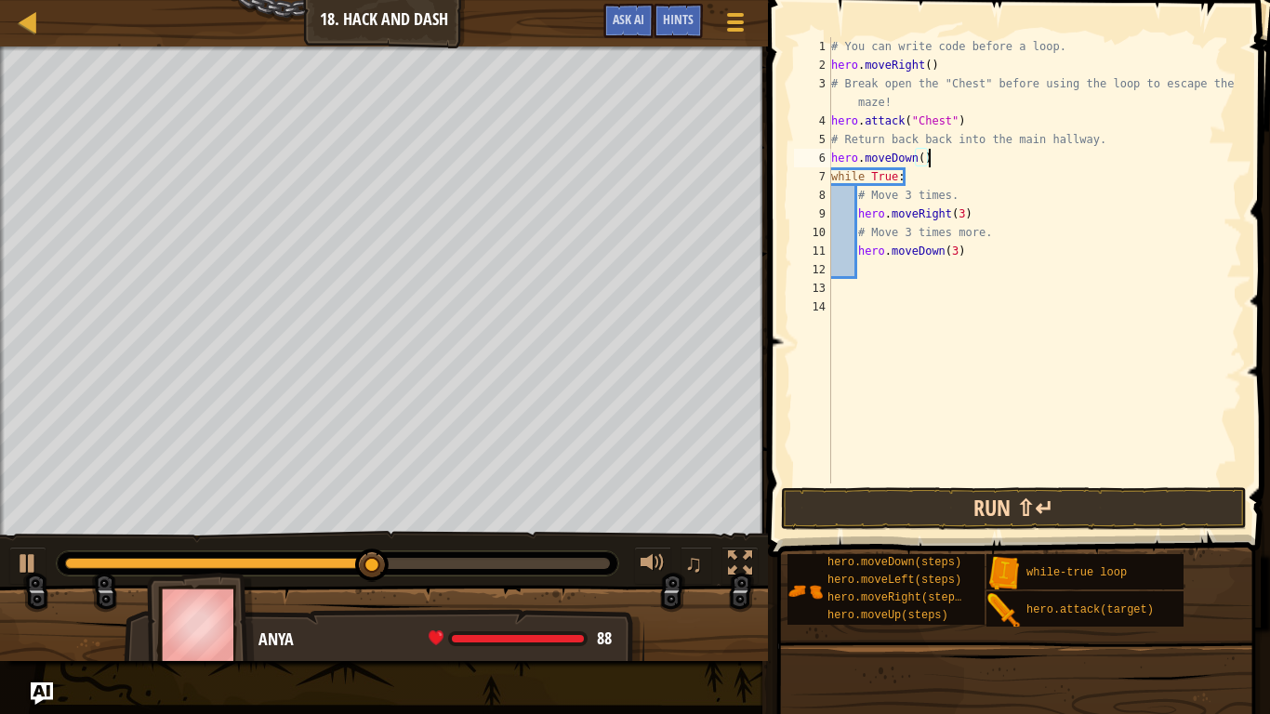
type textarea "hero.moveDown()"
click at [944, 495] on button "Run ⇧↵" at bounding box center [1014, 508] width 466 height 43
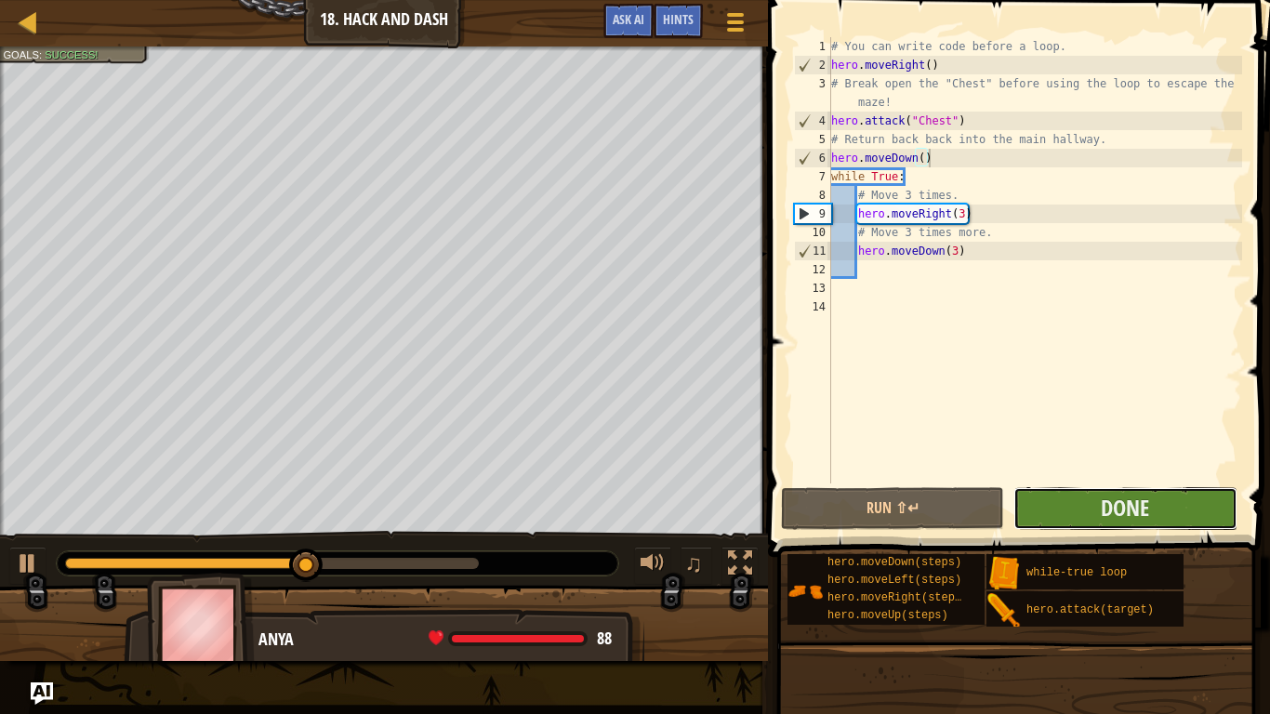
click at [1054, 520] on button "Done" at bounding box center [1124, 508] width 223 height 43
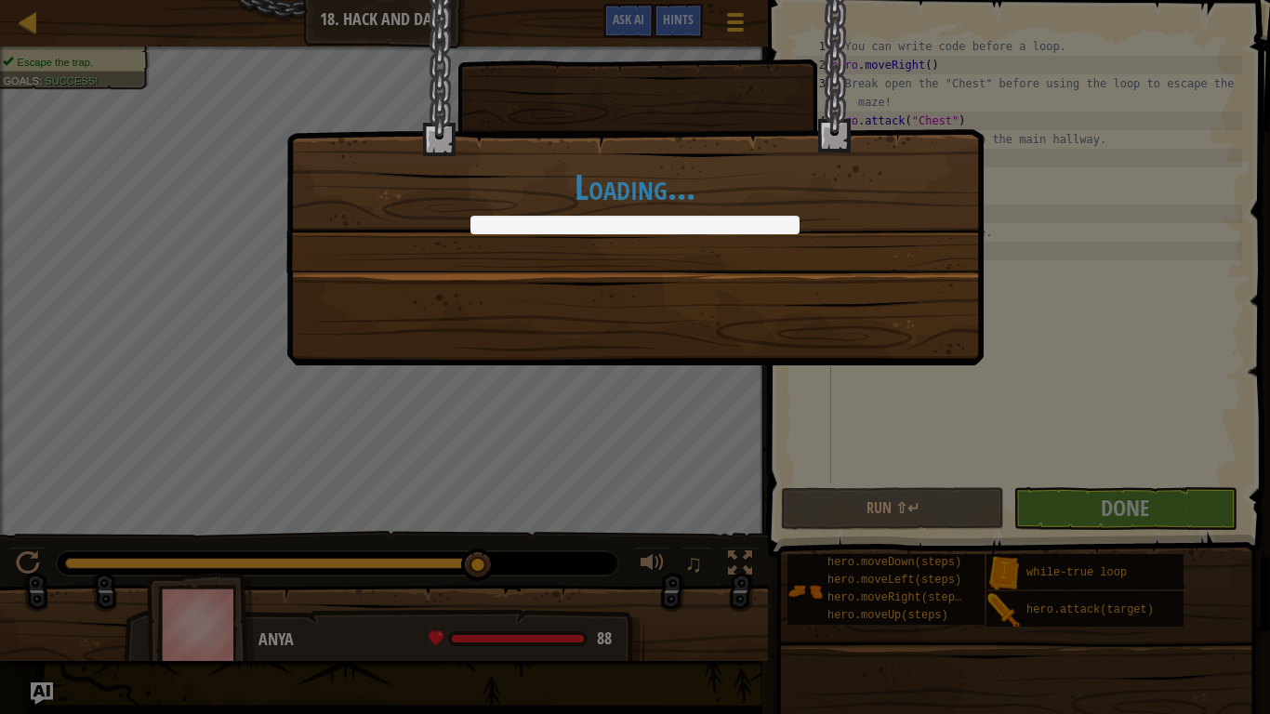
click at [1054, 521] on div "Loading..." at bounding box center [635, 357] width 1270 height 714
